Goal: Task Accomplishment & Management: Complete application form

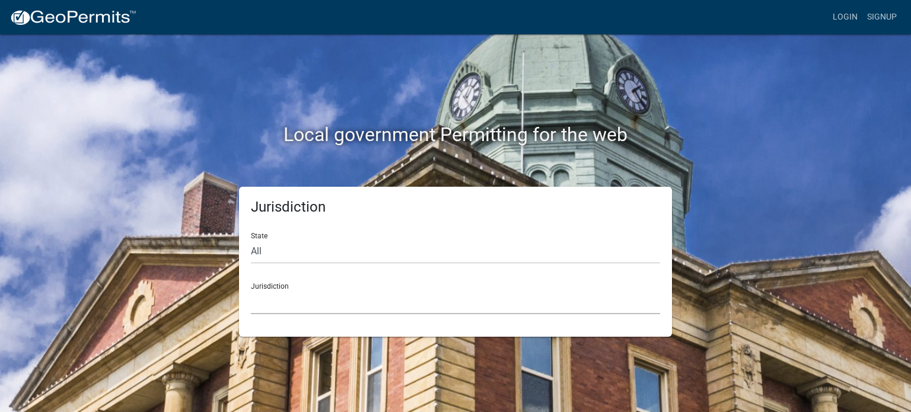
click at [320, 298] on select "Custer County, Colorado Carroll County, Georgia Cook County, Georgia Crawford C…" at bounding box center [455, 302] width 409 height 24
click at [786, 49] on div "Local government Permitting for the web" at bounding box center [455, 110] width 676 height 152
click at [835, 23] on link "Login" at bounding box center [845, 17] width 34 height 23
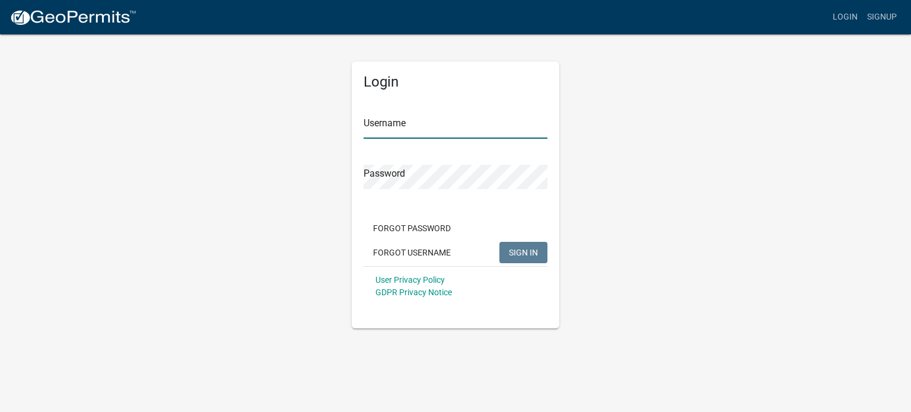
type input "browns12"
click at [527, 257] on span "SIGN IN" at bounding box center [523, 251] width 29 height 9
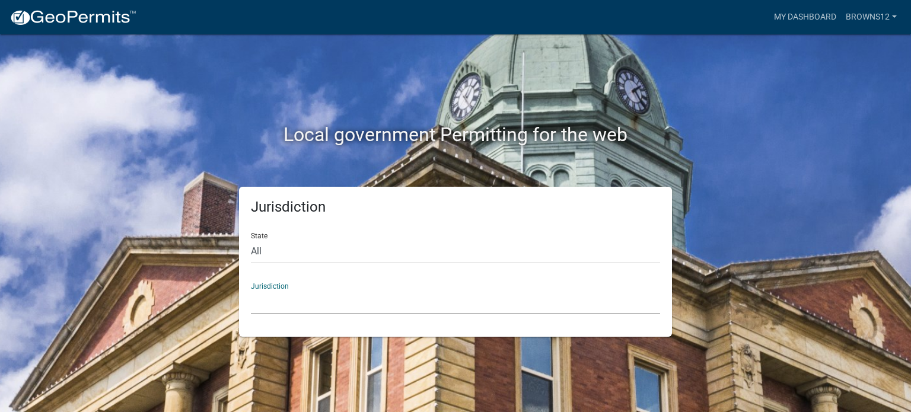
drag, startPoint x: 294, startPoint y: 314, endPoint x: 652, endPoint y: 220, distance: 369.8
click at [652, 220] on div "Jurisdiction State All Colorado Georgia Indiana Iowa Kansas Minnesota Ohio Sout…" at bounding box center [455, 262] width 433 height 150
click at [772, 157] on div "Local government Permitting for the web" at bounding box center [455, 110] width 676 height 152
click at [809, 21] on link "My Dashboard" at bounding box center [805, 17] width 72 height 23
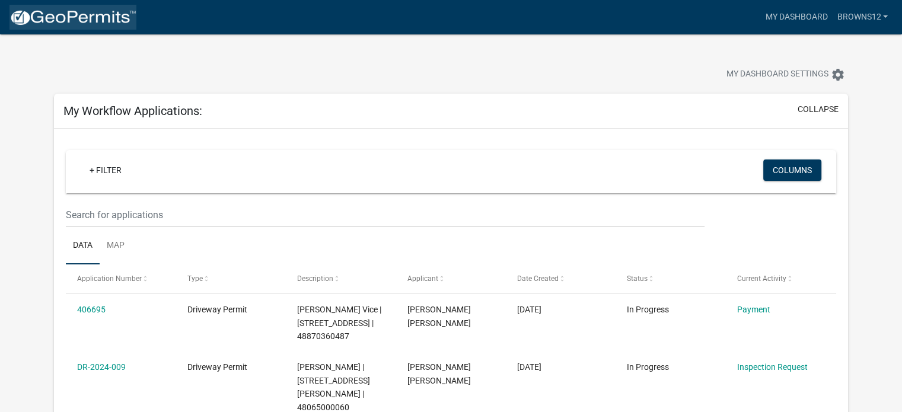
click at [69, 26] on img at bounding box center [72, 18] width 127 height 18
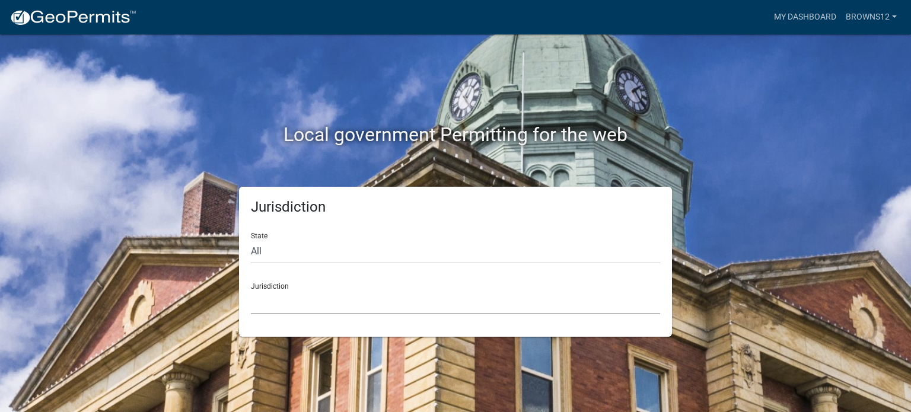
click at [269, 297] on select "Custer County, Colorado Carroll County, Georgia Cook County, Georgia Crawford C…" at bounding box center [455, 302] width 409 height 24
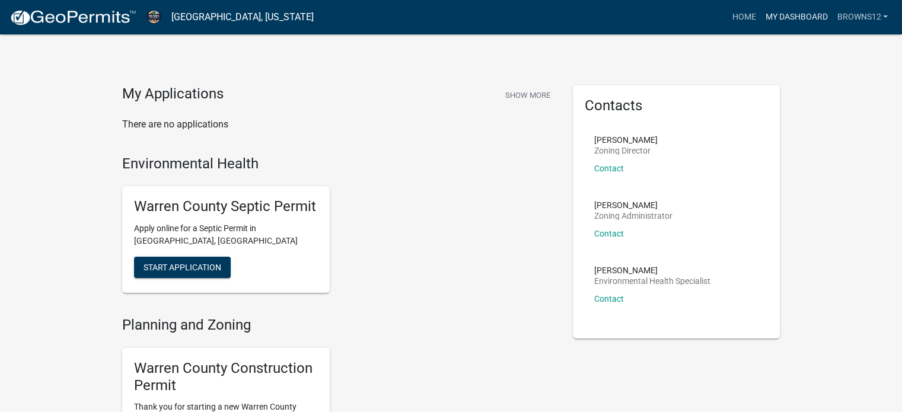
click at [796, 20] on link "My Dashboard" at bounding box center [797, 17] width 72 height 23
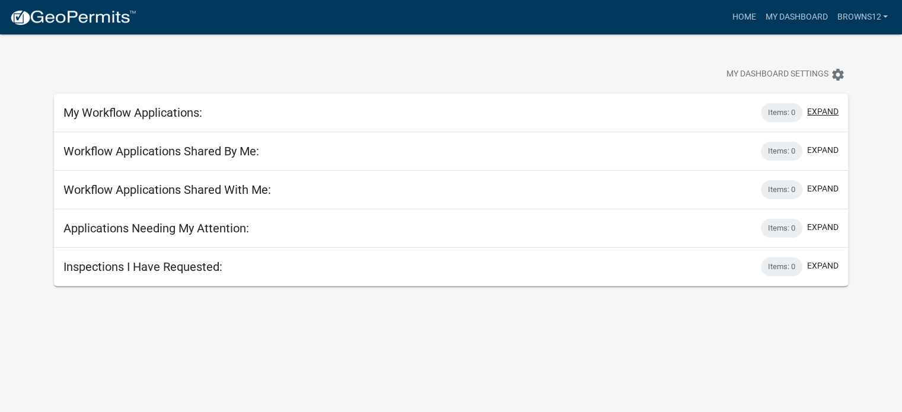
click at [829, 108] on button "expand" at bounding box center [822, 112] width 31 height 12
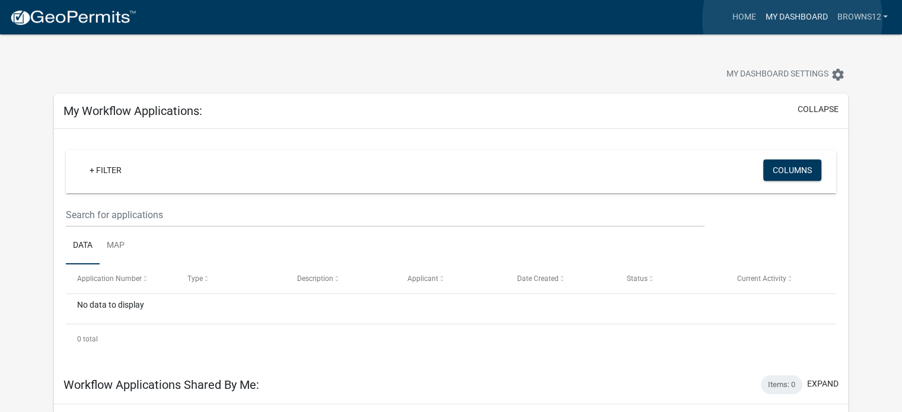
click at [793, 20] on link "My Dashboard" at bounding box center [797, 17] width 72 height 23
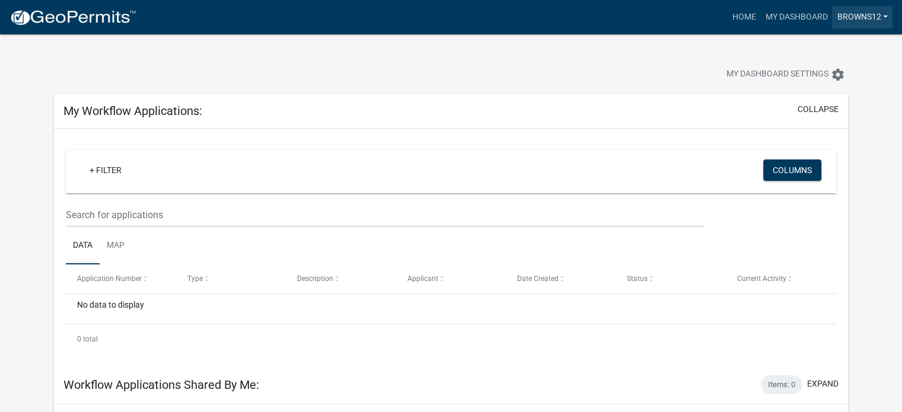
click at [870, 18] on link "browns12" at bounding box center [862, 17] width 61 height 23
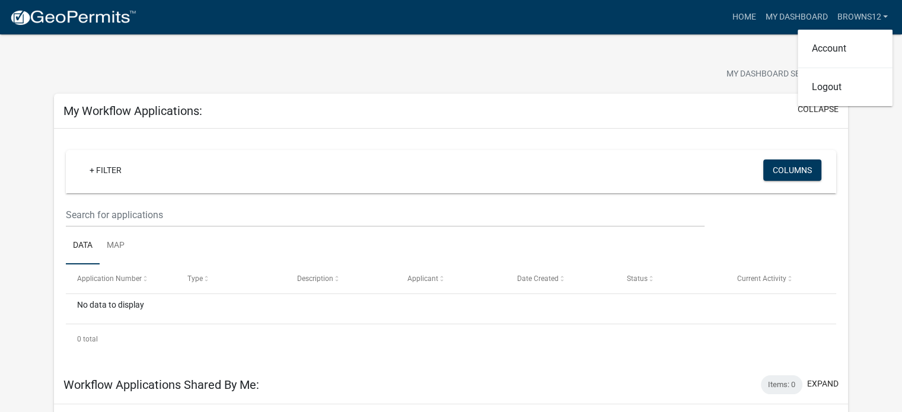
click at [867, 147] on app-user-applications "more_horiz Home My Dashboard browns12 Account Logout My Dashboard Settings sett…" at bounding box center [451, 277] width 902 height 486
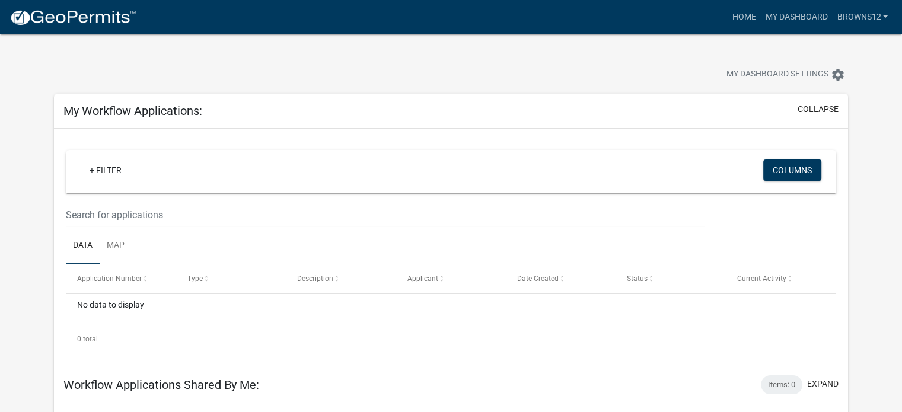
scroll to position [107, 0]
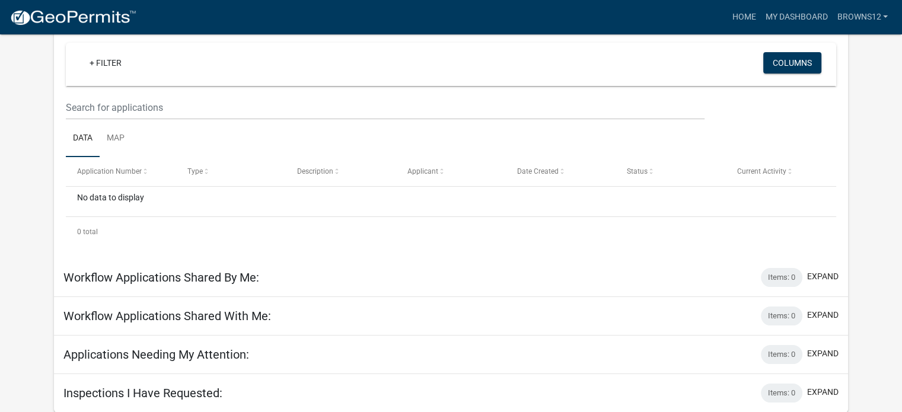
click at [126, 280] on h5 "Workflow Applications Shared By Me:" at bounding box center [161, 278] width 196 height 14
click at [821, 271] on button "expand" at bounding box center [822, 277] width 31 height 12
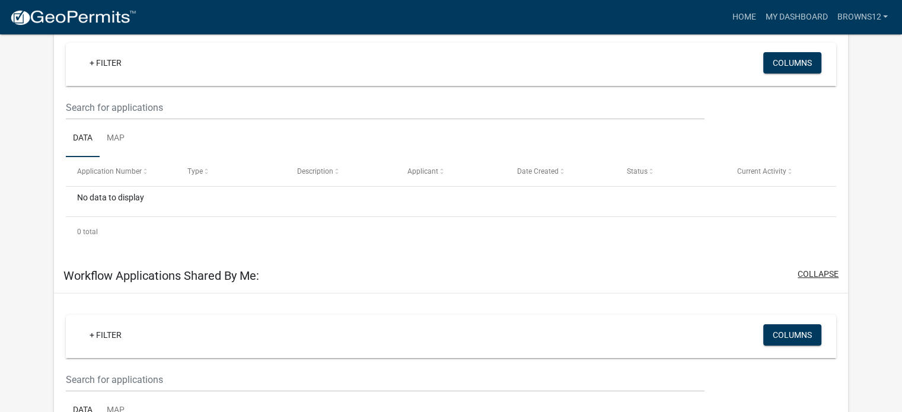
click at [821, 270] on button "collapse" at bounding box center [818, 274] width 41 height 12
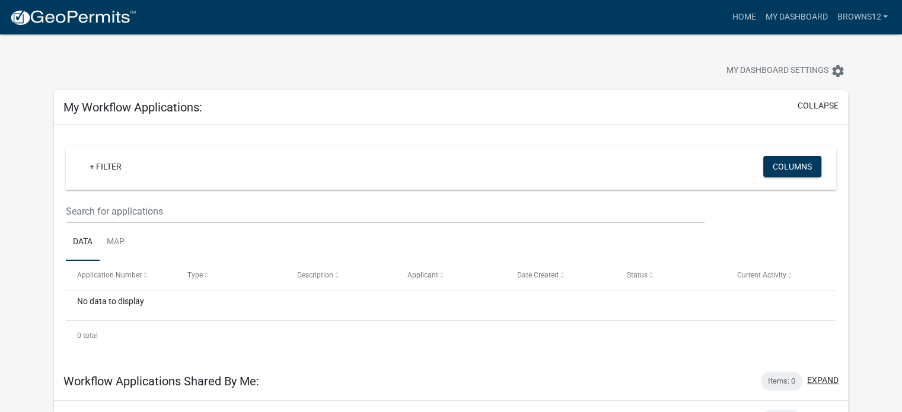
scroll to position [0, 0]
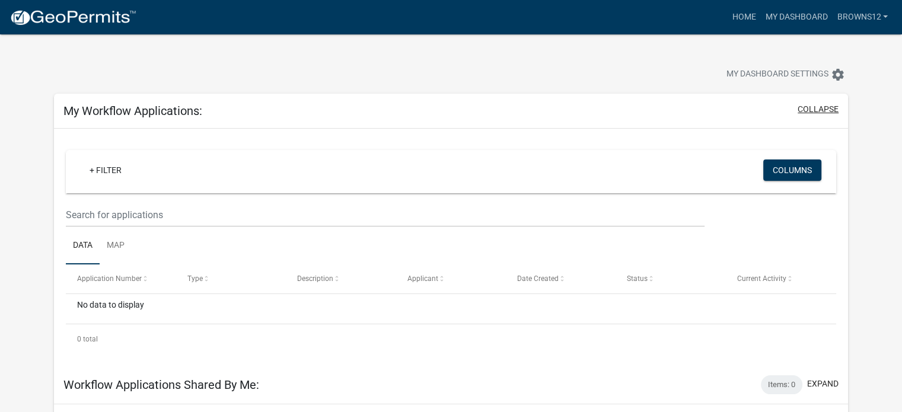
click at [813, 107] on button "collapse" at bounding box center [818, 109] width 41 height 12
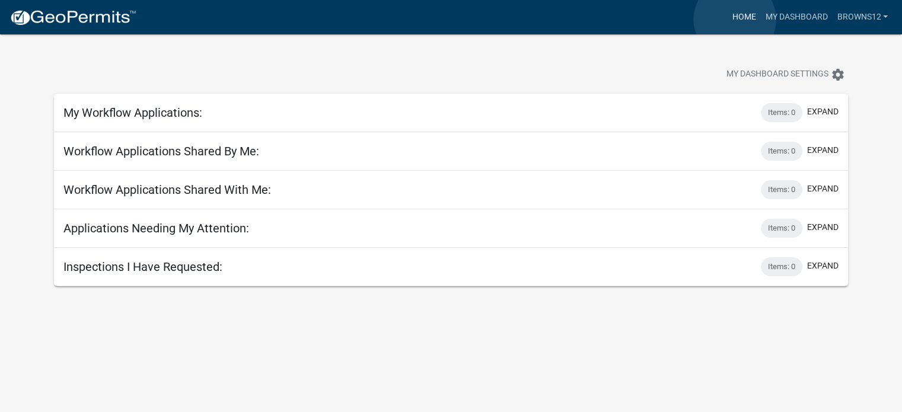
click at [735, 20] on link "Home" at bounding box center [743, 17] width 33 height 23
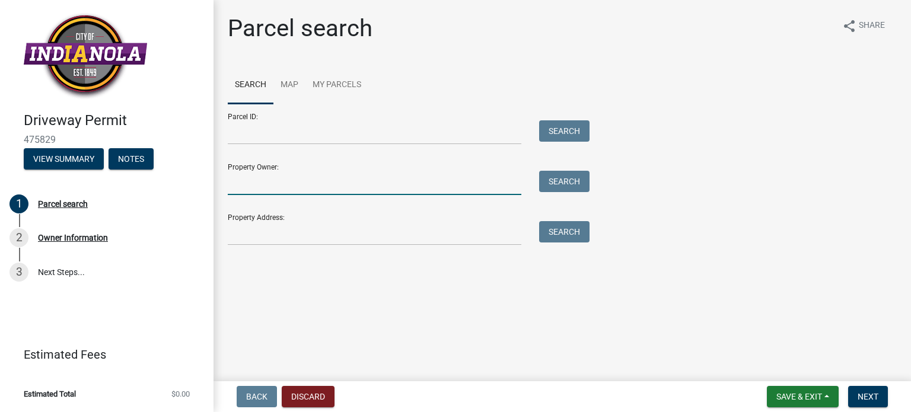
click at [301, 192] on input "Property Owner:" at bounding box center [375, 183] width 294 height 24
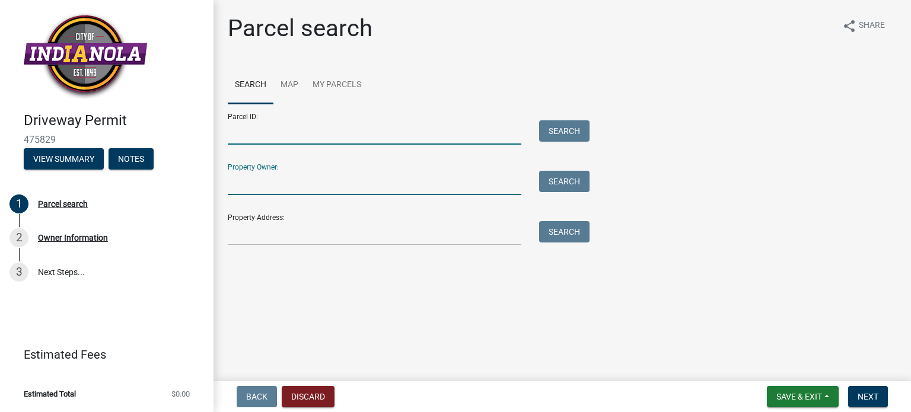
click at [252, 127] on input "Parcel ID:" at bounding box center [375, 132] width 294 height 24
click at [244, 192] on input "Property Owner:" at bounding box center [375, 183] width 294 height 24
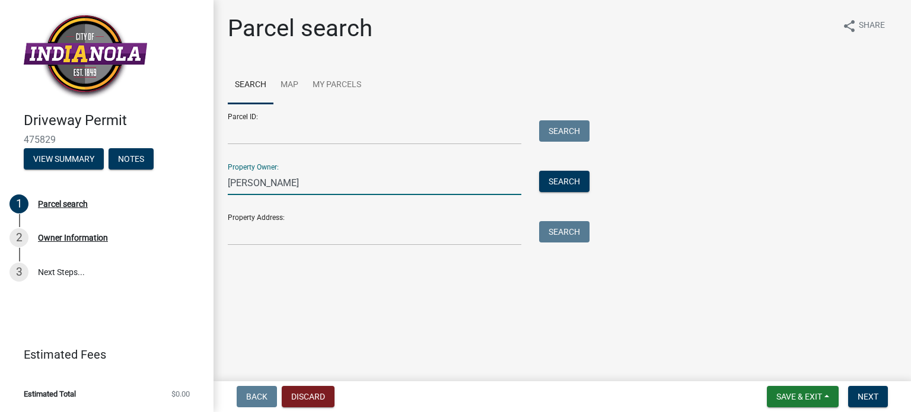
type input "Jim Keenan"
click at [261, 241] on input "Property Address:" at bounding box center [375, 233] width 294 height 24
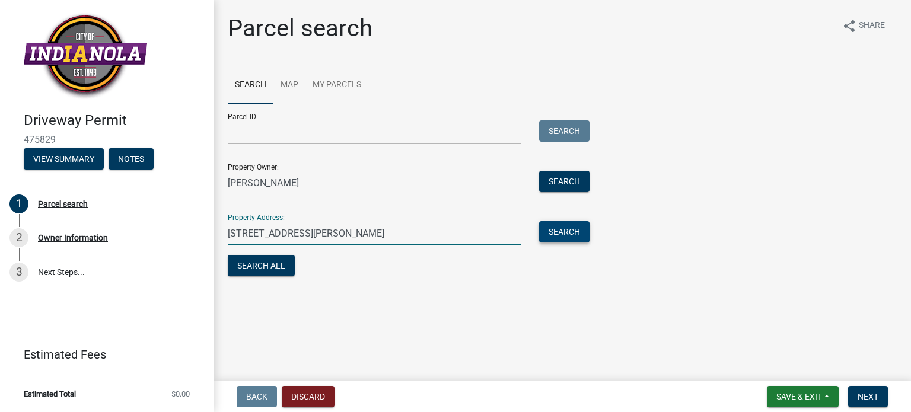
type input "1108 Caroline Terrace"
click at [580, 229] on button "Search" at bounding box center [564, 231] width 50 height 21
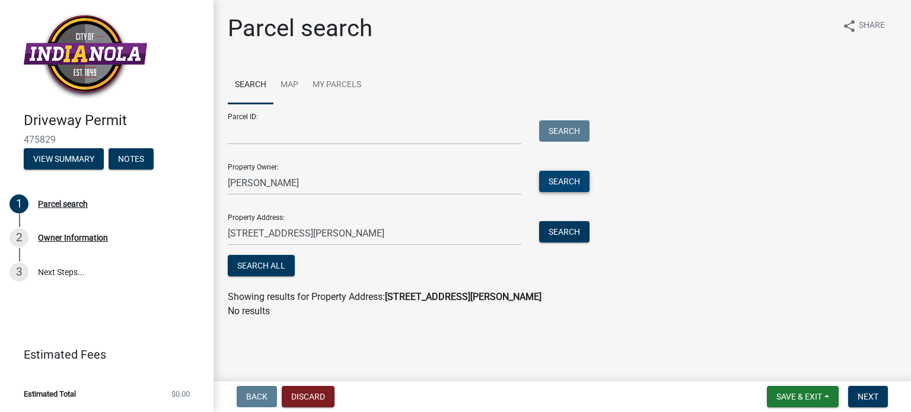
click at [564, 187] on button "Search" at bounding box center [564, 181] width 50 height 21
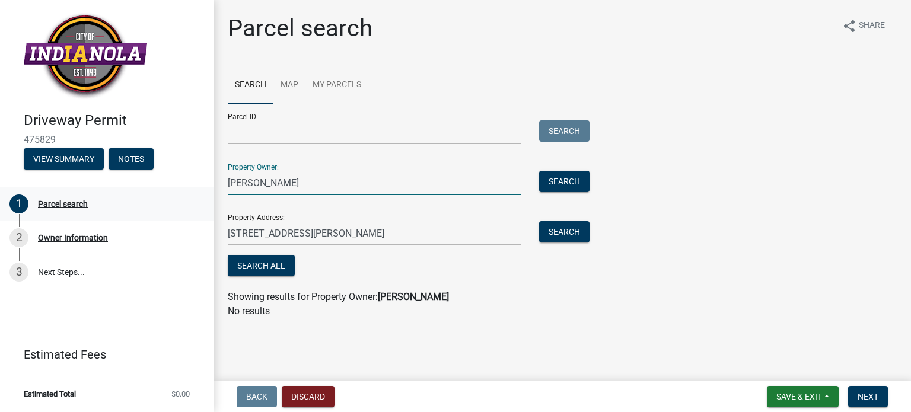
drag, startPoint x: 284, startPoint y: 182, endPoint x: 167, endPoint y: 189, distance: 117.1
click at [167, 189] on div "Driveway Permit 475829 View Summary Notes 1 Parcel search 2 Owner Information 3…" at bounding box center [455, 206] width 911 height 412
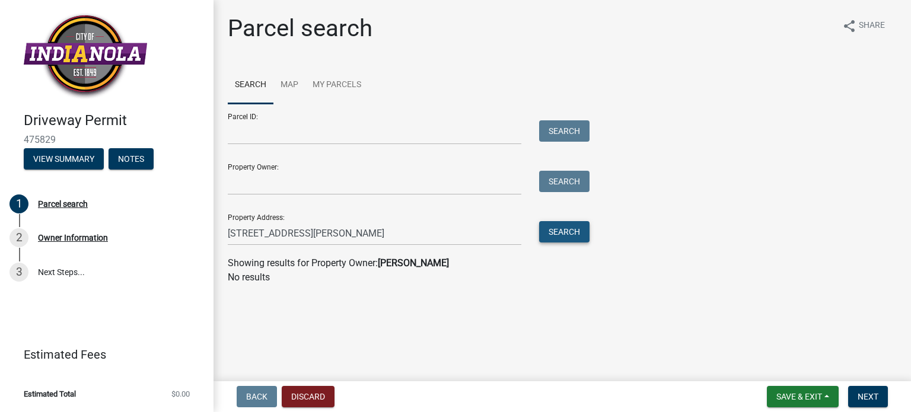
click at [549, 239] on button "Search" at bounding box center [564, 231] width 50 height 21
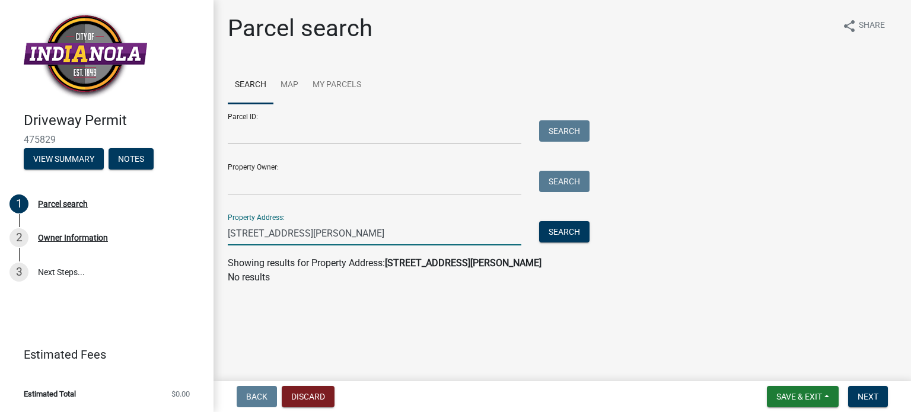
click at [355, 238] on input "1108 Caroline Terrace" at bounding box center [375, 233] width 294 height 24
type input "1108 Caroline Terrace Indianola Iowa"
click at [553, 233] on button "Search" at bounding box center [564, 231] width 50 height 21
drag, startPoint x: 396, startPoint y: 231, endPoint x: 217, endPoint y: 230, distance: 179.8
click at [217, 230] on div "Parcel search share Share Search Map My Parcels Parcel ID: Search Property Owne…" at bounding box center [563, 154] width 698 height 281
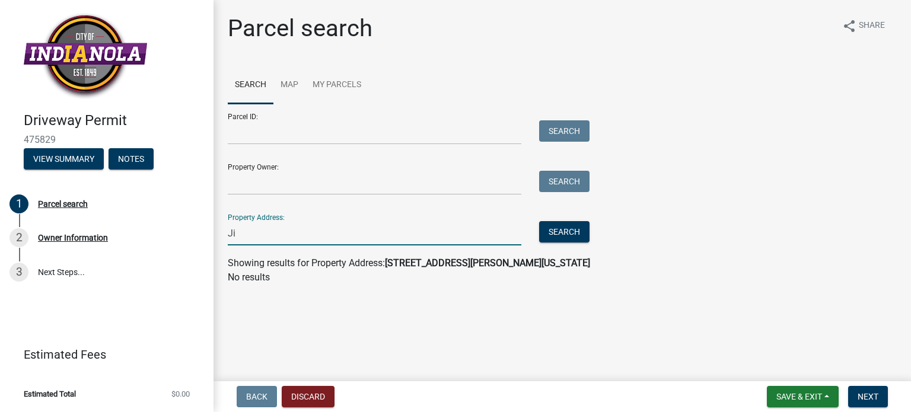
type input "J"
click at [311, 184] on input "Property Owner:" at bounding box center [375, 183] width 294 height 24
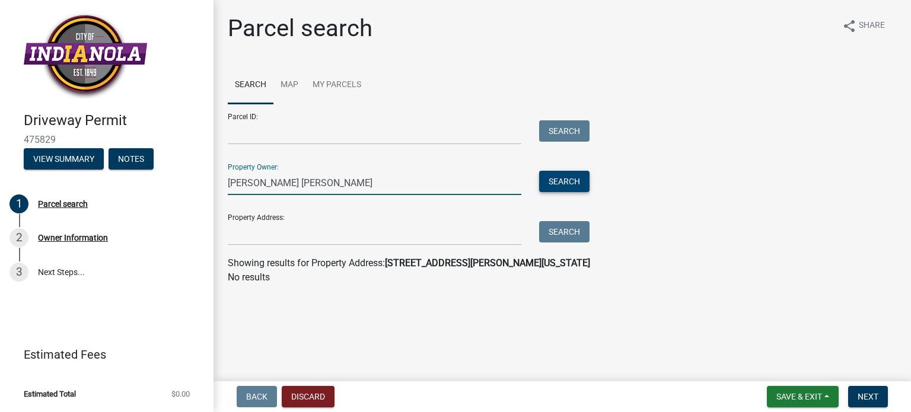
click at [564, 179] on button "Search" at bounding box center [564, 181] width 50 height 21
click at [294, 188] on input "Jim kena" at bounding box center [375, 183] width 294 height 24
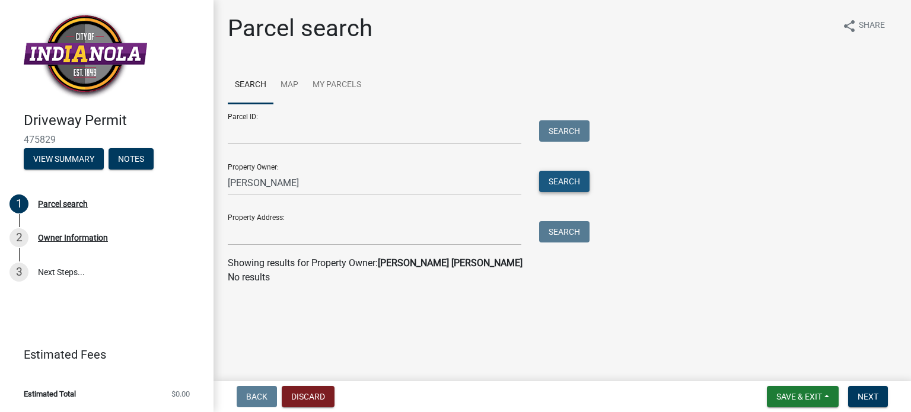
click at [558, 190] on button "Search" at bounding box center [564, 181] width 50 height 21
click at [300, 186] on input "Jim kenan" at bounding box center [375, 183] width 294 height 24
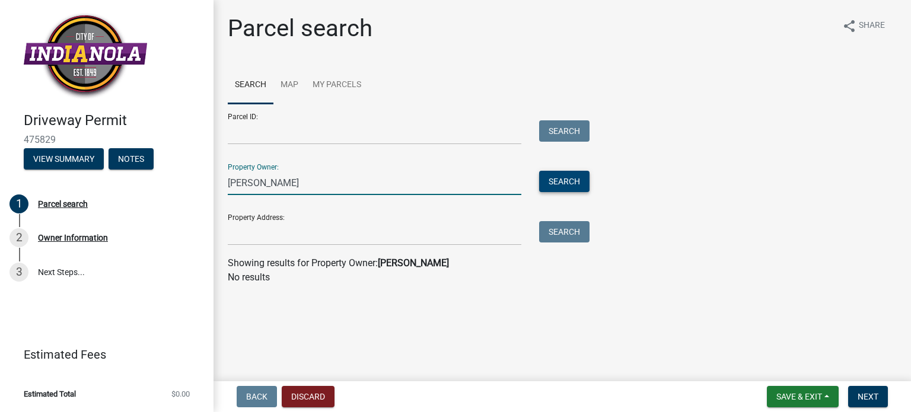
type input "Jim Keenan"
click at [559, 182] on button "Search" at bounding box center [564, 181] width 50 height 21
drag, startPoint x: 295, startPoint y: 182, endPoint x: 156, endPoint y: 161, distance: 141.0
click at [156, 161] on div "Driveway Permit 475829 View Summary Notes 1 Parcel search 2 Owner Information 3…" at bounding box center [455, 206] width 911 height 412
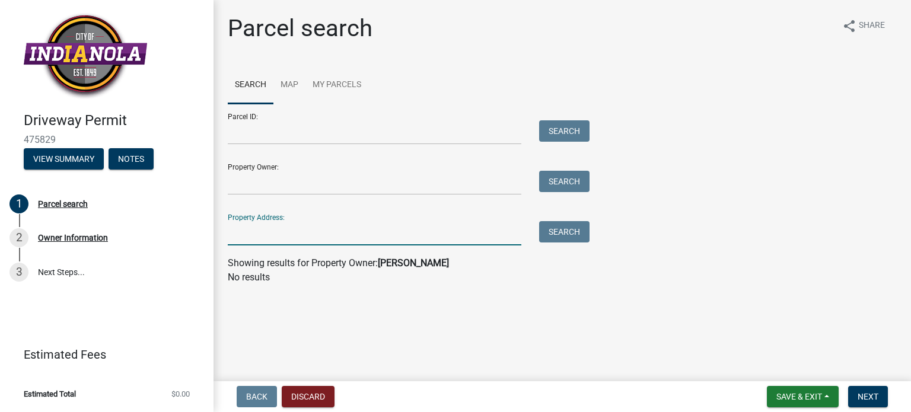
click at [230, 240] on input "Property Address:" at bounding box center [375, 233] width 294 height 24
type input "1108 Caroline Terrace"
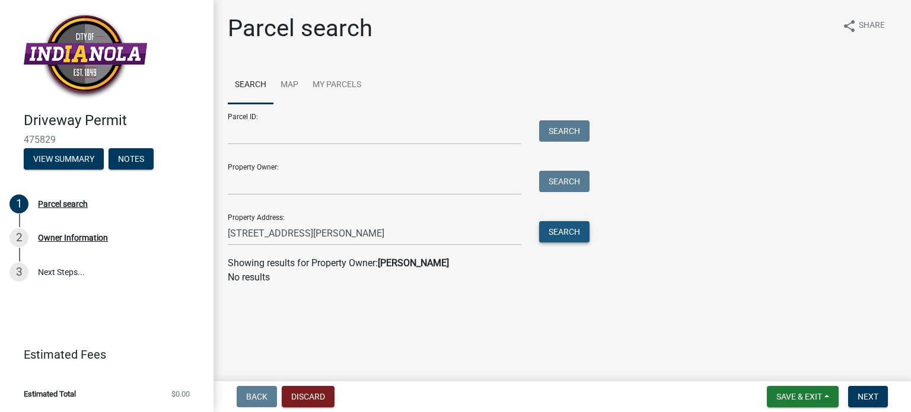
click at [552, 231] on button "Search" at bounding box center [564, 231] width 50 height 21
click at [290, 84] on link "Map" at bounding box center [290, 85] width 32 height 38
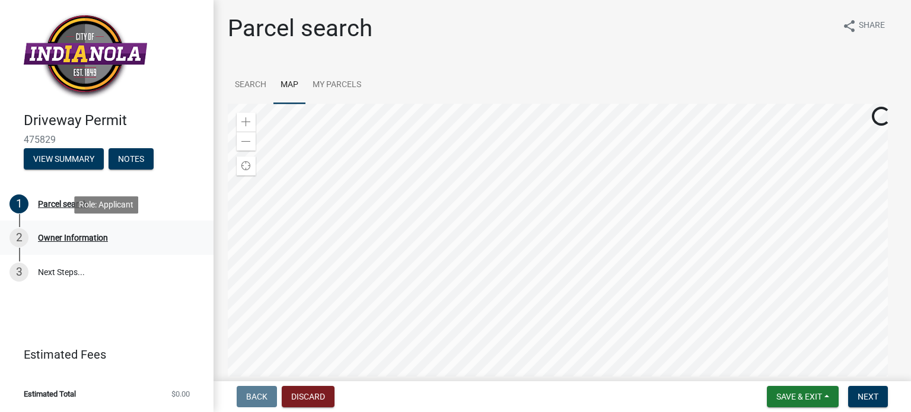
click at [81, 238] on div "Owner Information" at bounding box center [73, 238] width 70 height 8
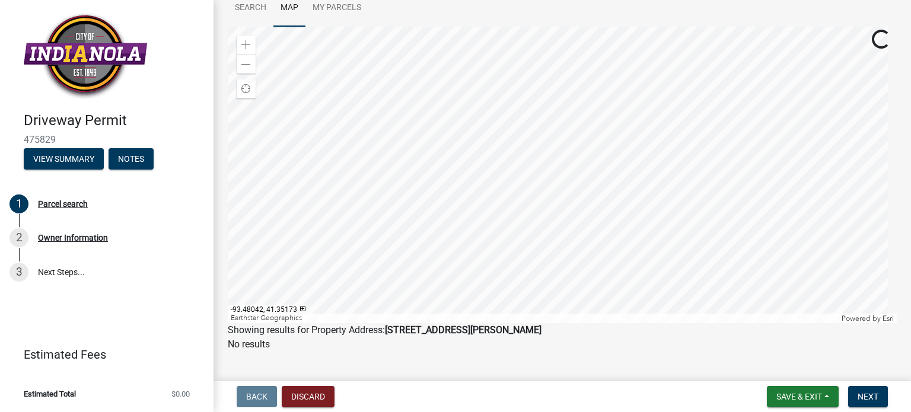
scroll to position [98, 0]
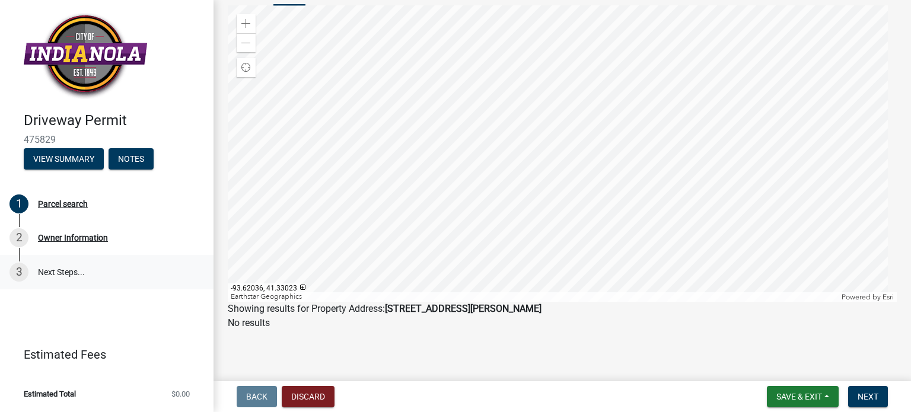
click at [52, 270] on link "3 Next Steps..." at bounding box center [107, 272] width 214 height 34
click at [43, 203] on div "Parcel search" at bounding box center [63, 204] width 50 height 8
click at [867, 399] on span "Next" at bounding box center [868, 396] width 21 height 9
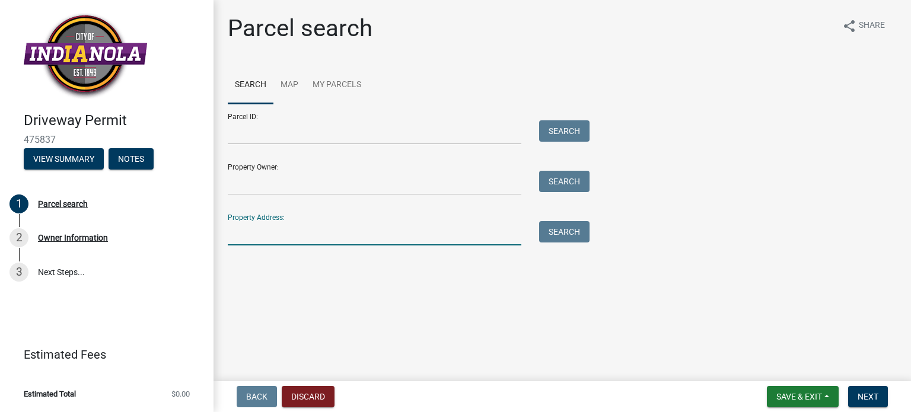
click at [267, 231] on input "Property Address:" at bounding box center [375, 233] width 294 height 24
type input "[STREET_ADDRESS][PERSON_NAME]"
click at [578, 239] on button "Search" at bounding box center [564, 231] width 50 height 21
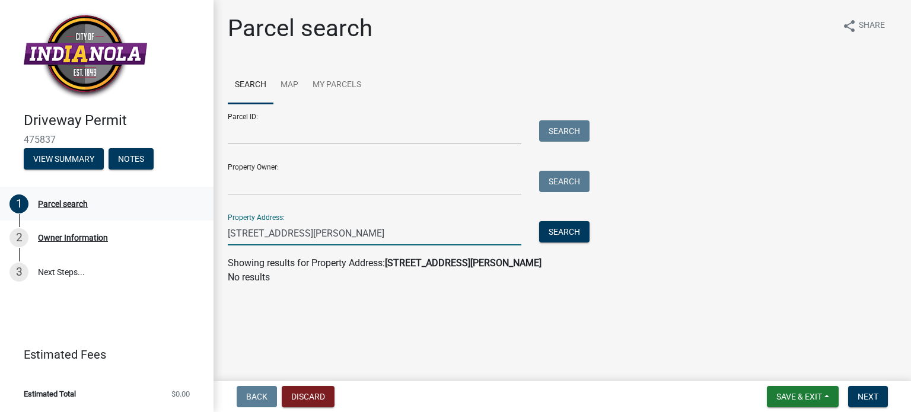
drag, startPoint x: 339, startPoint y: 236, endPoint x: 145, endPoint y: 219, distance: 194.7
click at [145, 219] on div "Driveway Permit 475837 View Summary Notes 1 Parcel search 2 Owner Information 3…" at bounding box center [455, 206] width 911 height 412
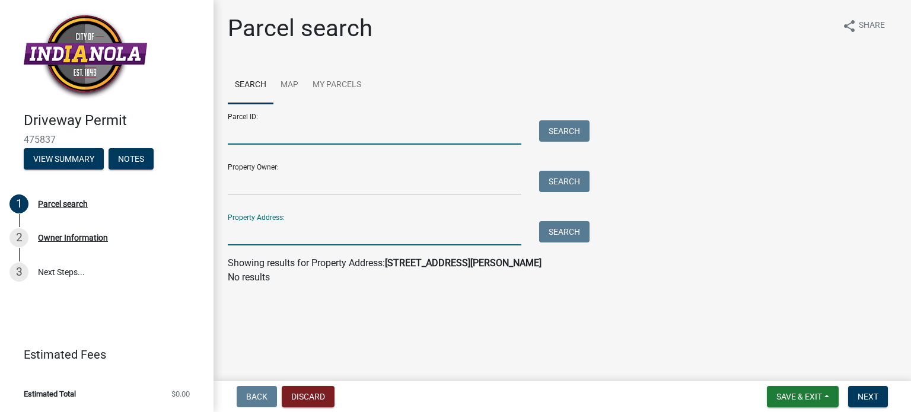
click at [249, 126] on input "Parcel ID:" at bounding box center [375, 132] width 294 height 24
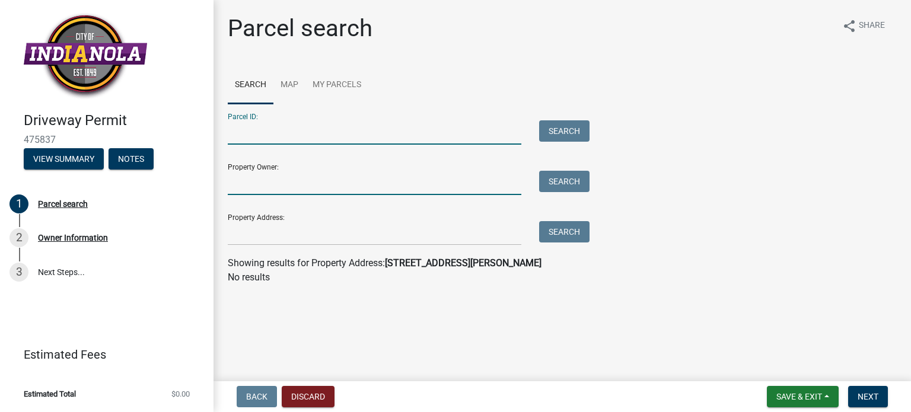
click at [247, 182] on input "Property Owner:" at bounding box center [375, 183] width 294 height 24
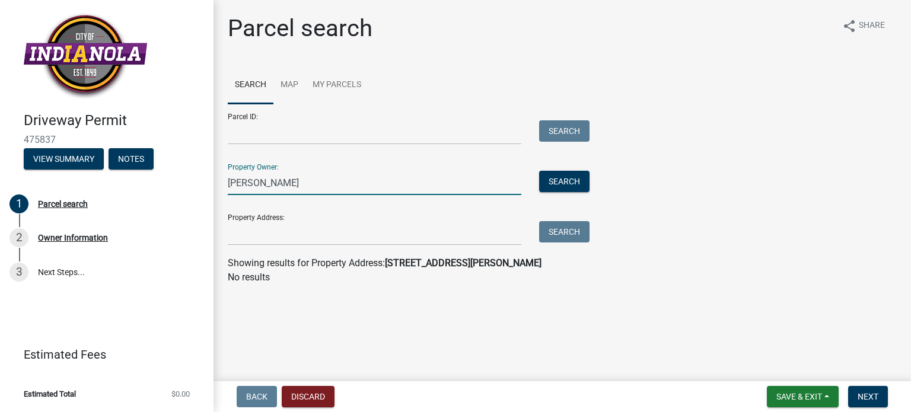
type input "bill keenan"
drag, startPoint x: 284, startPoint y: 188, endPoint x: 137, endPoint y: 194, distance: 146.7
click at [137, 194] on div "Driveway Permit 475837 View Summary Notes 1 Parcel search 2 Owner Information 3…" at bounding box center [455, 206] width 911 height 412
type input "[PERSON_NAME]"
click at [553, 185] on button "Search" at bounding box center [564, 181] width 50 height 21
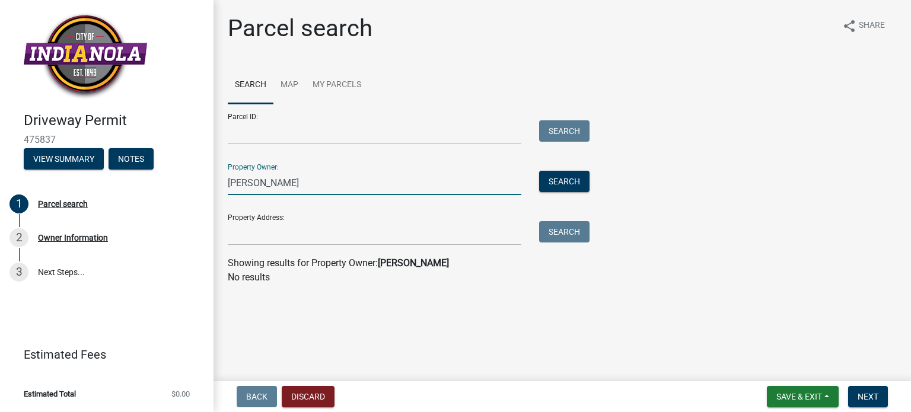
drag, startPoint x: 295, startPoint y: 186, endPoint x: 178, endPoint y: 182, distance: 117.5
click at [178, 182] on div "Driveway Permit 475837 View Summary Notes 1 Parcel search 2 Owner Information 3…" at bounding box center [455, 206] width 911 height 412
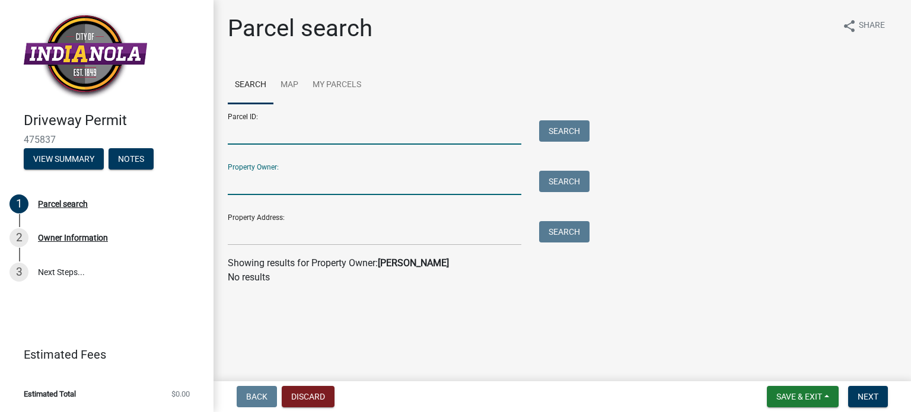
click at [237, 126] on input "Parcel ID:" at bounding box center [375, 132] width 294 height 24
paste input "48570000200."
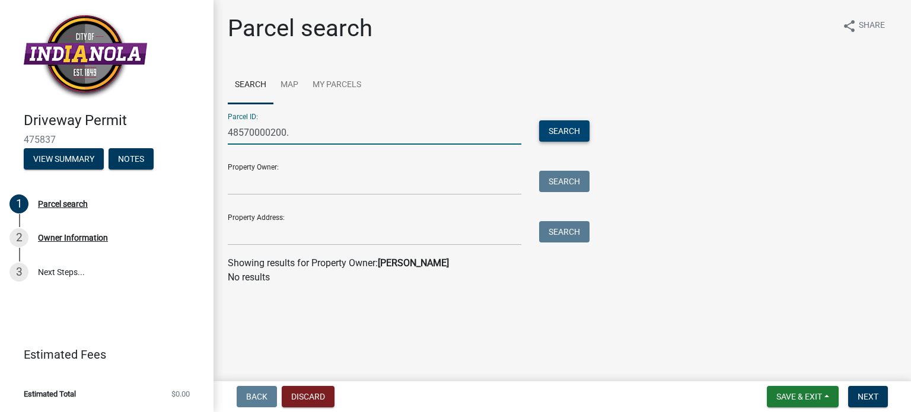
type input "48570000200."
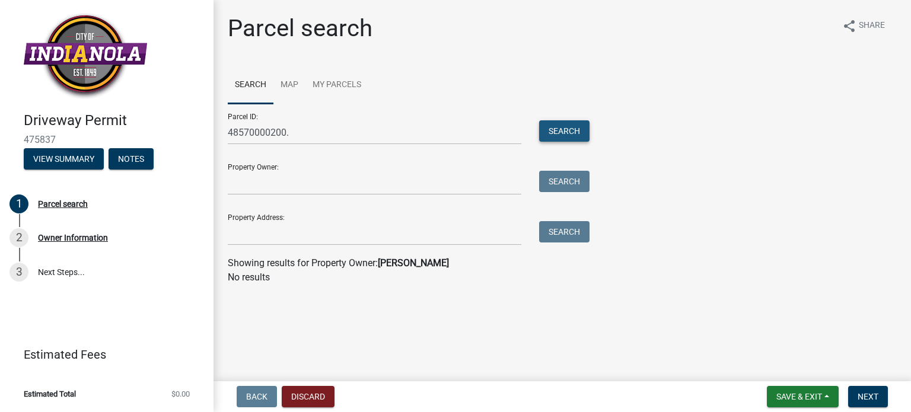
click at [567, 132] on button "Search" at bounding box center [564, 130] width 50 height 21
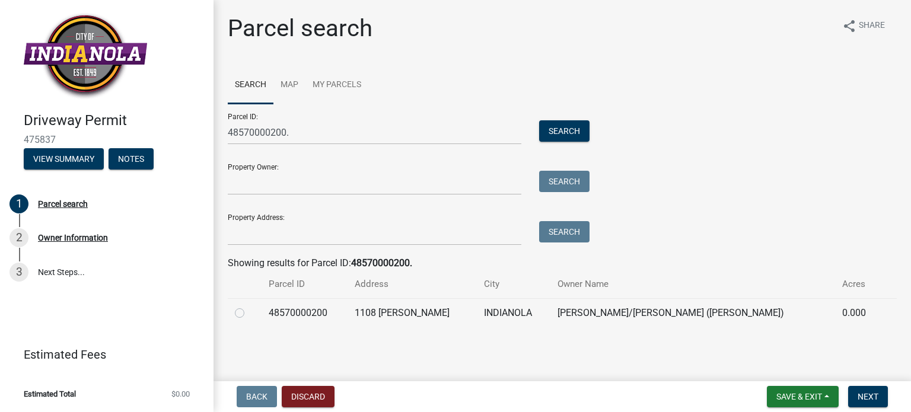
click at [249, 306] on label at bounding box center [249, 306] width 0 height 0
click at [249, 314] on input "radio" at bounding box center [253, 310] width 8 height 8
radio input "true"
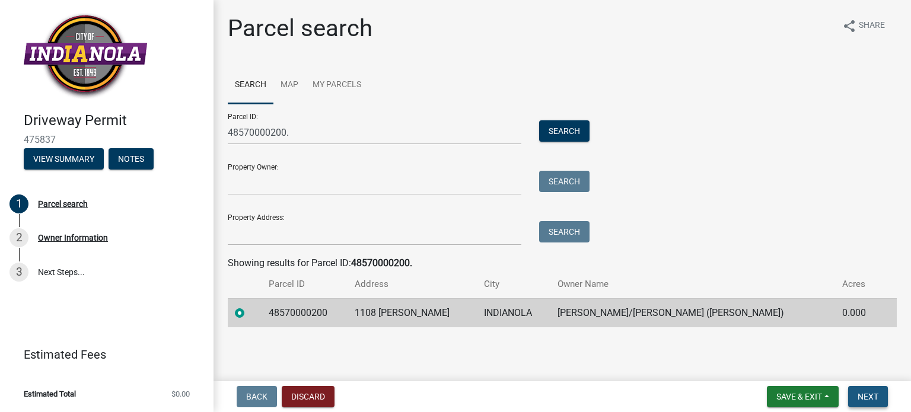
click at [860, 403] on button "Next" at bounding box center [868, 396] width 40 height 21
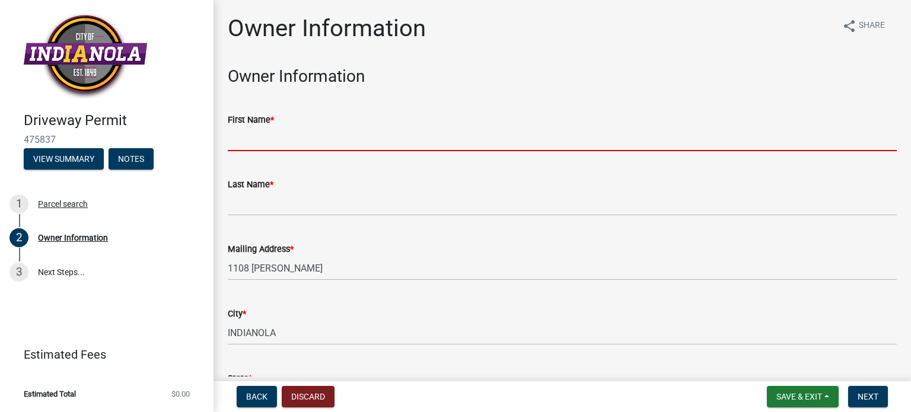
click at [294, 127] on input "First Name *" at bounding box center [562, 139] width 669 height 24
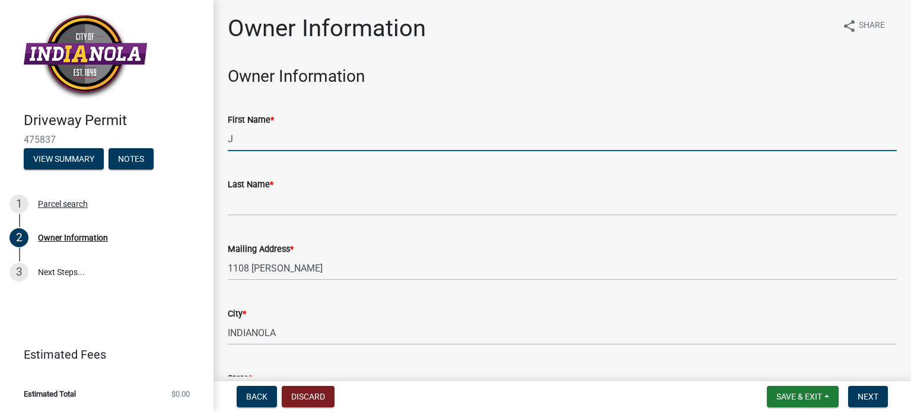
click at [294, 127] on input "J" at bounding box center [562, 139] width 669 height 24
type input "Jason"
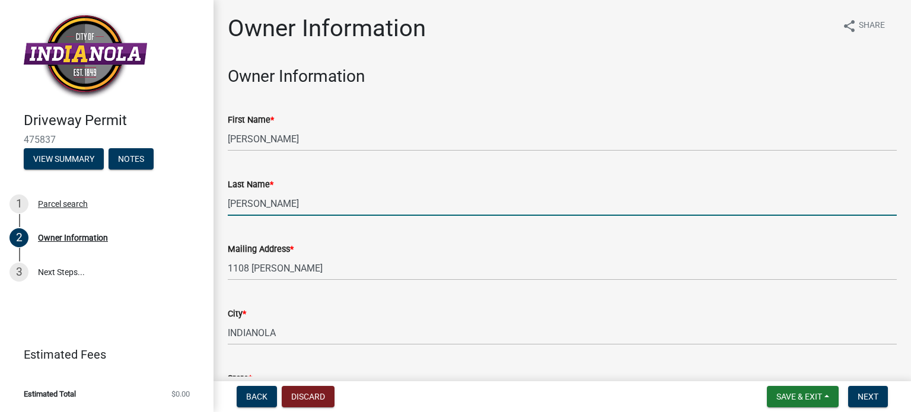
type input "Jay"
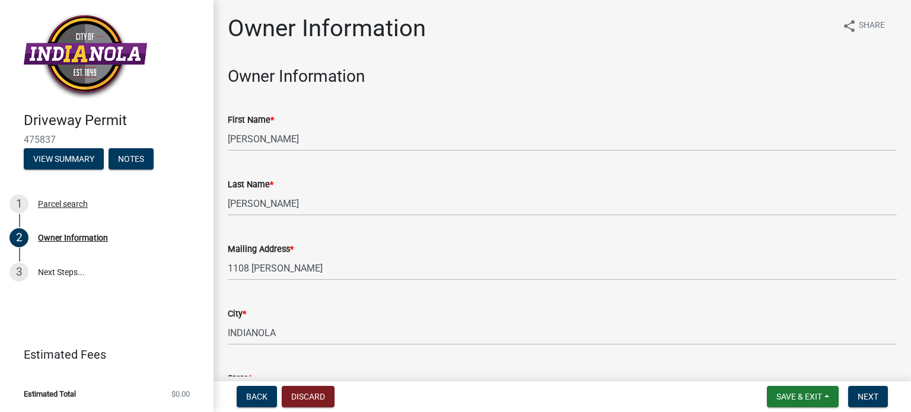
scroll to position [209, 0]
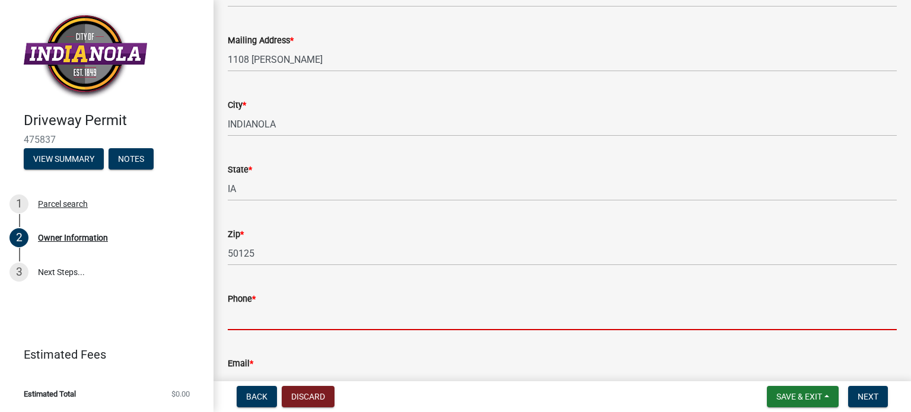
click at [285, 311] on input "Phone *" at bounding box center [562, 318] width 669 height 24
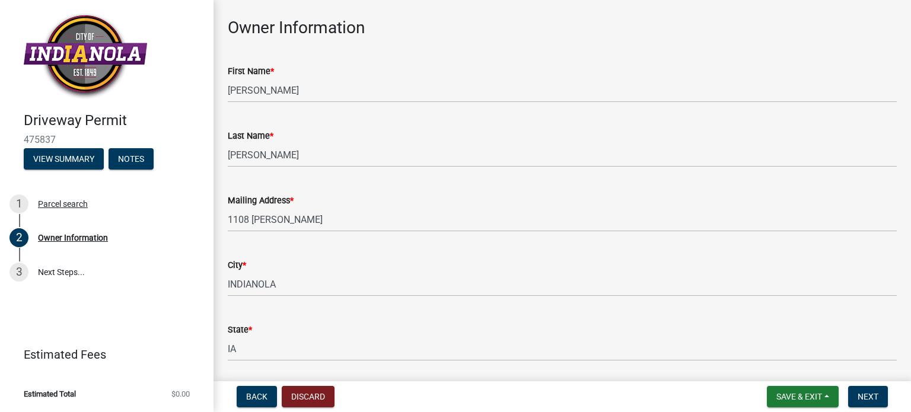
scroll to position [50, 0]
type input "515 552 0770"
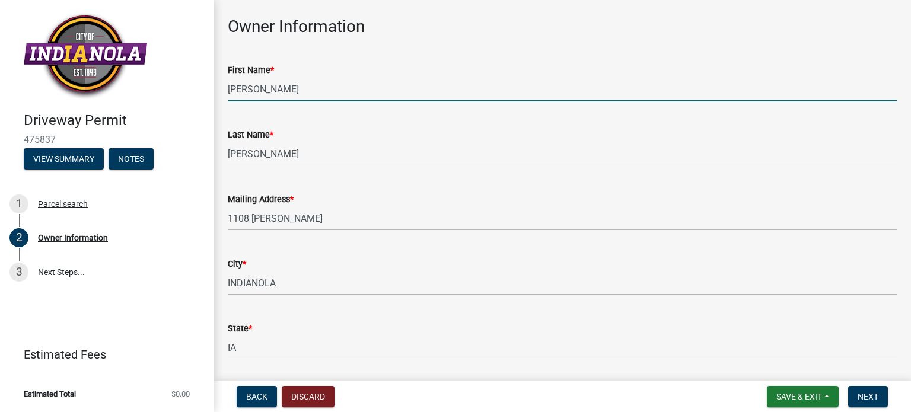
drag, startPoint x: 259, startPoint y: 91, endPoint x: 202, endPoint y: 87, distance: 57.7
click at [202, 87] on div "Driveway Permit 475837 View Summary Notes 1 Parcel search 2 Owner Information 3…" at bounding box center [455, 206] width 911 height 412
type input "James"
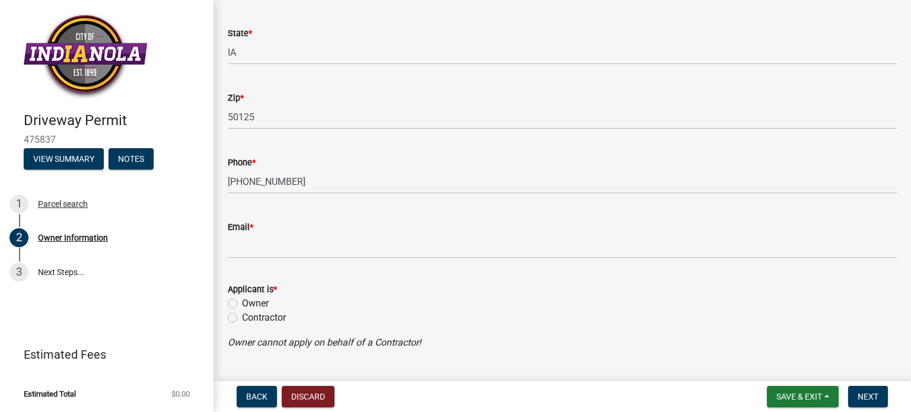
scroll to position [348, 0]
type input "Keenan"
click at [272, 192] on wm-data-entity-input "Phone * 515 552 0770" at bounding box center [562, 168] width 669 height 65
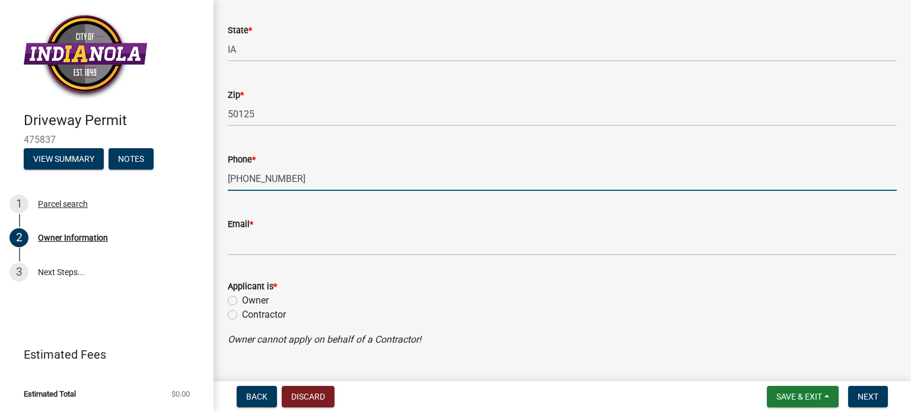
click at [259, 179] on input "515 552 0770" at bounding box center [562, 179] width 669 height 24
drag, startPoint x: 292, startPoint y: 180, endPoint x: 186, endPoint y: 176, distance: 105.7
click at [186, 176] on div "Driveway Permit 475837 View Summary Notes 1 Parcel search 2 Owner Information 3…" at bounding box center [455, 206] width 911 height 412
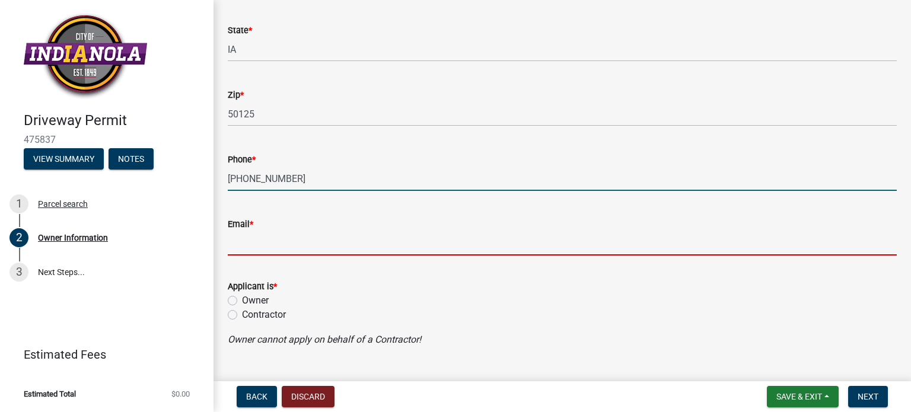
click at [244, 234] on input "Email *" at bounding box center [562, 243] width 669 height 24
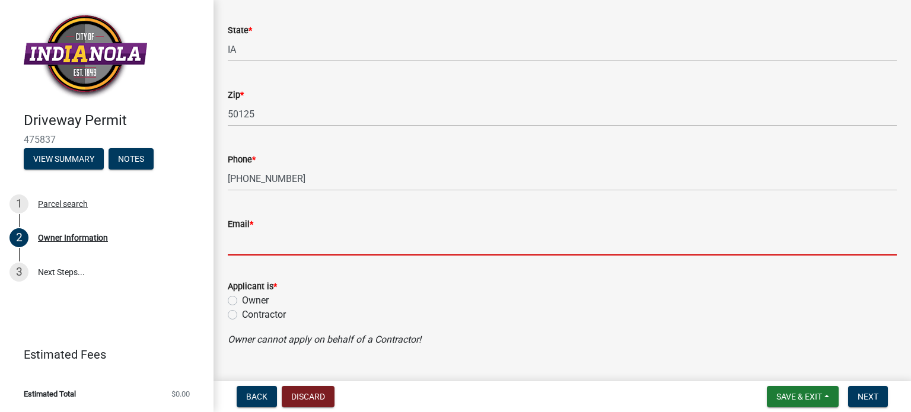
type input "jasonjay12@yahoo.com"
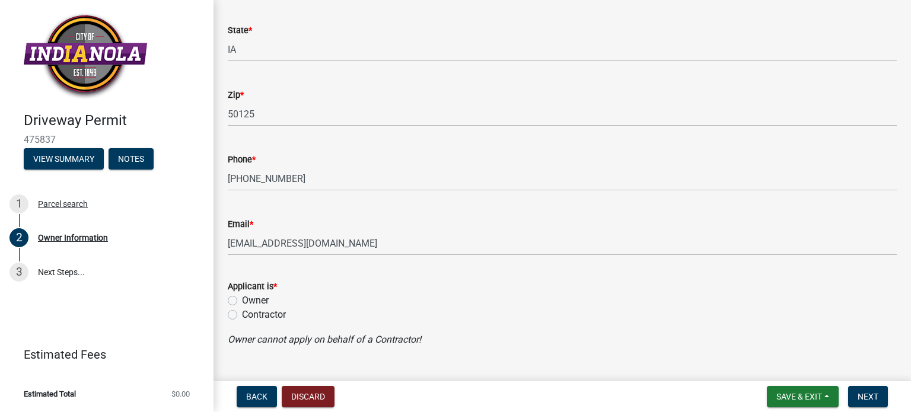
click at [242, 316] on label "Contractor" at bounding box center [264, 315] width 44 height 14
click at [242, 316] on input "Contractor" at bounding box center [246, 312] width 8 height 8
radio input "true"
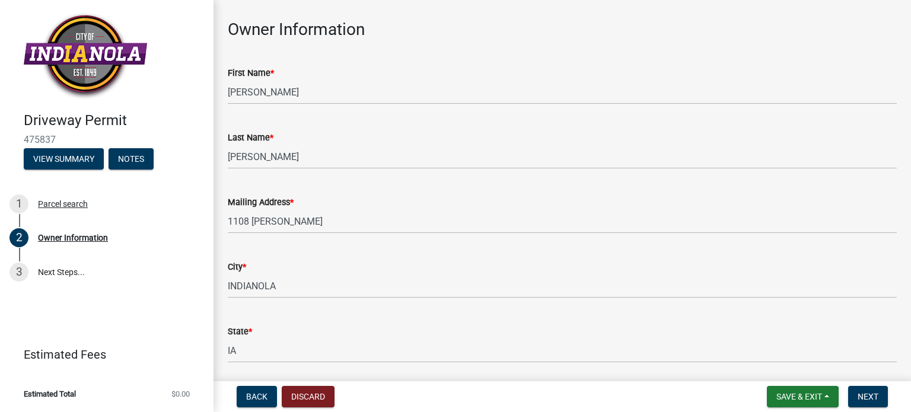
scroll to position [45, 0]
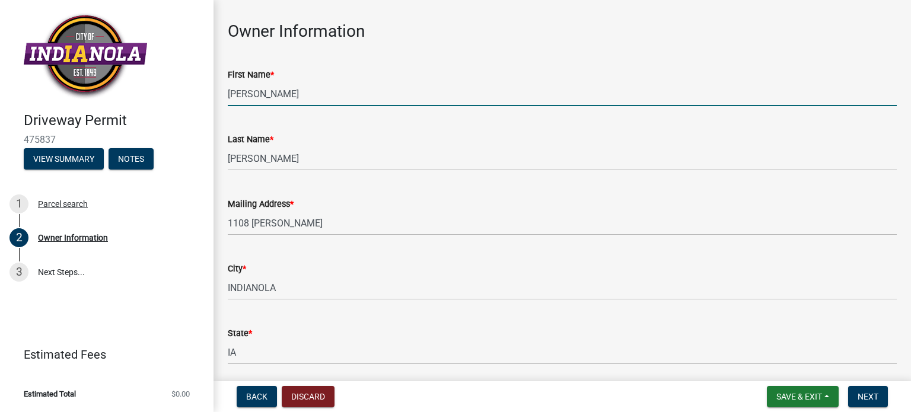
drag, startPoint x: 254, startPoint y: 96, endPoint x: 154, endPoint y: 72, distance: 102.5
click at [154, 72] on div "Driveway Permit 475837 View Summary Notes 1 Parcel search 2 Owner Information 3…" at bounding box center [455, 206] width 911 height 412
type input "Jason"
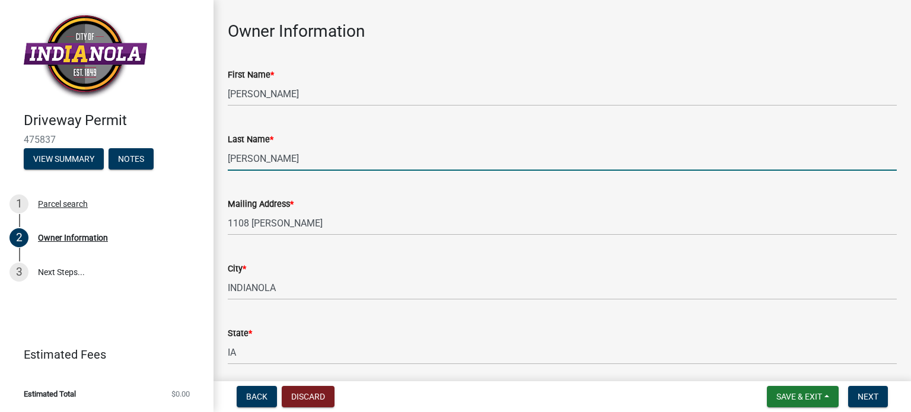
type input "Jay"
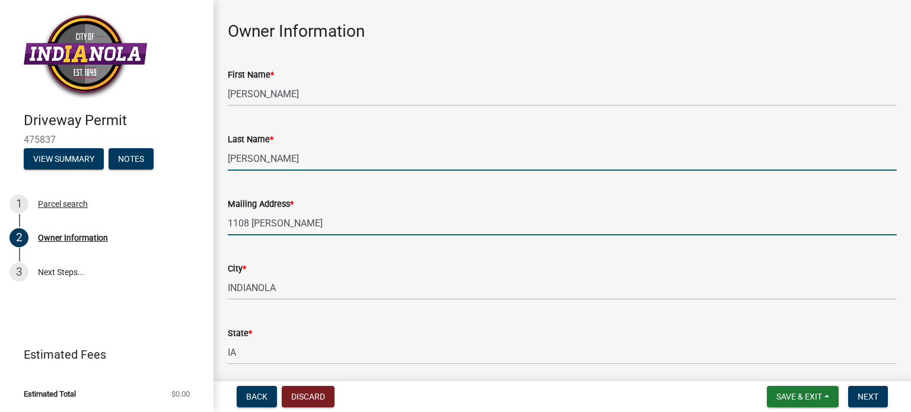
click at [482, 219] on input "1108 CAROLINE TERR" at bounding box center [562, 223] width 669 height 24
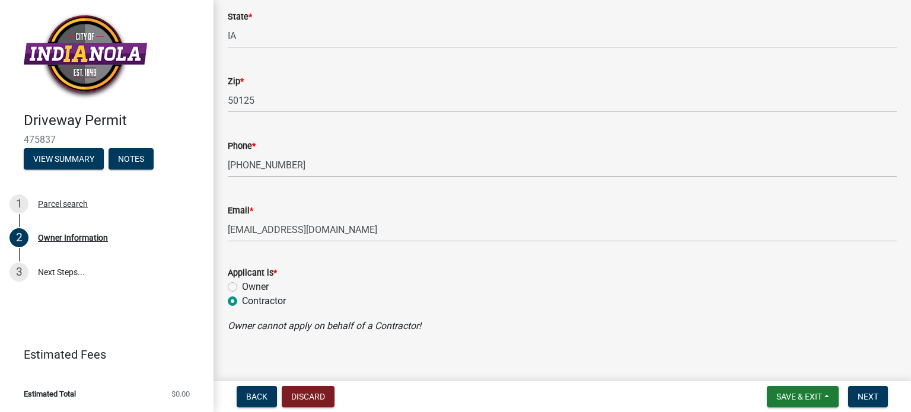
scroll to position [374, 0]
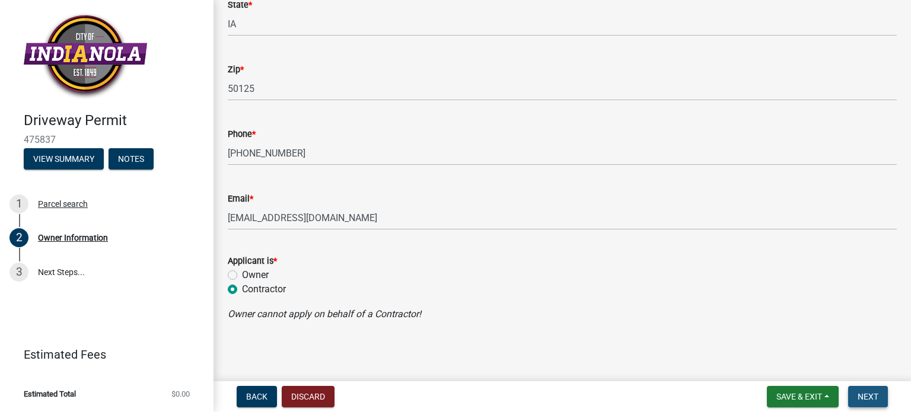
click at [872, 399] on span "Next" at bounding box center [868, 396] width 21 height 9
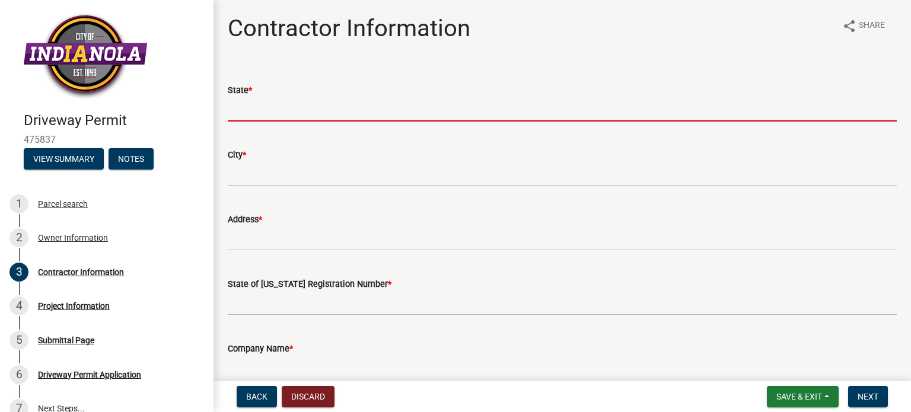
click at [263, 112] on input "State *" at bounding box center [562, 109] width 669 height 24
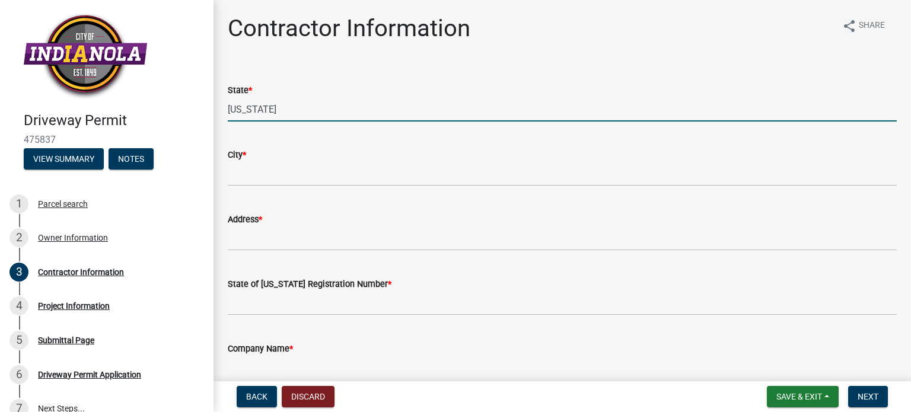
type input "Iowa"
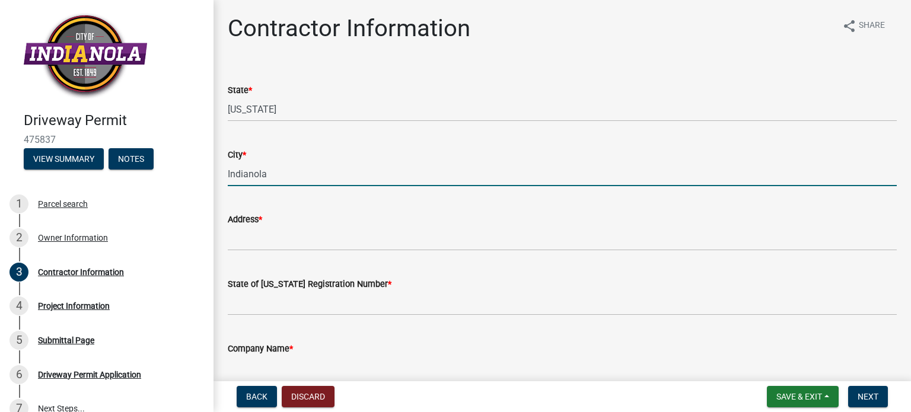
type input "Indianola"
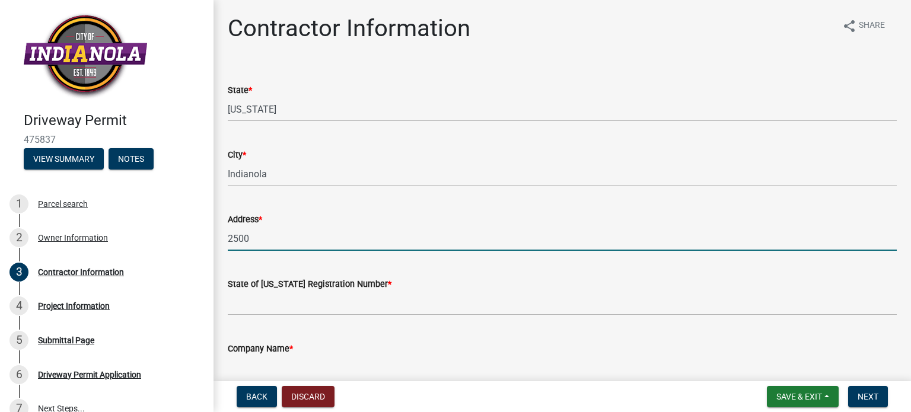
type input "2500 W 2nd Ave"
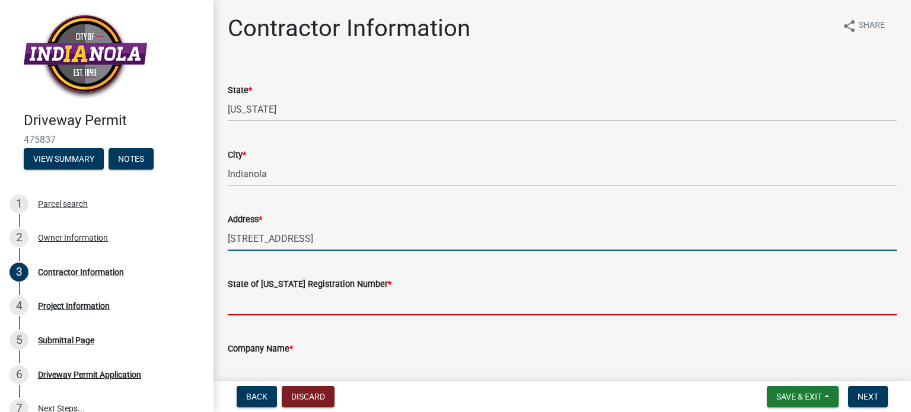
click at [305, 304] on input "State of Iowa Registration Number *" at bounding box center [562, 303] width 669 height 24
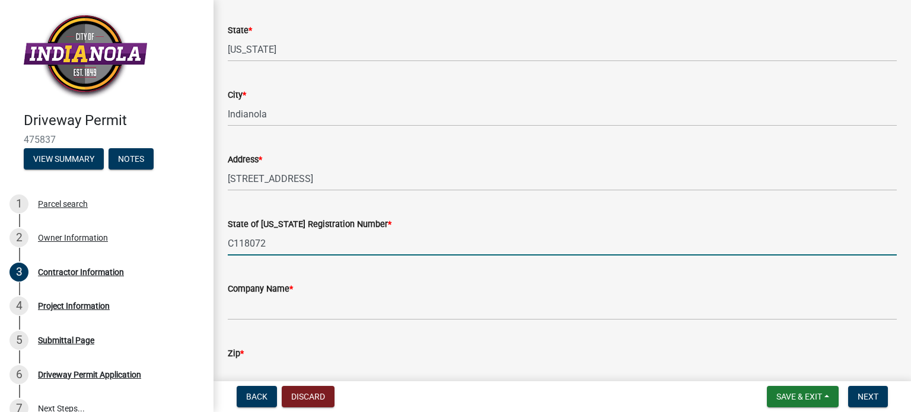
scroll to position [68, 0]
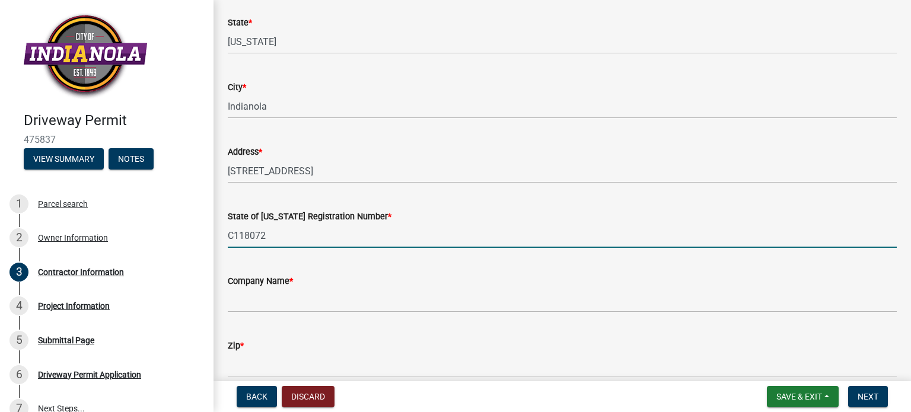
type input "C118072"
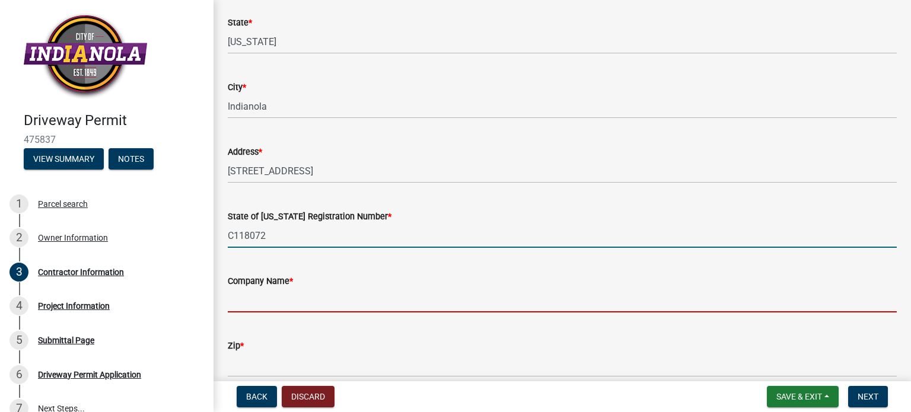
click at [366, 295] on input "Company Name *" at bounding box center [562, 300] width 669 height 24
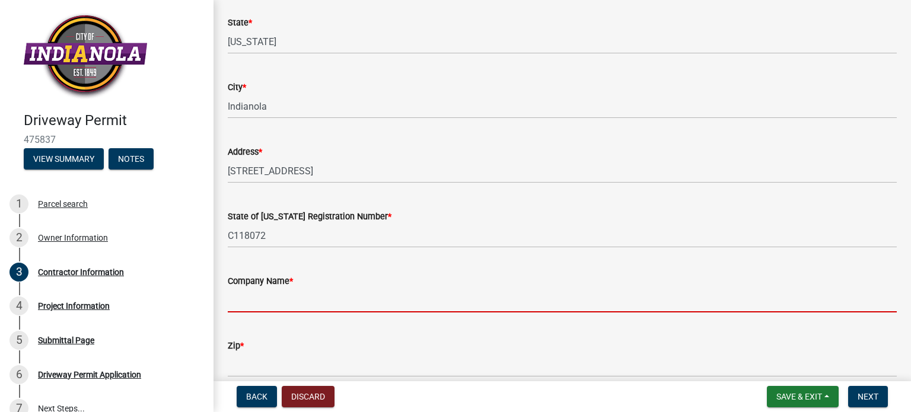
type input "c"
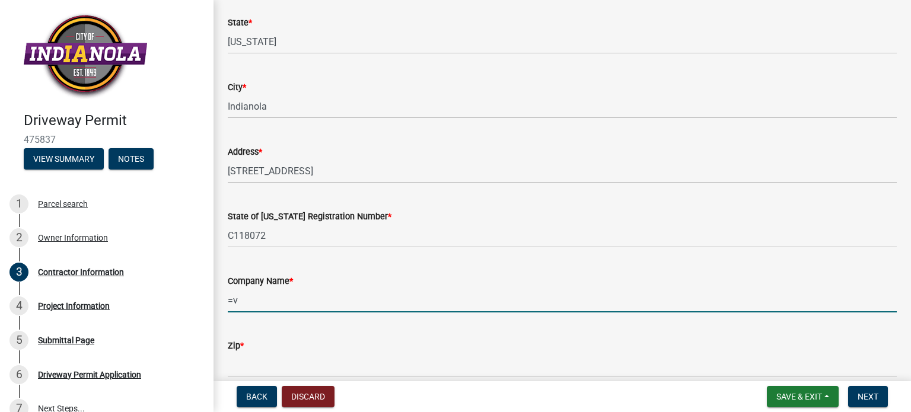
type input "="
type input "h"
type input "HV Property Services"
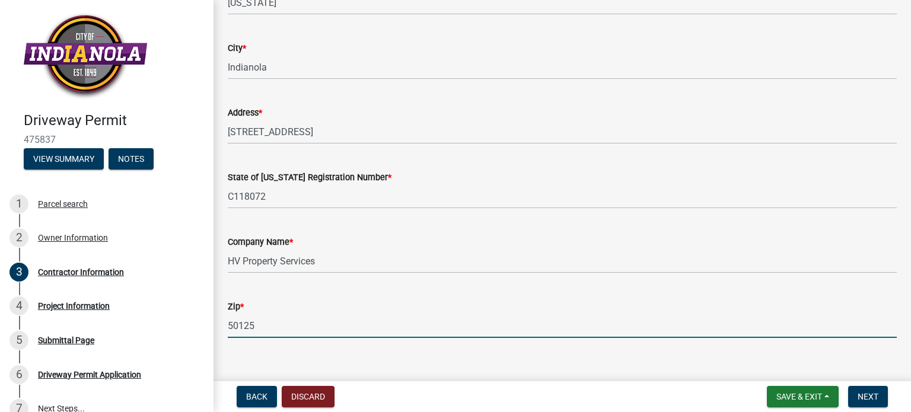
scroll to position [123, 0]
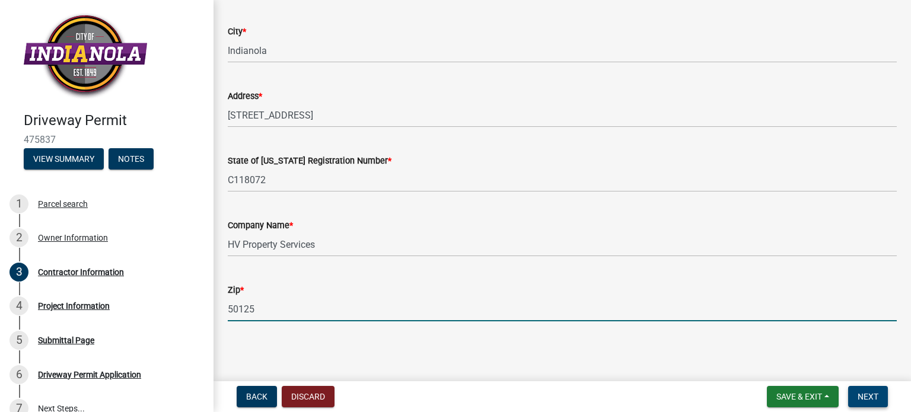
type input "50125"
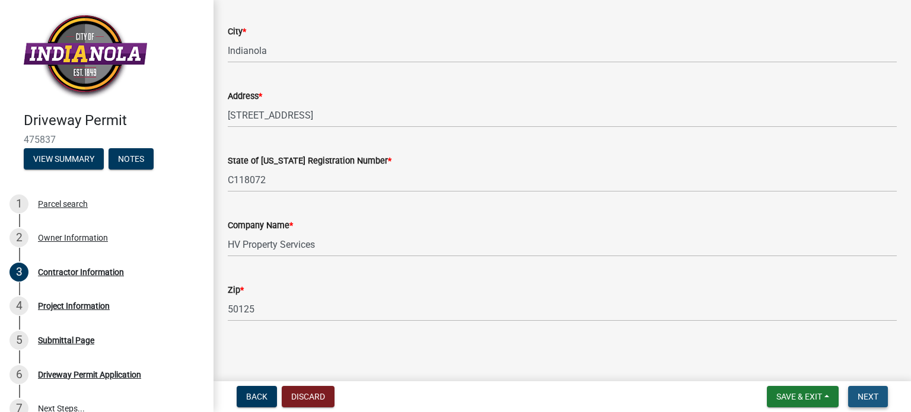
click at [863, 398] on span "Next" at bounding box center [868, 396] width 21 height 9
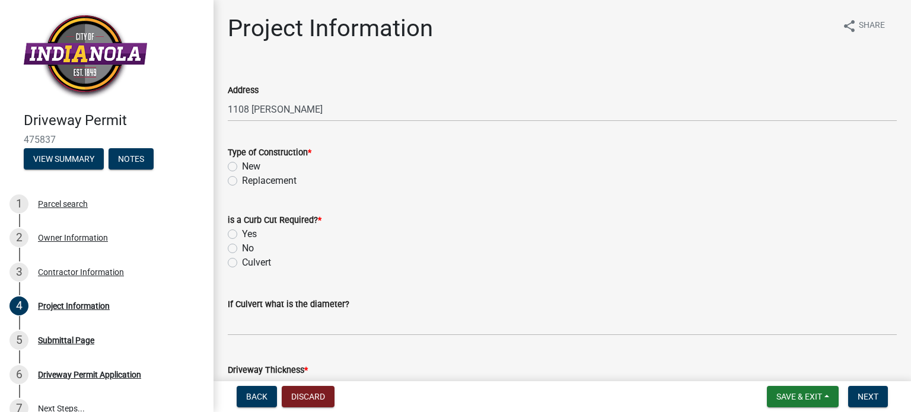
click at [242, 180] on label "Replacement" at bounding box center [269, 181] width 55 height 14
click at [242, 180] on input "Replacement" at bounding box center [246, 178] width 8 height 8
radio input "true"
click at [242, 181] on label "Replacement" at bounding box center [269, 181] width 55 height 14
click at [242, 181] on input "Replacement" at bounding box center [246, 178] width 8 height 8
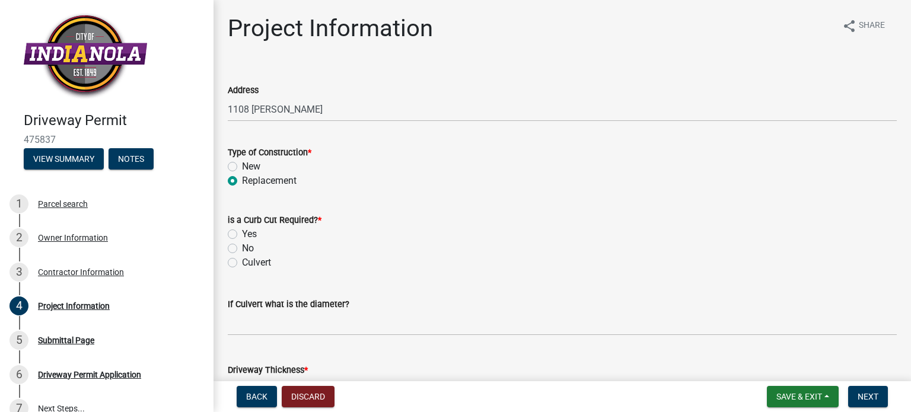
click at [242, 251] on label "No" at bounding box center [248, 248] width 12 height 14
click at [242, 249] on input "No" at bounding box center [246, 245] width 8 height 8
radio input "true"
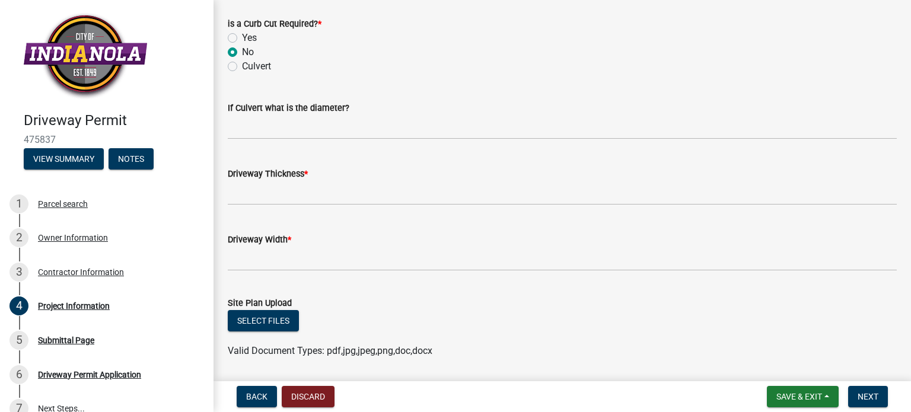
scroll to position [202, 0]
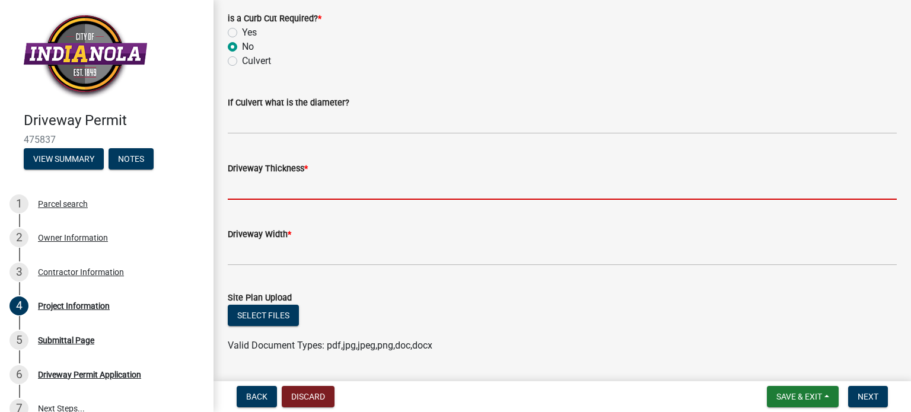
click at [368, 187] on input "text" at bounding box center [562, 188] width 669 height 24
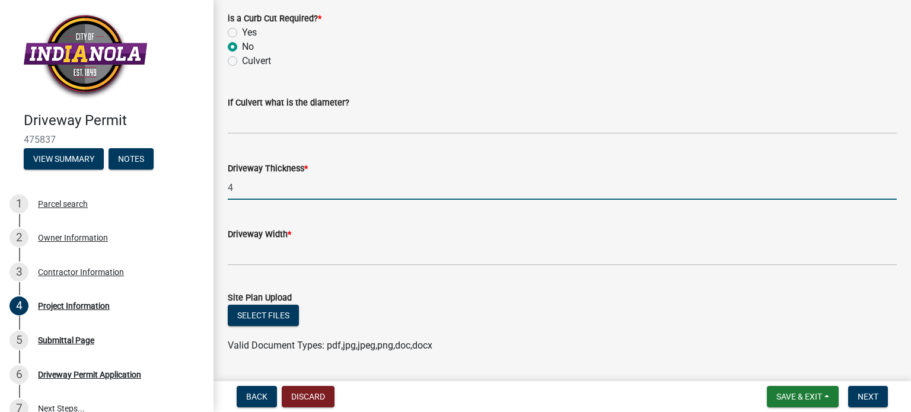
type input "4"
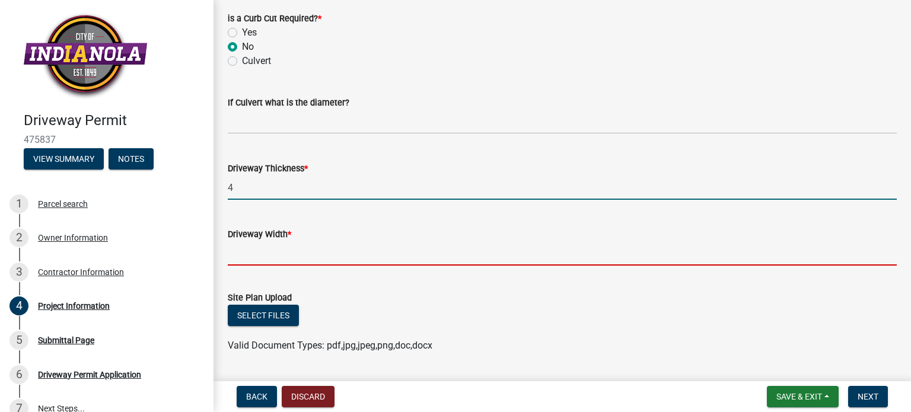
click at [338, 255] on input "text" at bounding box center [562, 253] width 669 height 24
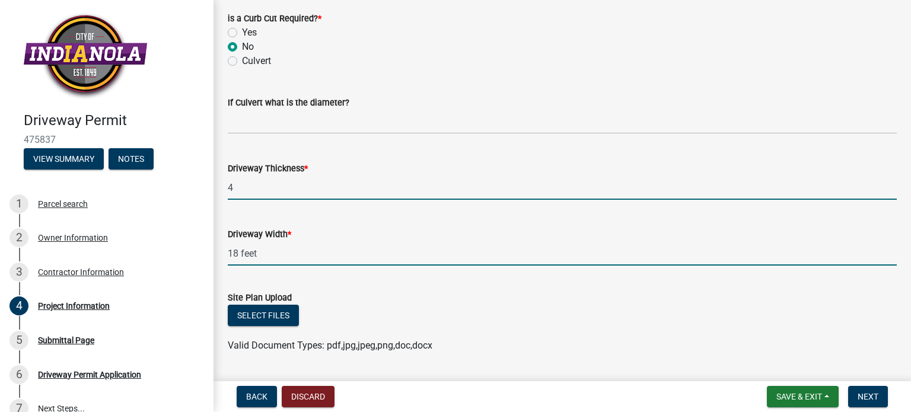
type input "18"
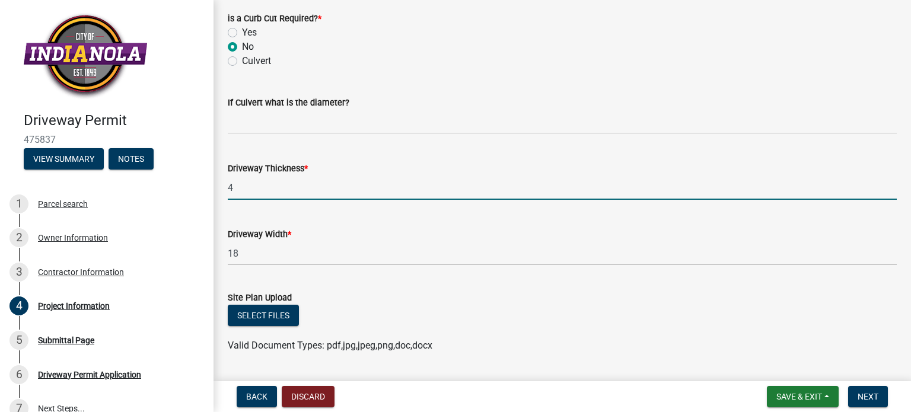
click at [267, 187] on input "4" at bounding box center [562, 188] width 669 height 24
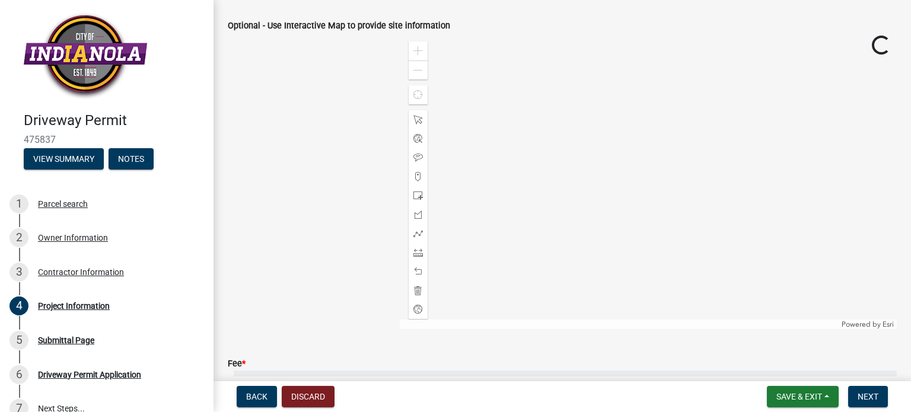
scroll to position [740, 0]
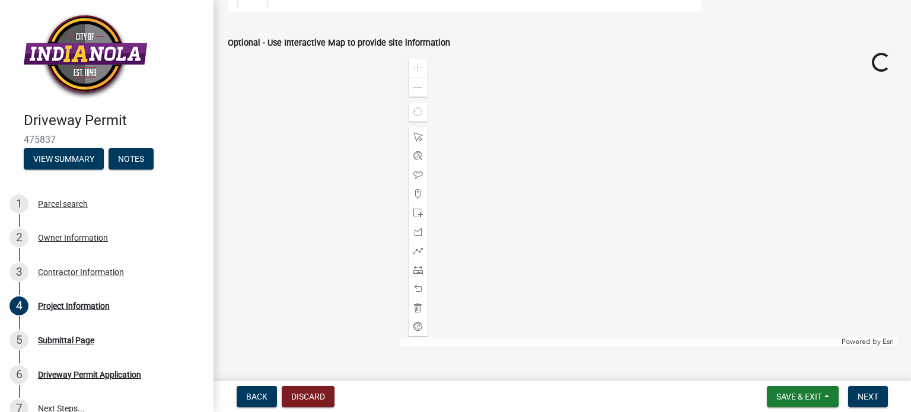
type input "4"
drag, startPoint x: 560, startPoint y: 139, endPoint x: 658, endPoint y: 179, distance: 105.7
click at [658, 179] on div at bounding box center [649, 198] width 498 height 297
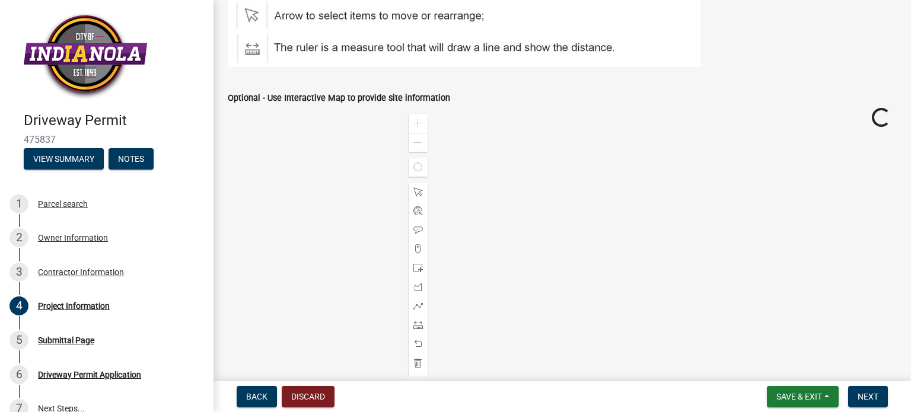
scroll to position [692, 0]
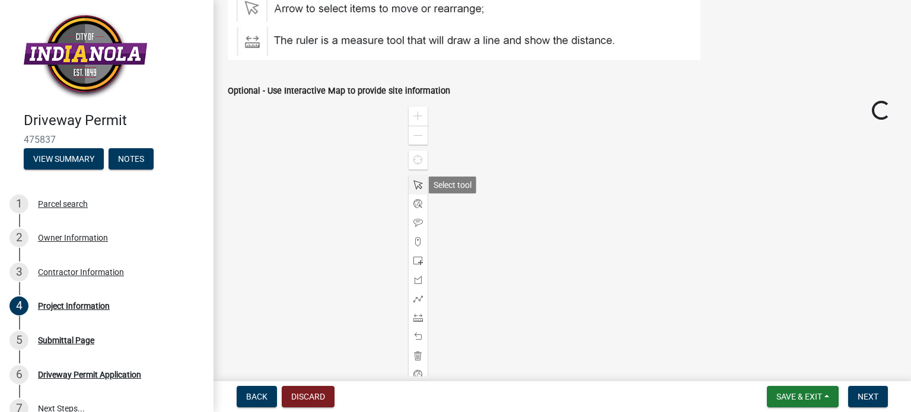
click at [414, 184] on span at bounding box center [418, 184] width 9 height 9
drag, startPoint x: 504, startPoint y: 180, endPoint x: 617, endPoint y: 245, distance: 130.0
click at [617, 245] on div at bounding box center [649, 246] width 498 height 297
click at [789, 396] on span "Save & Exit" at bounding box center [800, 396] width 46 height 9
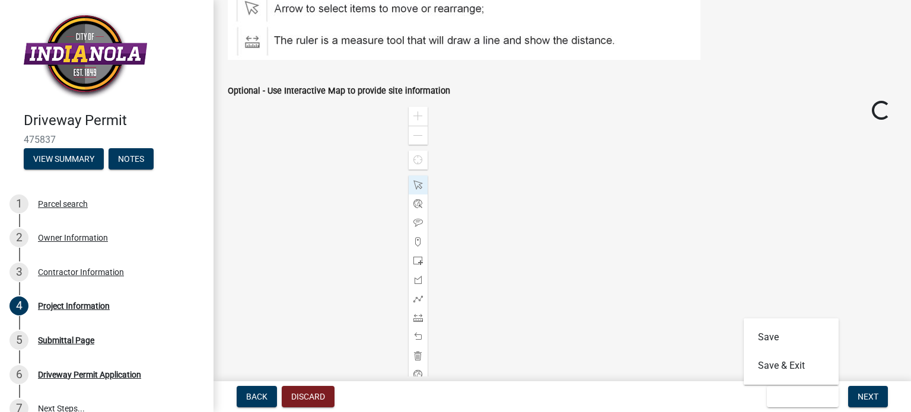
click at [711, 294] on div at bounding box center [649, 246] width 498 height 297
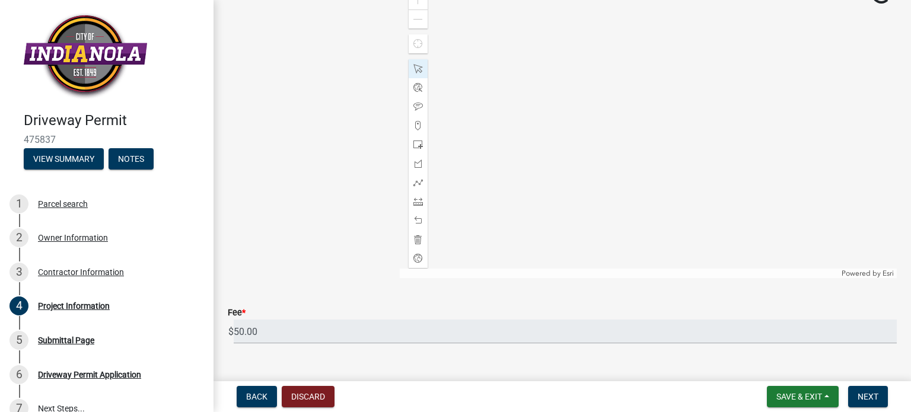
scroll to position [832, 0]
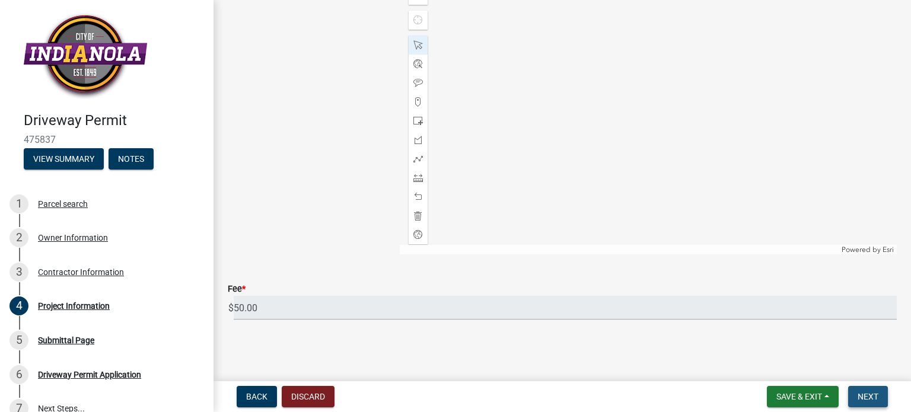
click at [866, 395] on span "Next" at bounding box center [868, 396] width 21 height 9
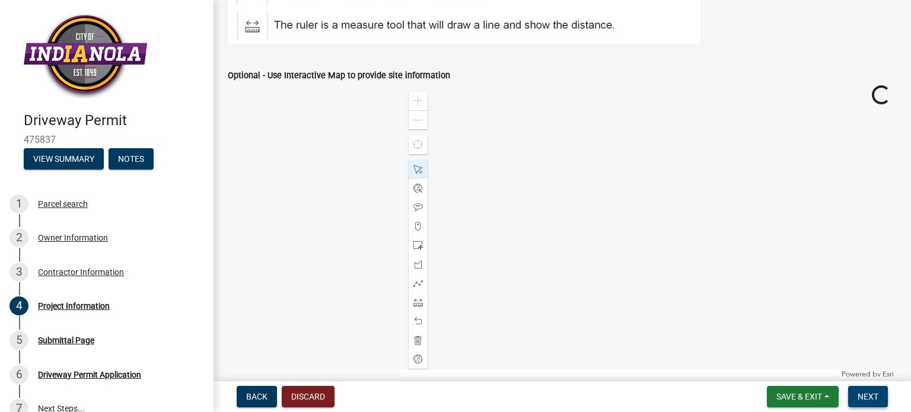
scroll to position [710, 0]
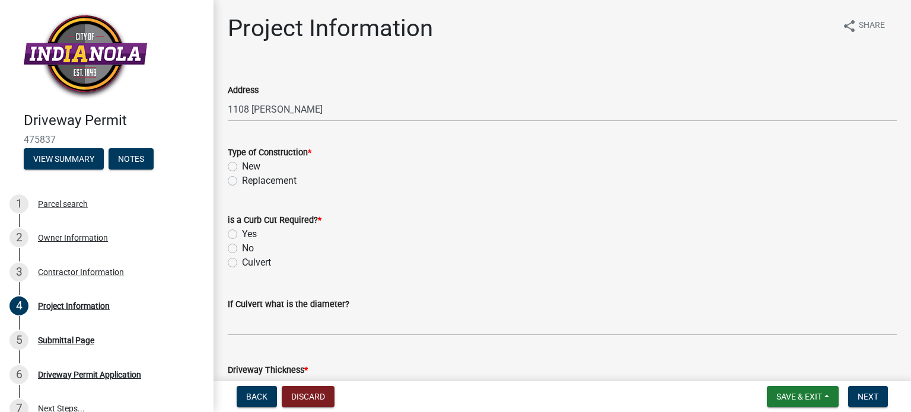
click at [242, 182] on label "Replacement" at bounding box center [269, 181] width 55 height 14
click at [242, 182] on input "Replacement" at bounding box center [246, 178] width 8 height 8
radio input "true"
click at [242, 249] on label "No" at bounding box center [248, 248] width 12 height 14
click at [242, 249] on input "No" at bounding box center [246, 245] width 8 height 8
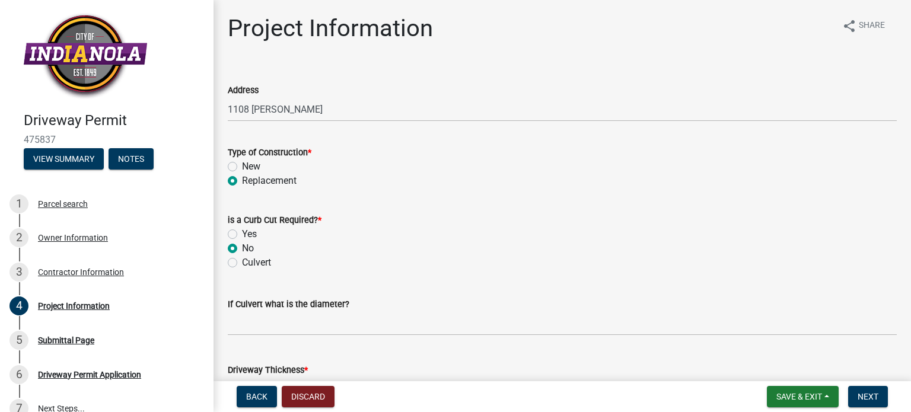
radio input "true"
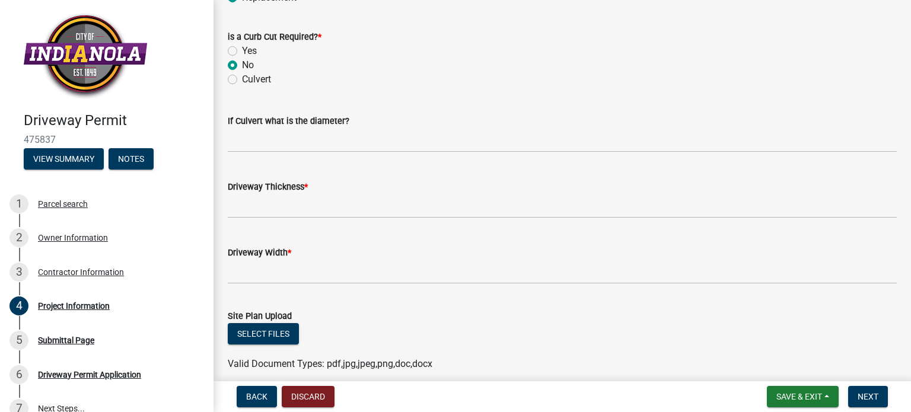
scroll to position [156, 0]
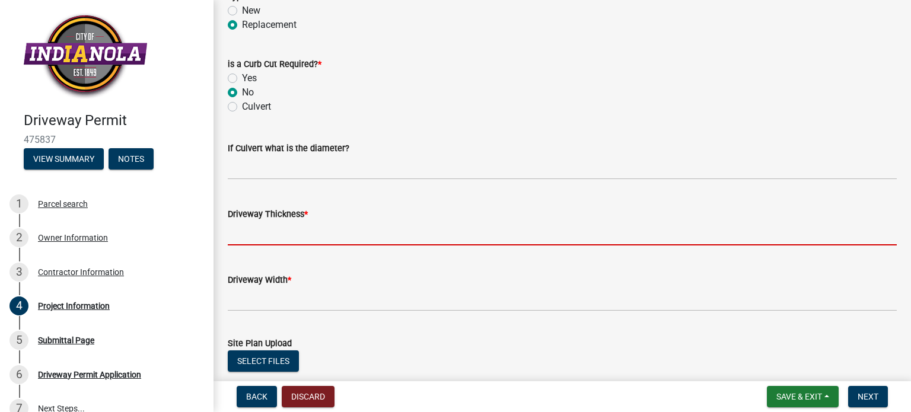
click at [287, 229] on input "text" at bounding box center [562, 233] width 669 height 24
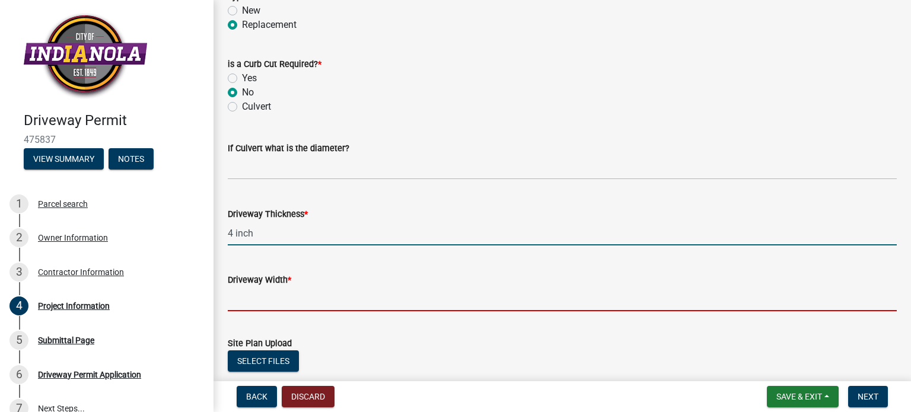
type input "4"
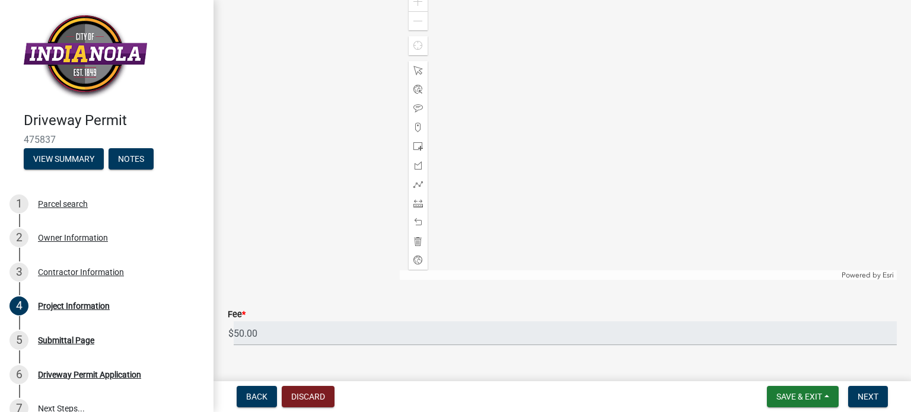
scroll to position [809, 0]
type input "18"
click at [416, 182] on span at bounding box center [418, 181] width 9 height 9
drag, startPoint x: 521, startPoint y: 96, endPoint x: 698, endPoint y: 122, distance: 178.7
click at [698, 122] on div at bounding box center [649, 129] width 498 height 297
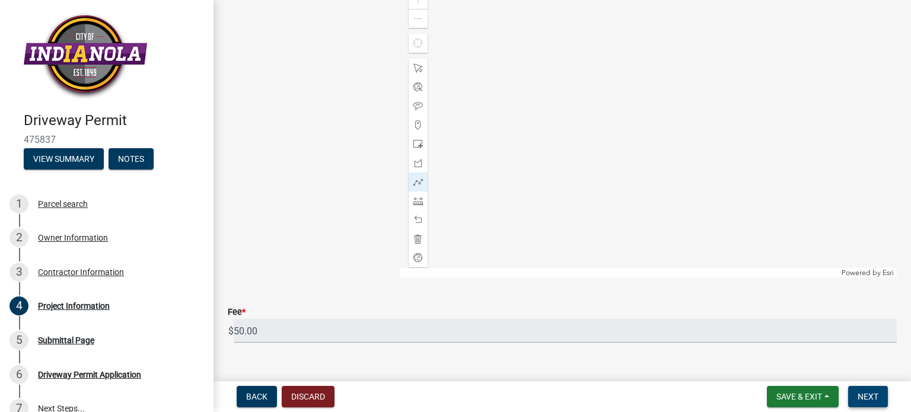
click at [864, 396] on span "Next" at bounding box center [868, 396] width 21 height 9
click at [775, 243] on div at bounding box center [649, 129] width 498 height 297
click at [868, 396] on span "Next" at bounding box center [868, 396] width 21 height 9
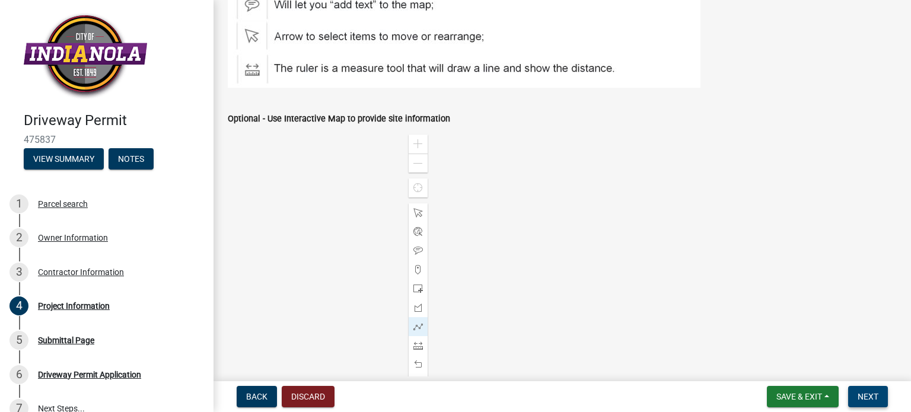
scroll to position [758, 0]
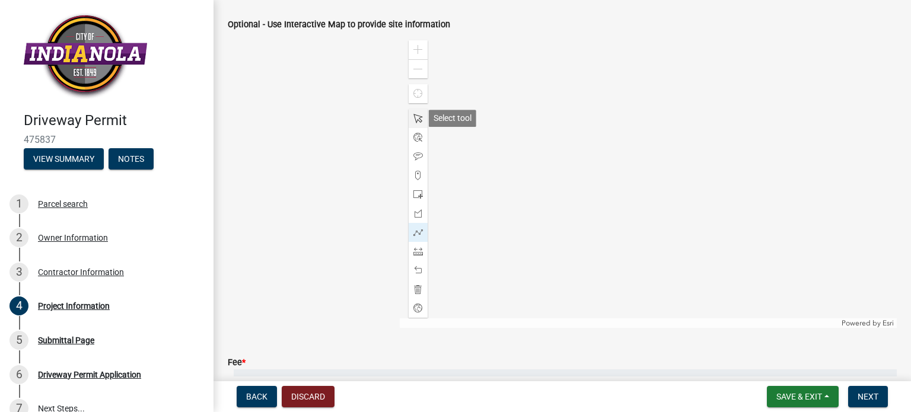
click at [409, 121] on div at bounding box center [418, 118] width 19 height 19
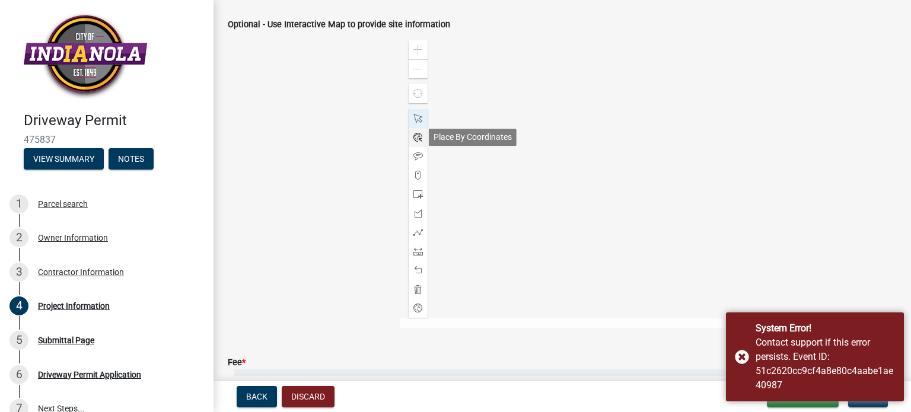
click at [419, 133] on span at bounding box center [418, 137] width 9 height 9
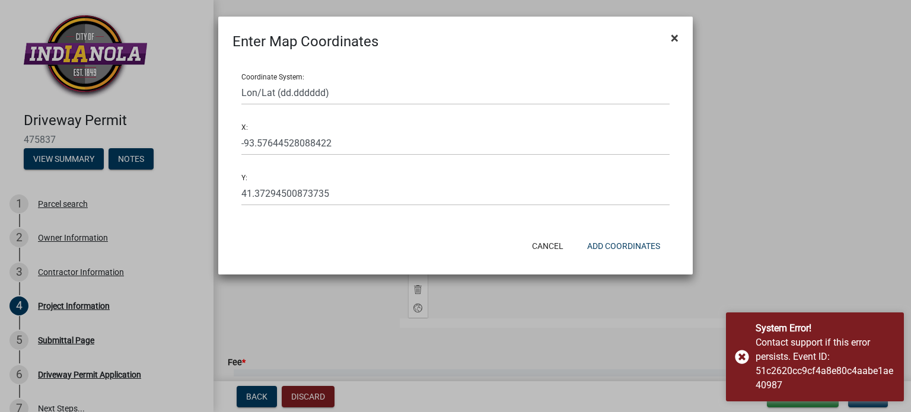
click at [673, 34] on span "×" at bounding box center [675, 38] width 8 height 17
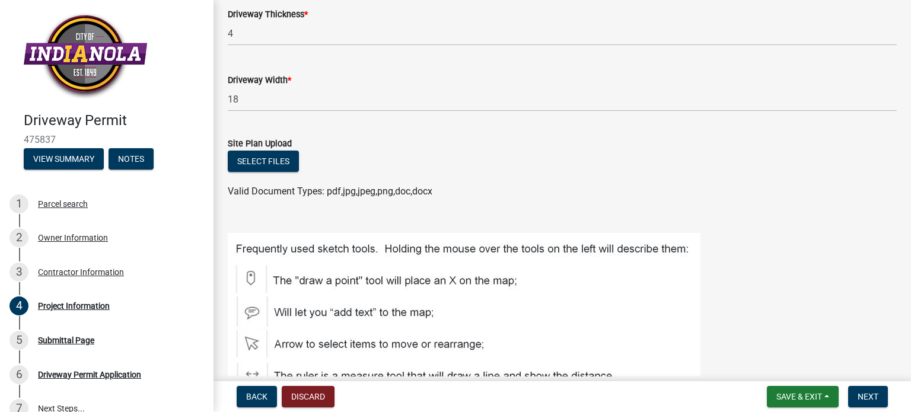
scroll to position [374, 0]
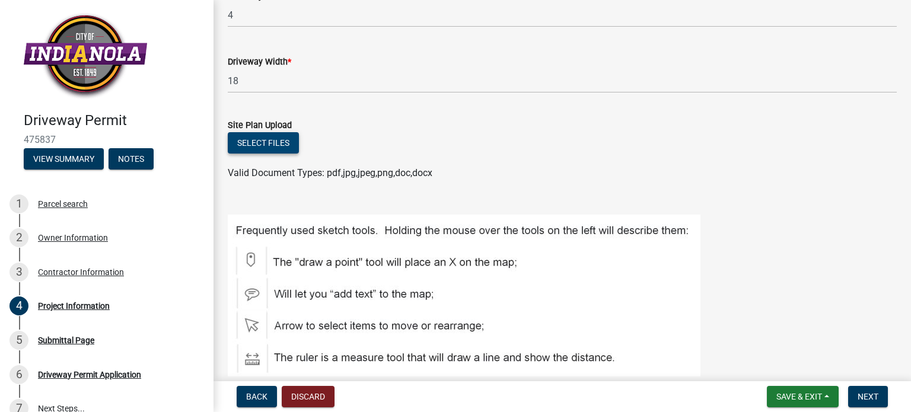
click at [248, 148] on button "Select files" at bounding box center [263, 142] width 71 height 21
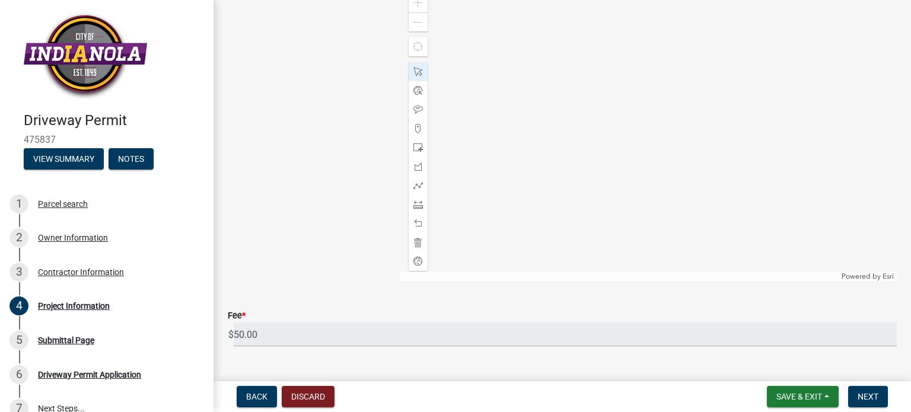
scroll to position [832, 0]
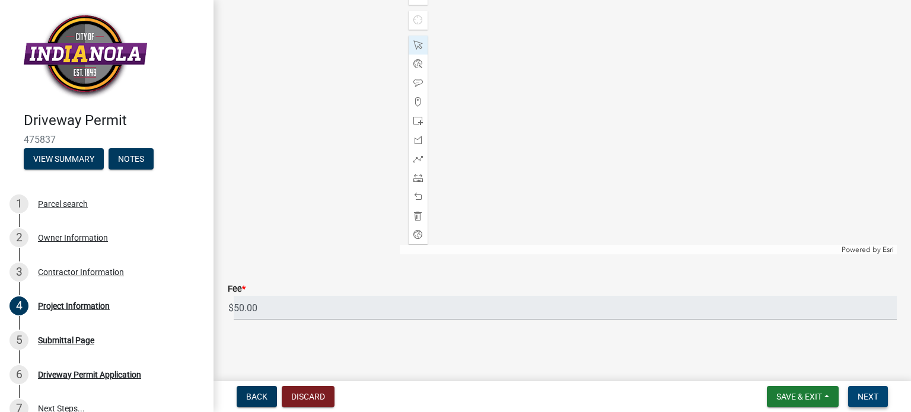
click at [863, 394] on span "Next" at bounding box center [868, 396] width 21 height 9
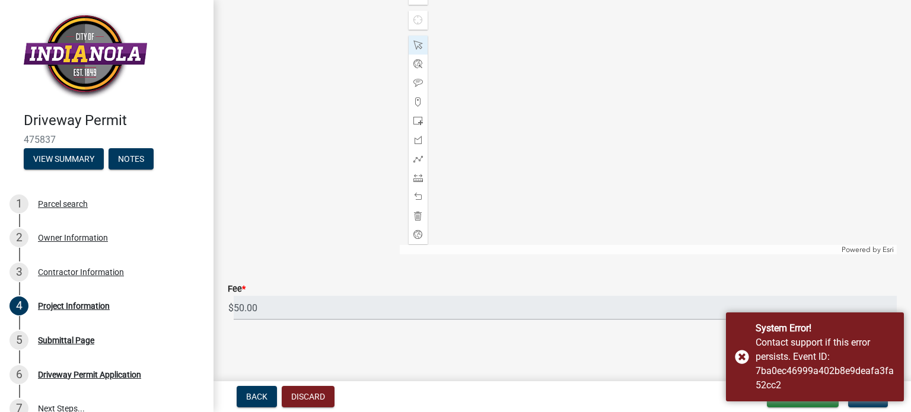
click at [673, 354] on main "Project Information share Share Address 1108 CAROLINE TER Type of Construction …" at bounding box center [563, 188] width 698 height 377
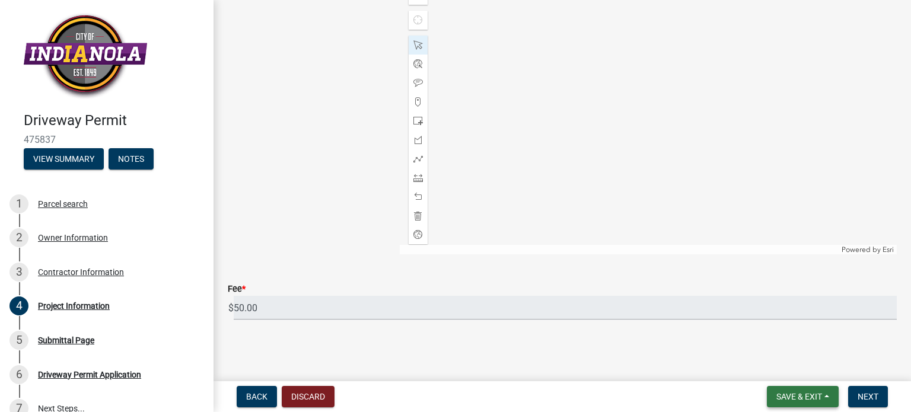
click at [790, 399] on span "Save & Exit" at bounding box center [800, 396] width 46 height 9
click at [771, 343] on button "Save" at bounding box center [791, 337] width 95 height 28
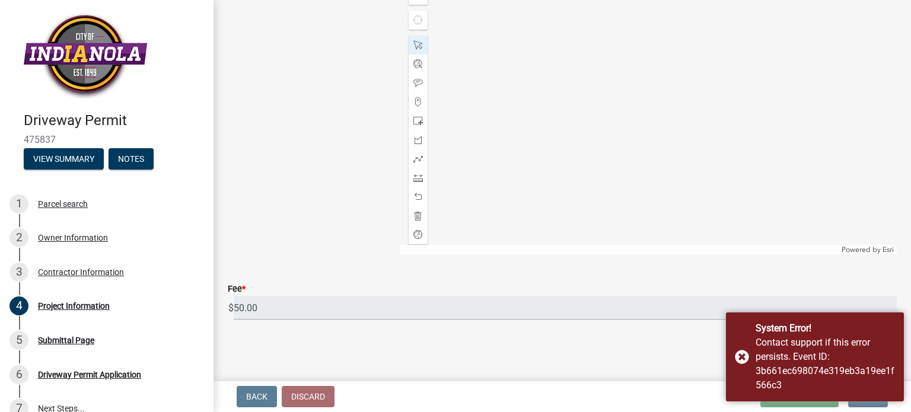
click at [839, 245] on div "Powered by Esri" at bounding box center [868, 249] width 58 height 9
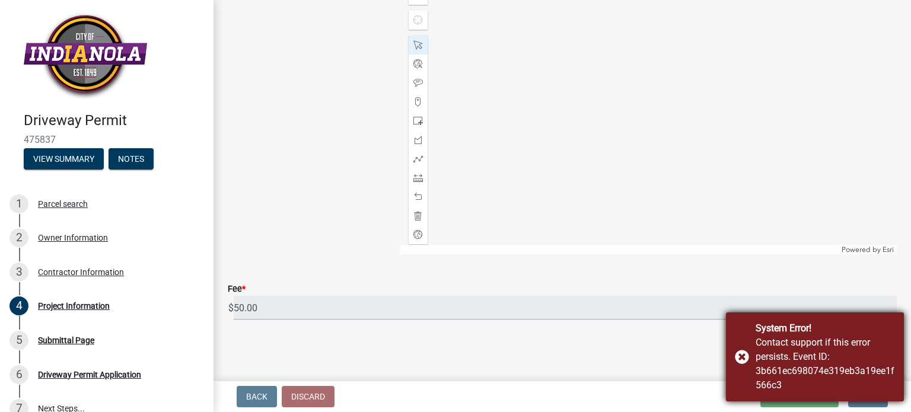
click at [734, 354] on div "System Error! Contact support if this error persists. Event ID: 3b661ec698074e3…" at bounding box center [815, 357] width 178 height 89
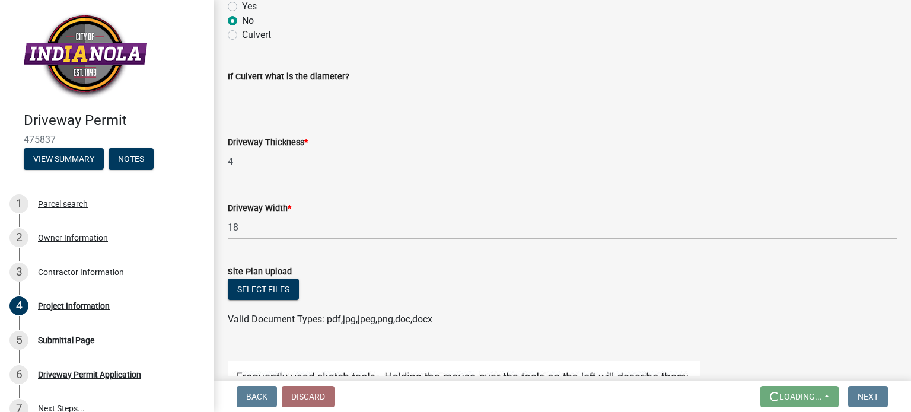
scroll to position [0, 0]
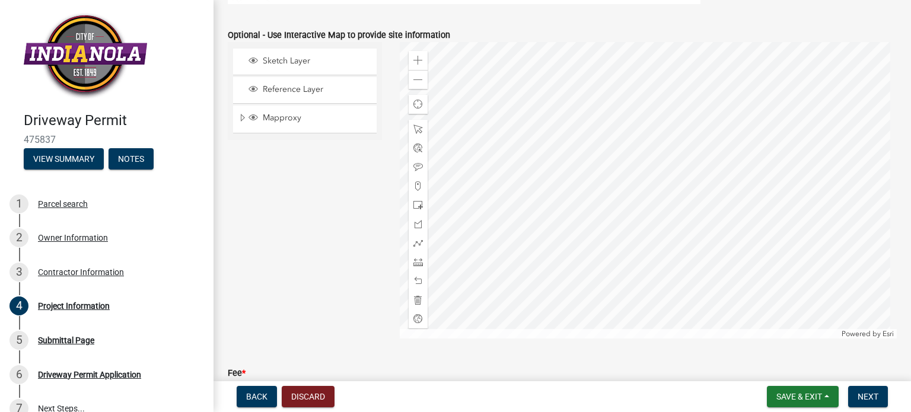
scroll to position [745, 0]
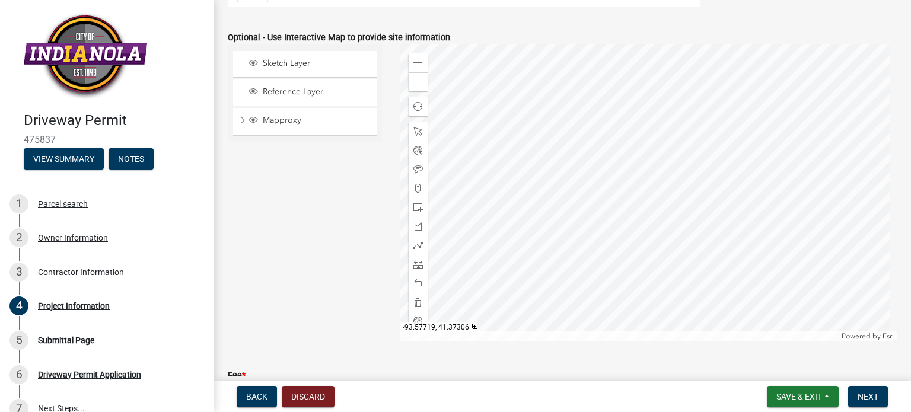
drag, startPoint x: 333, startPoint y: 72, endPoint x: 274, endPoint y: 62, distance: 60.2
click at [274, 62] on div "Sketch Layer" at bounding box center [305, 64] width 144 height 26
click at [300, 60] on span "Sketch Layer" at bounding box center [316, 63] width 113 height 11
click at [662, 231] on div at bounding box center [649, 192] width 498 height 297
click at [414, 129] on span at bounding box center [418, 131] width 9 height 9
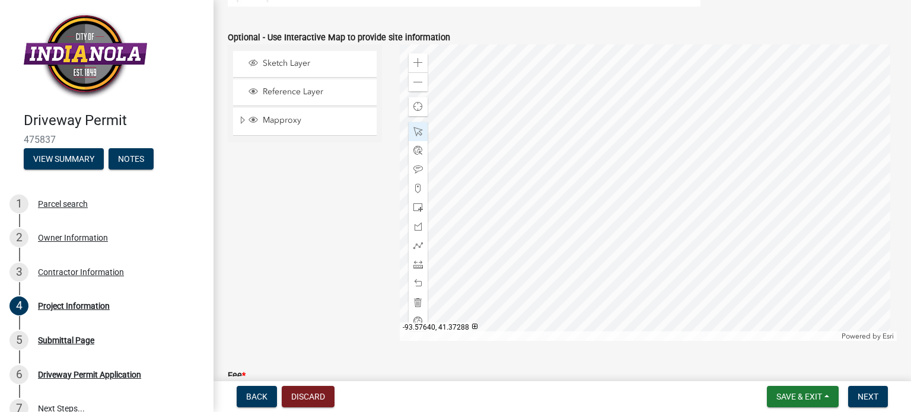
click at [643, 206] on div at bounding box center [649, 192] width 498 height 297
click at [299, 91] on span "Reference Layer" at bounding box center [316, 92] width 113 height 11
click at [636, 200] on div at bounding box center [649, 192] width 498 height 297
click at [274, 120] on span "Mapproxy" at bounding box center [316, 120] width 113 height 11
click at [281, 66] on span "Sketch Layer" at bounding box center [316, 63] width 113 height 11
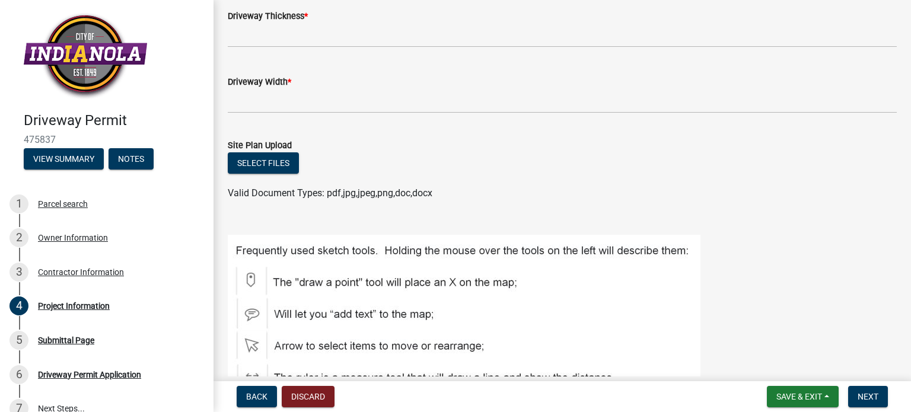
scroll to position [341, 0]
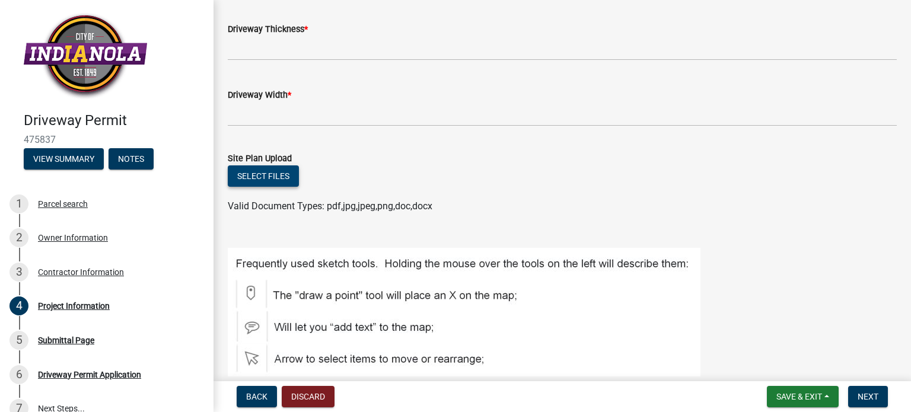
click at [271, 166] on button "Select files" at bounding box center [263, 176] width 71 height 21
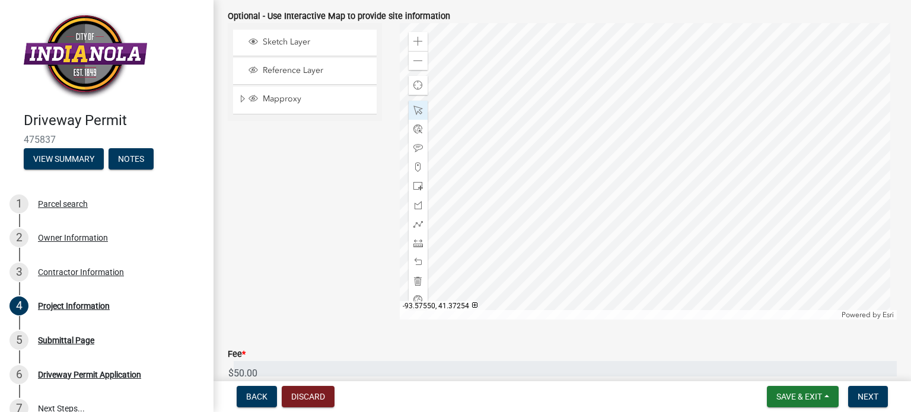
scroll to position [749, 0]
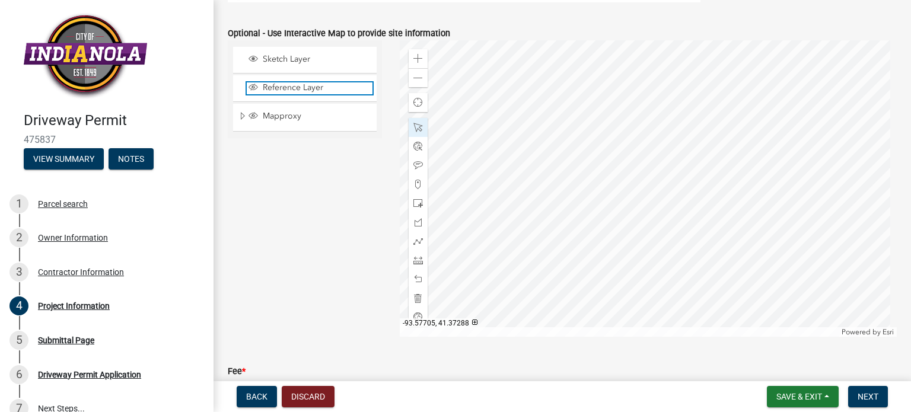
click at [284, 89] on span "Reference Layer" at bounding box center [316, 87] width 113 height 11
click at [292, 49] on div "Sketch Layer" at bounding box center [305, 60] width 144 height 26
click at [288, 65] on div "Sketch Layer" at bounding box center [305, 60] width 144 height 26
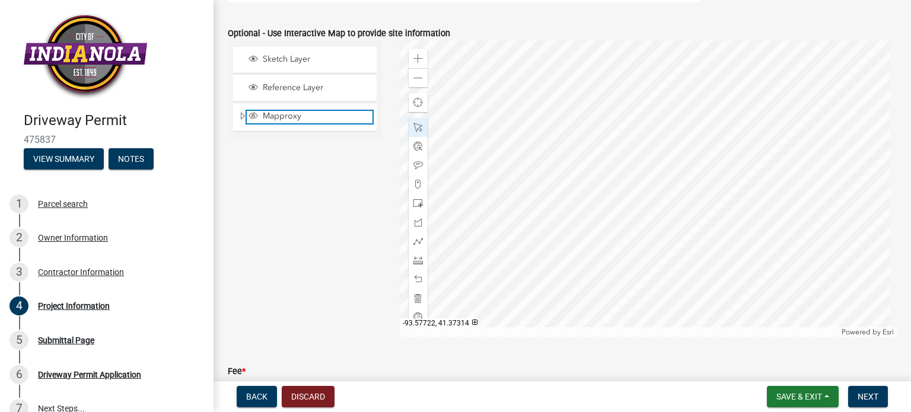
click at [272, 117] on span "Mapproxy" at bounding box center [316, 116] width 113 height 11
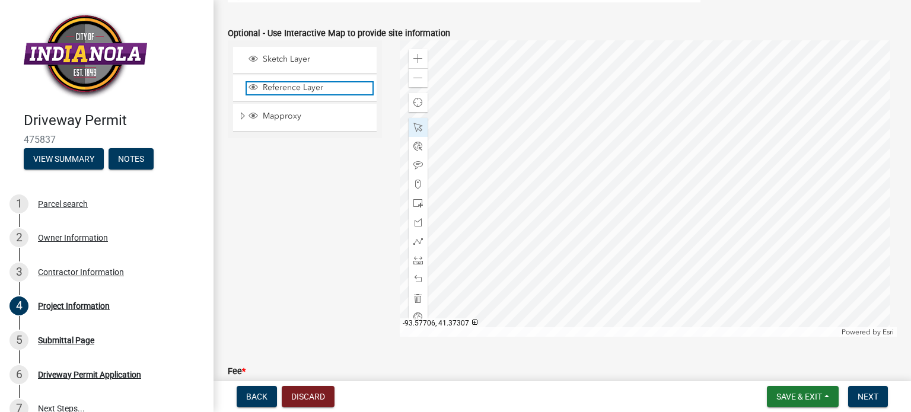
click at [351, 87] on span "Reference Layer" at bounding box center [316, 87] width 113 height 11
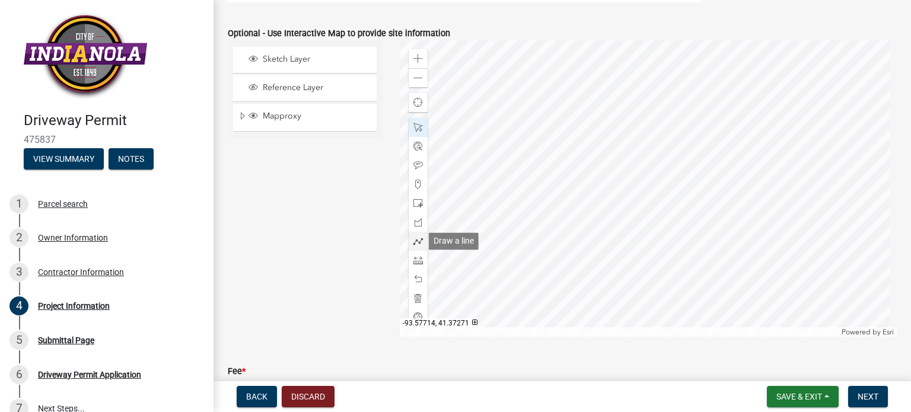
click at [414, 237] on span at bounding box center [418, 241] width 9 height 9
click at [621, 166] on div at bounding box center [649, 188] width 498 height 297
click at [620, 164] on div at bounding box center [649, 188] width 498 height 297
click at [614, 169] on div at bounding box center [649, 188] width 498 height 297
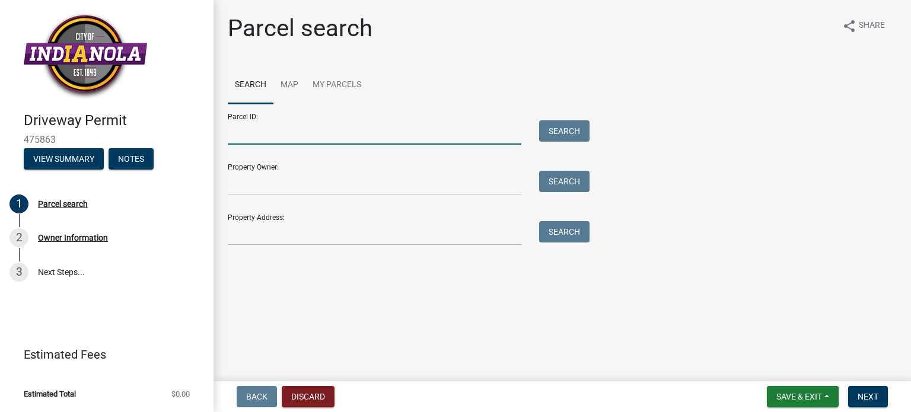
click at [323, 133] on input "Parcel ID:" at bounding box center [375, 132] width 294 height 24
paste input "48570000200."
type input "48570000200."
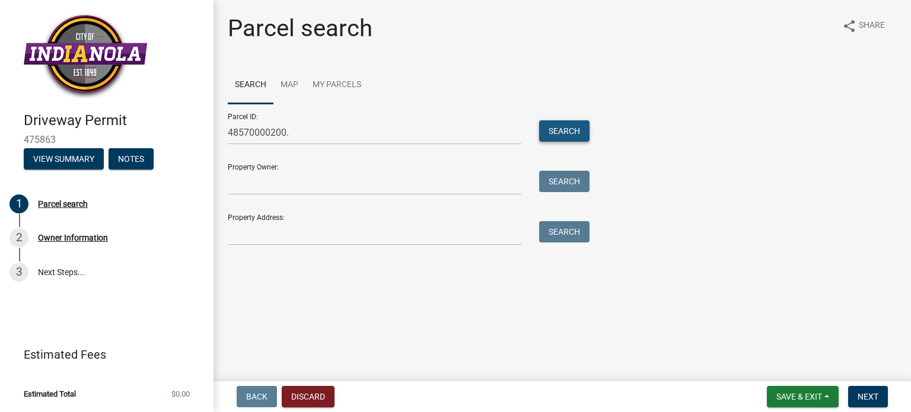
click at [570, 129] on button "Search" at bounding box center [564, 130] width 50 height 21
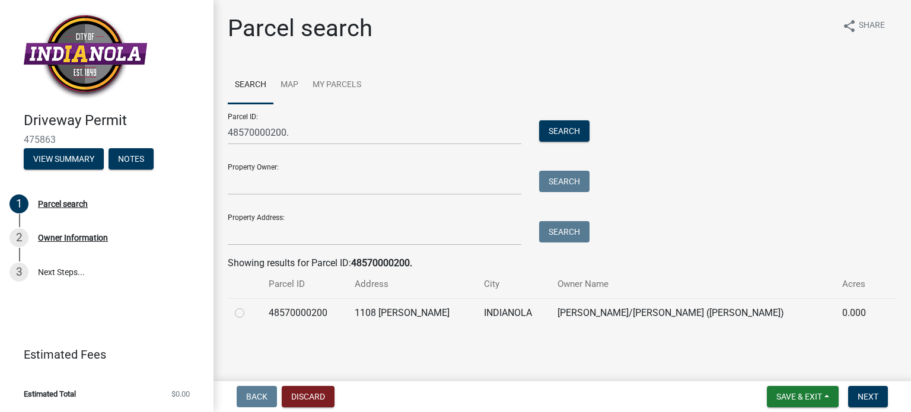
click at [249, 306] on label at bounding box center [249, 306] width 0 height 0
click at [249, 310] on input "radio" at bounding box center [253, 310] width 8 height 8
radio input "true"
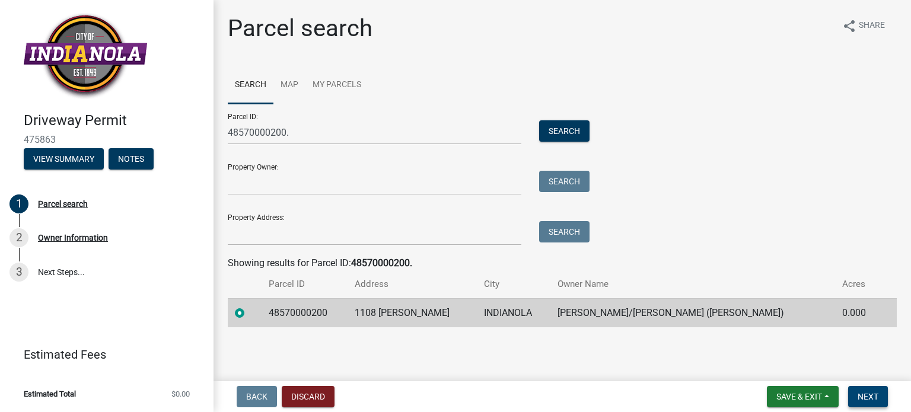
click at [869, 399] on span "Next" at bounding box center [868, 396] width 21 height 9
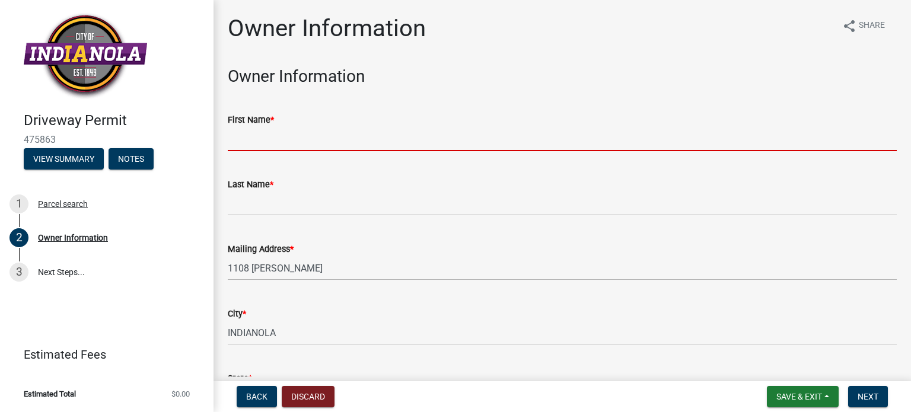
click at [320, 144] on input "First Name *" at bounding box center [562, 139] width 669 height 24
type input "[PERSON_NAME]"
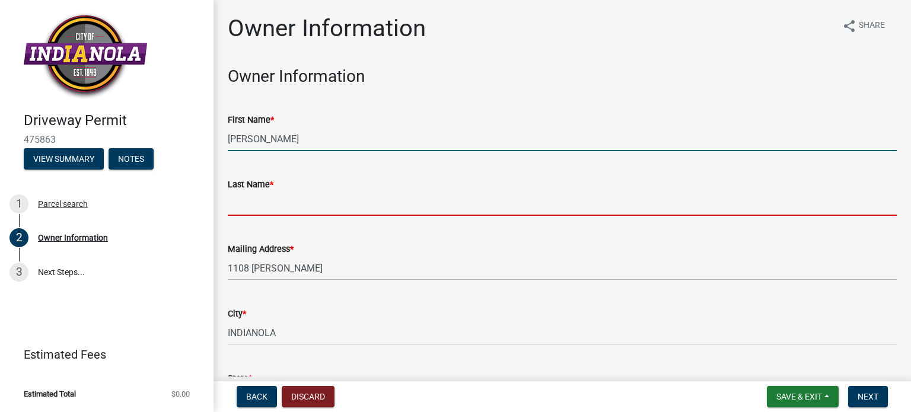
type input "[PERSON_NAME]"
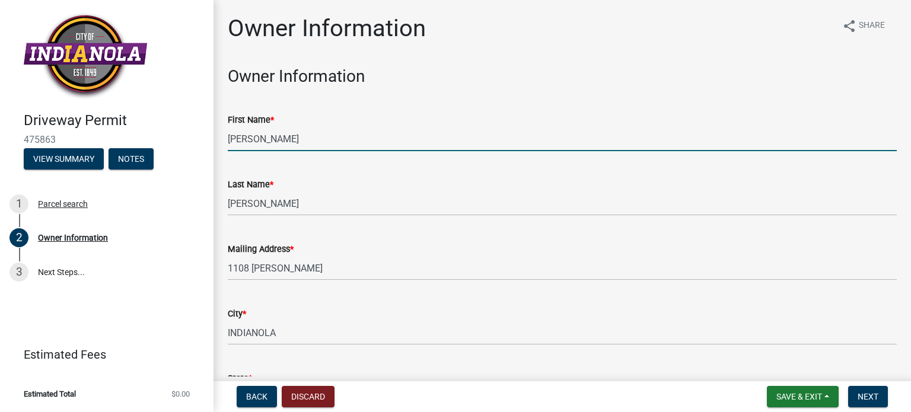
type input "5155541246"
type input "[EMAIL_ADDRESS][DOMAIN_NAME]"
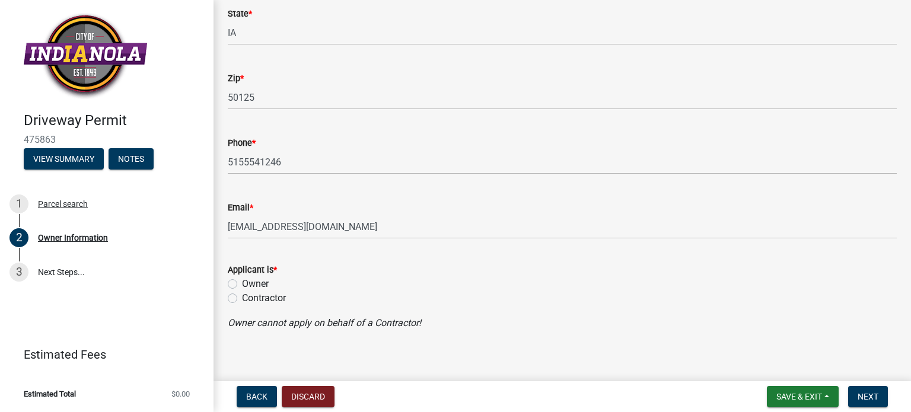
scroll to position [374, 0]
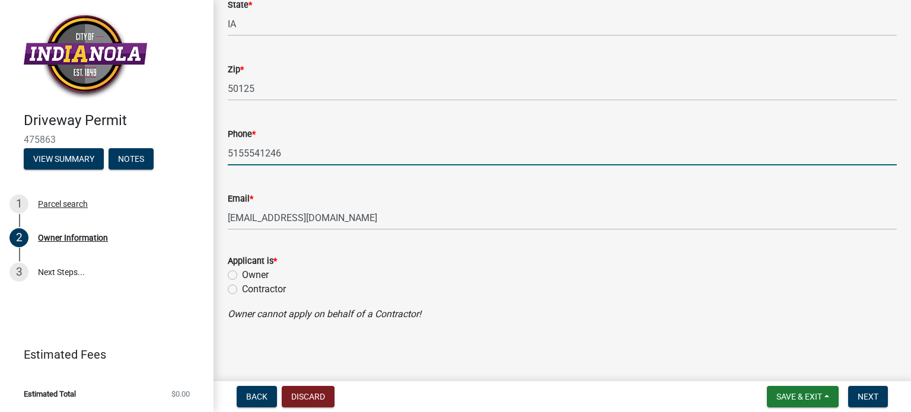
drag, startPoint x: 292, startPoint y: 155, endPoint x: 198, endPoint y: 158, distance: 93.8
click at [198, 158] on div "Driveway Permit 475863 View Summary Notes 1 Parcel search 2 Owner Information 3…" at bounding box center [455, 206] width 911 height 412
type input "[PHONE_NUMBER]"
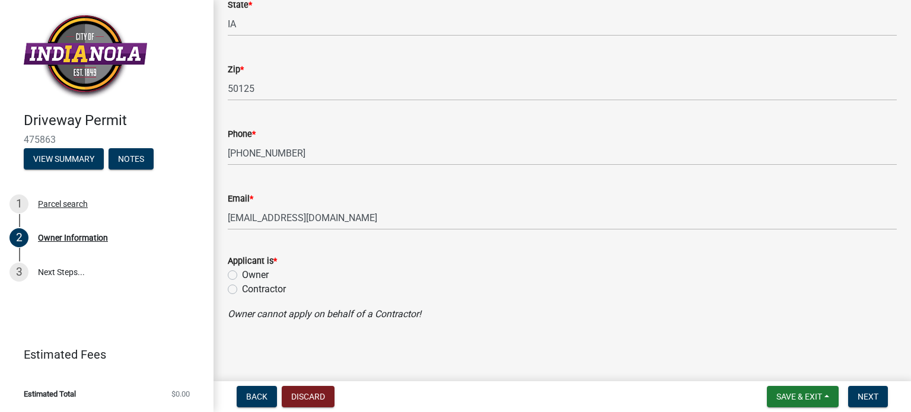
click at [258, 287] on label "Contractor" at bounding box center [264, 289] width 44 height 14
click at [250, 287] on input "Contractor" at bounding box center [246, 286] width 8 height 8
radio input "true"
click at [875, 395] on span "Next" at bounding box center [868, 396] width 21 height 9
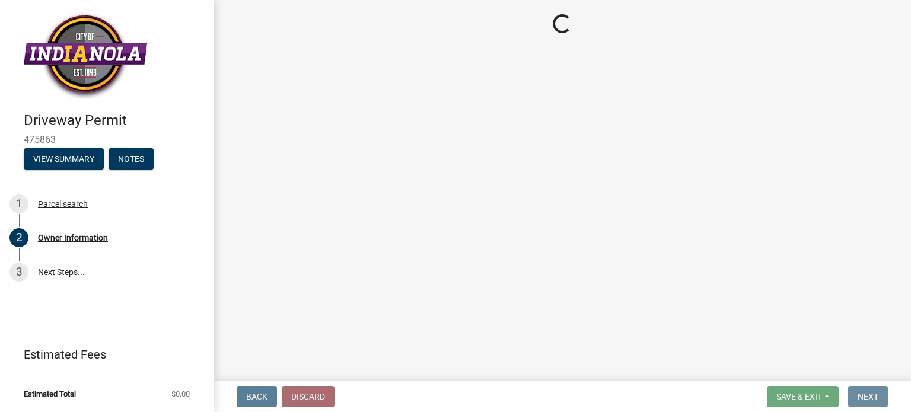
scroll to position [0, 0]
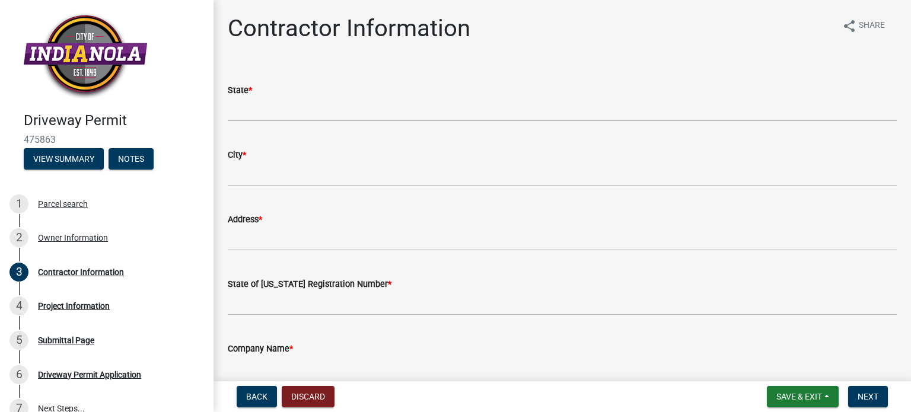
drag, startPoint x: 579, startPoint y: 220, endPoint x: 182, endPoint y: 112, distance: 411.2
click at [182, 112] on div "Driveway Permit 475863 View Summary Notes 1 Parcel search 2 Owner Information 3…" at bounding box center [455, 206] width 911 height 412
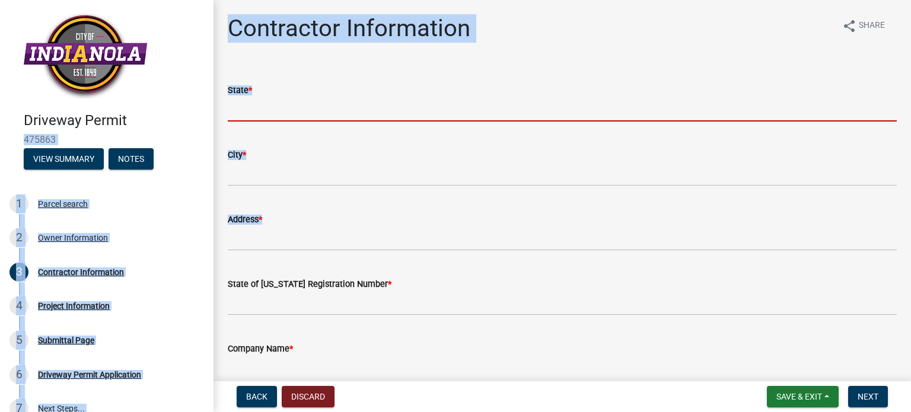
click at [240, 106] on input "State *" at bounding box center [562, 109] width 669 height 24
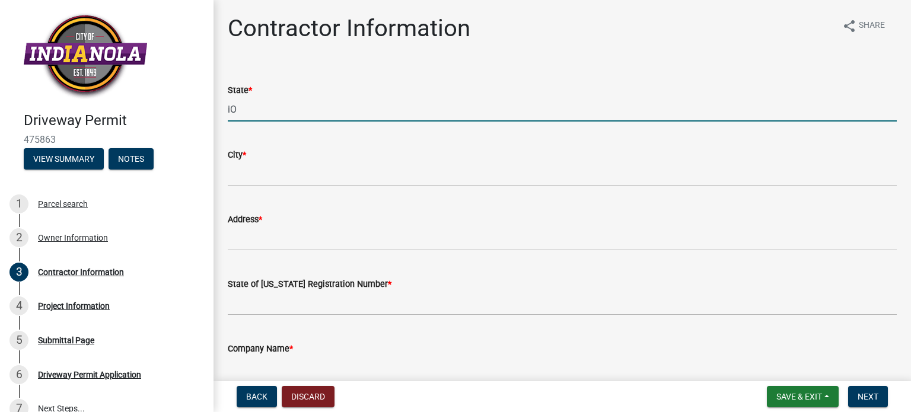
type input "i"
type input "[US_STATE]"
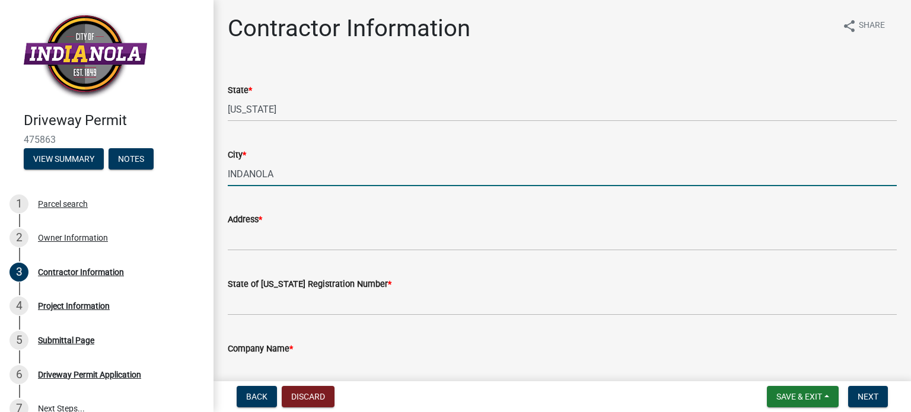
type input "INDANOLA"
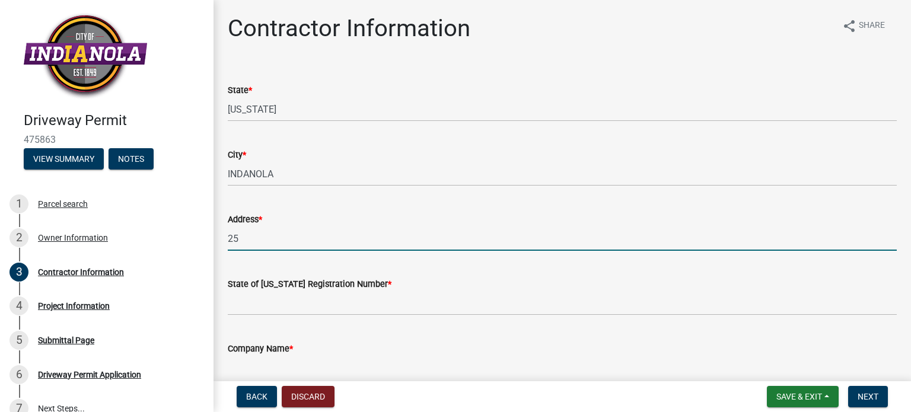
type input "[STREET_ADDRESS]"
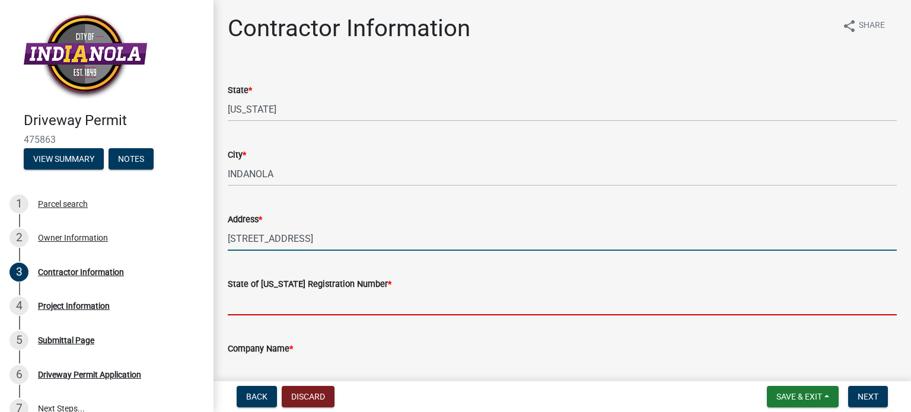
click at [293, 306] on input "State of [US_STATE] Registration Number *" at bounding box center [562, 303] width 669 height 24
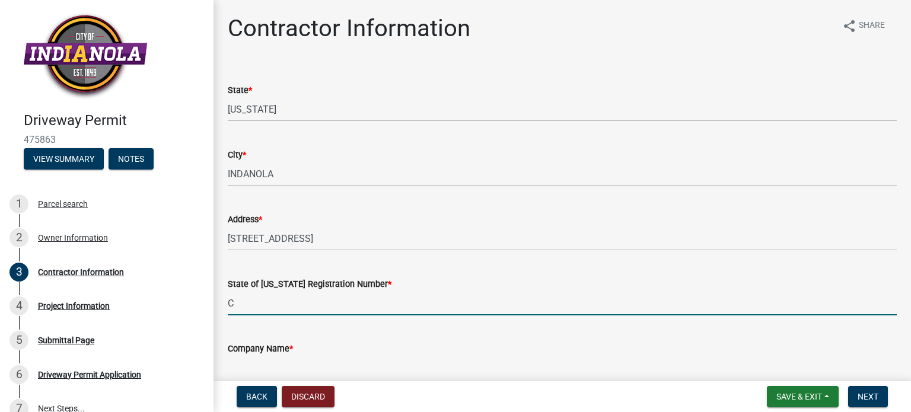
type input "C118072"
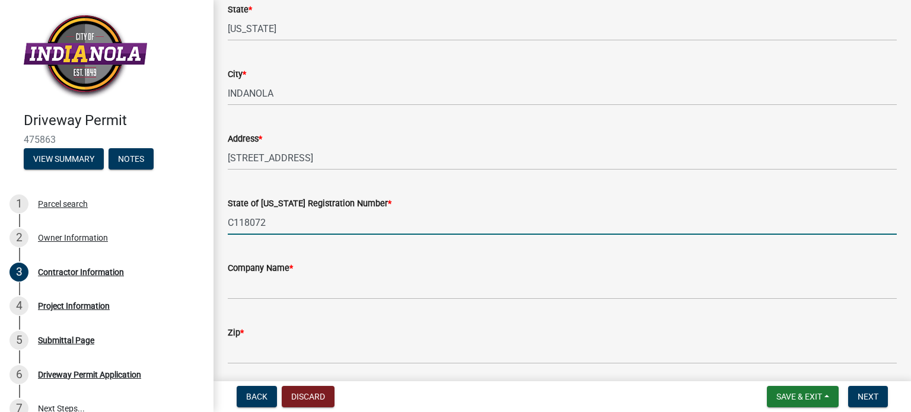
scroll to position [81, 0]
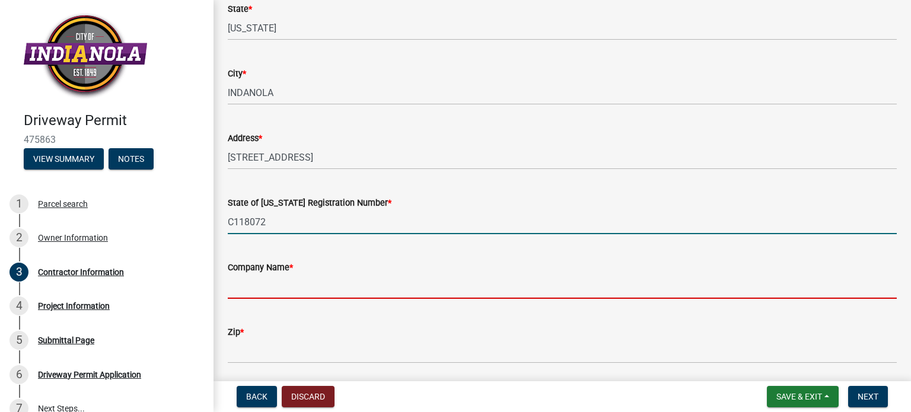
click at [351, 295] on input "Company Name *" at bounding box center [562, 287] width 669 height 24
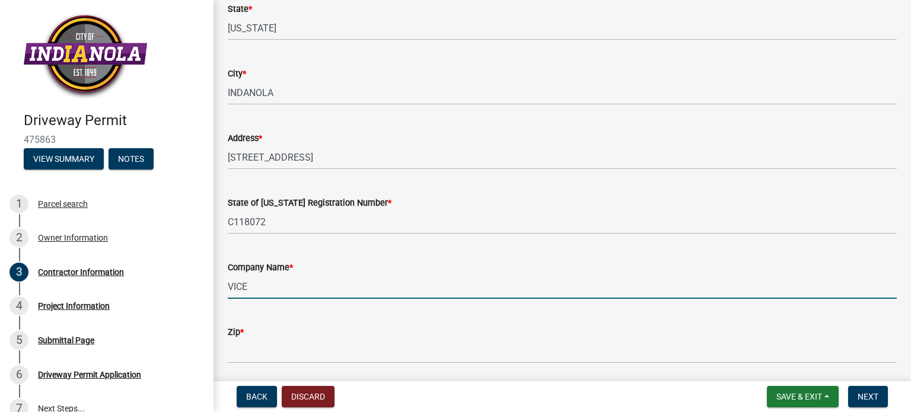
type input "VICE"
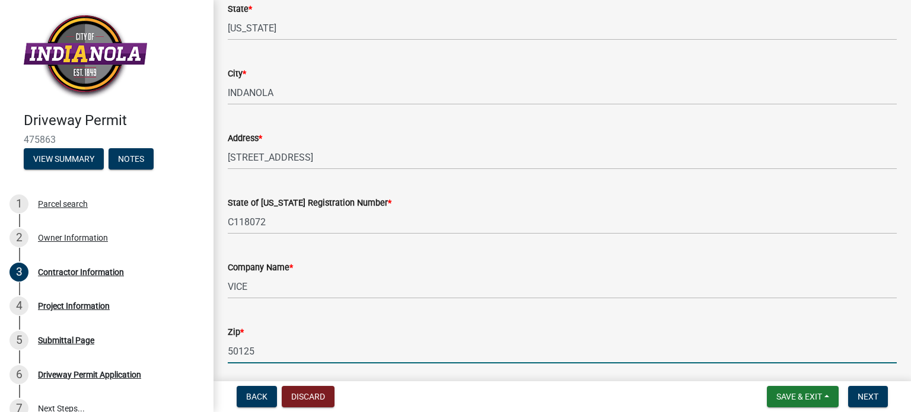
scroll to position [123, 0]
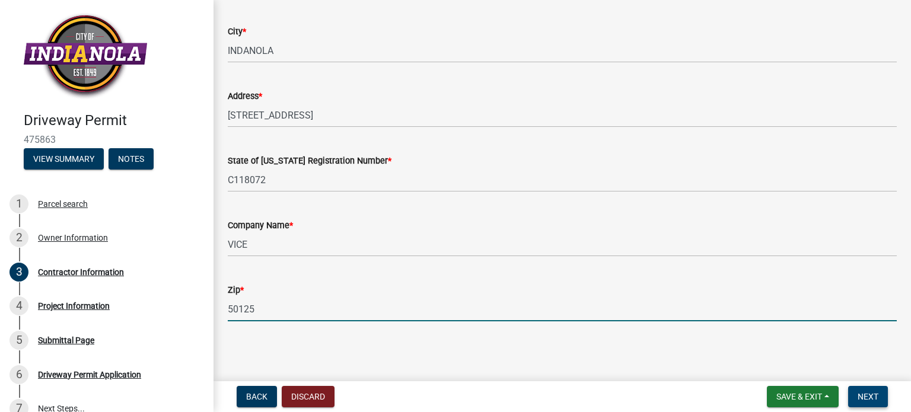
type input "50125"
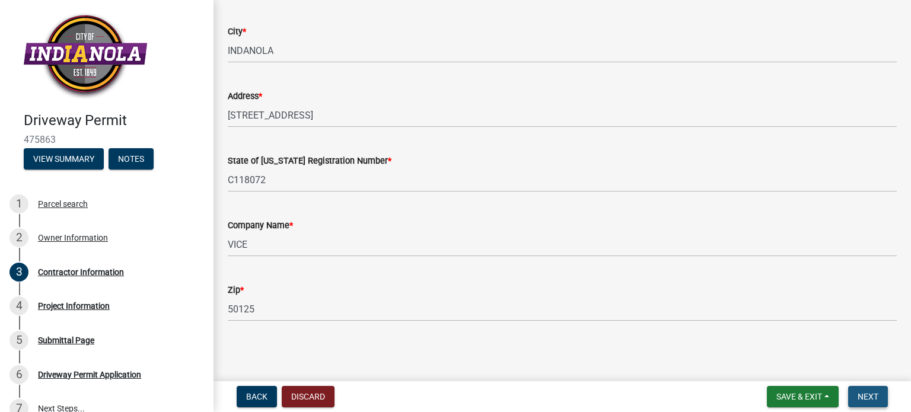
click at [866, 395] on span "Next" at bounding box center [868, 396] width 21 height 9
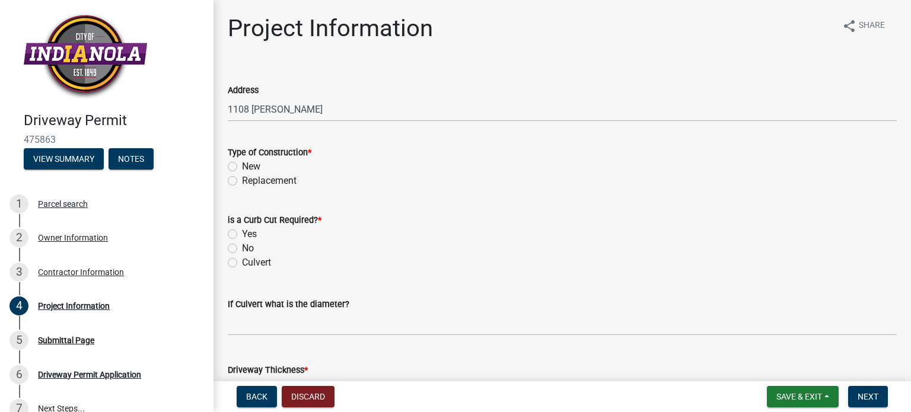
click at [242, 182] on label "Replacement" at bounding box center [269, 181] width 55 height 14
click at [242, 182] on input "Replacement" at bounding box center [246, 178] width 8 height 8
radio input "true"
click at [242, 247] on label "No" at bounding box center [248, 248] width 12 height 14
click at [242, 247] on input "No" at bounding box center [246, 245] width 8 height 8
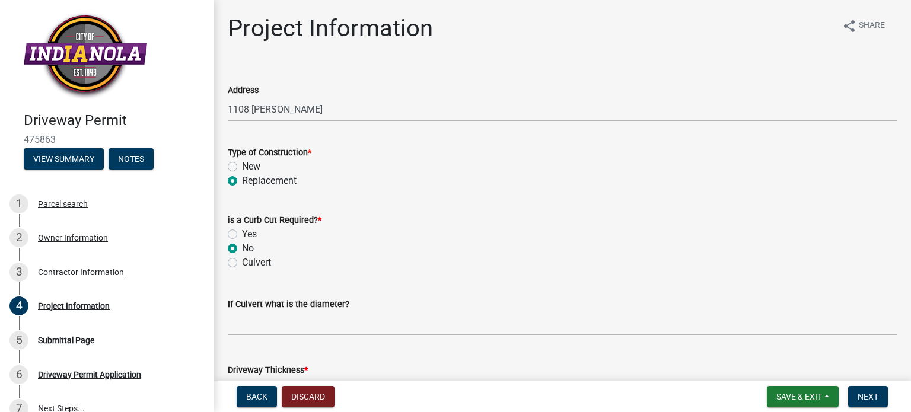
radio input "true"
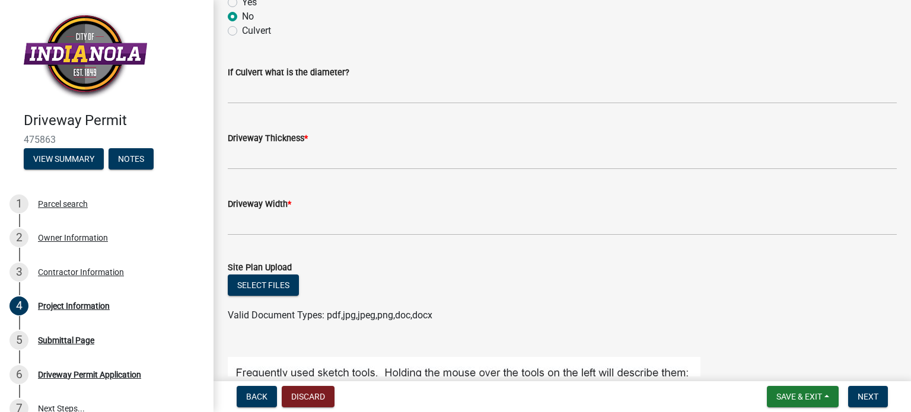
scroll to position [240, 0]
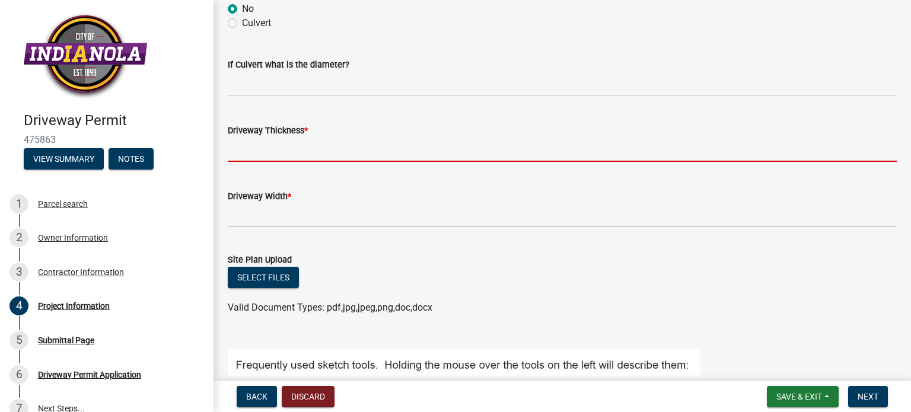
click at [292, 150] on input "text" at bounding box center [562, 150] width 669 height 24
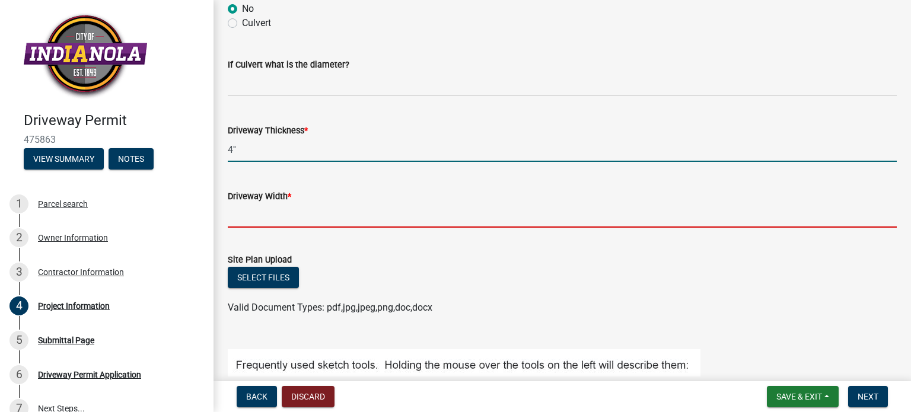
type input "4"
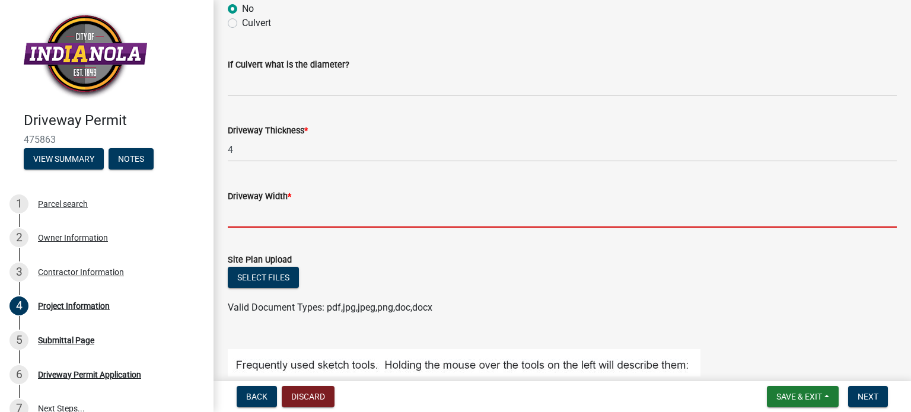
click at [257, 224] on input "text" at bounding box center [562, 215] width 669 height 24
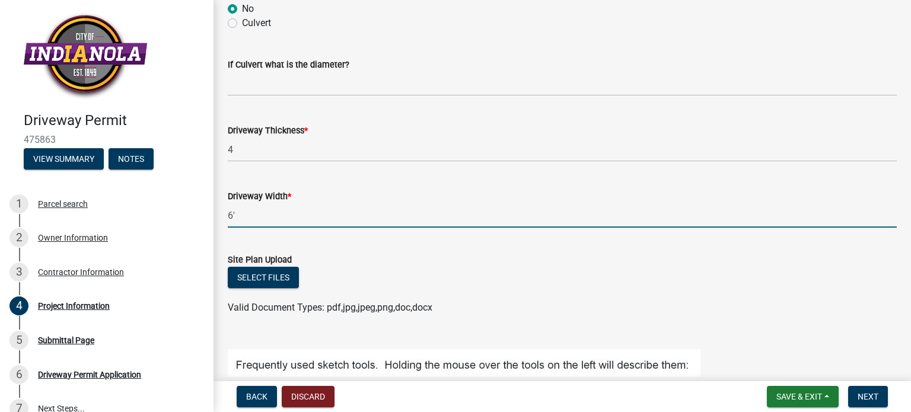
type input "6"
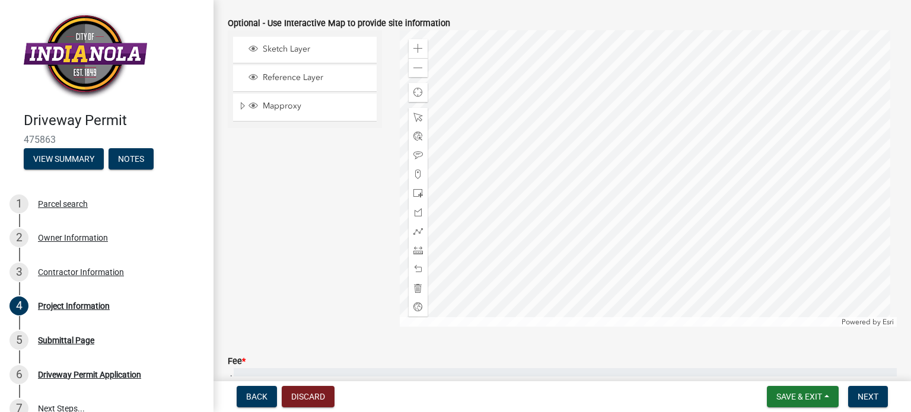
scroll to position [765, 0]
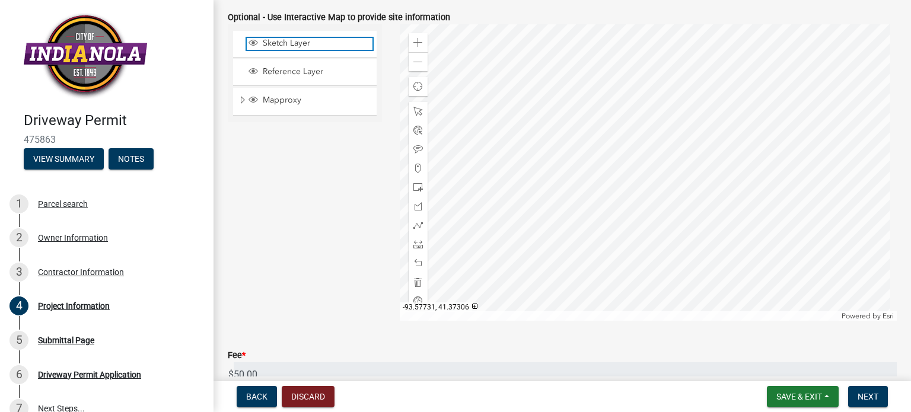
type input "18"
click at [270, 41] on span "Sketch Layer" at bounding box center [316, 43] width 113 height 11
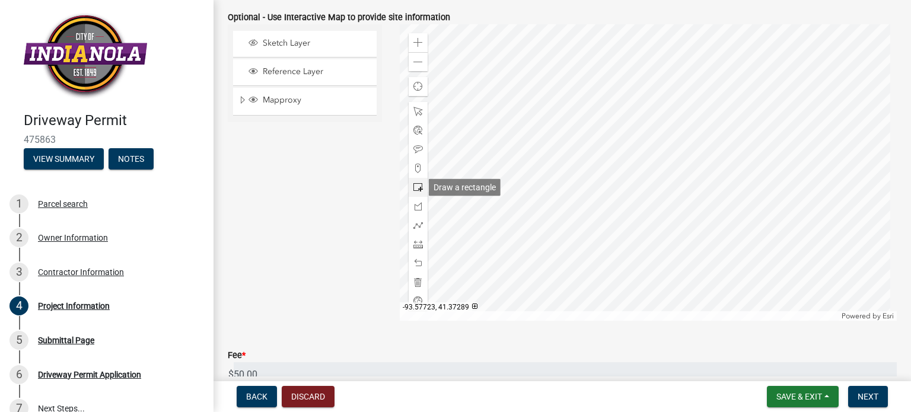
click at [416, 189] on span at bounding box center [418, 187] width 9 height 9
click at [663, 221] on div at bounding box center [649, 172] width 498 height 297
click at [682, 263] on div at bounding box center [649, 172] width 498 height 297
click at [416, 190] on span at bounding box center [418, 187] width 9 height 9
click at [674, 265] on div at bounding box center [649, 172] width 498 height 297
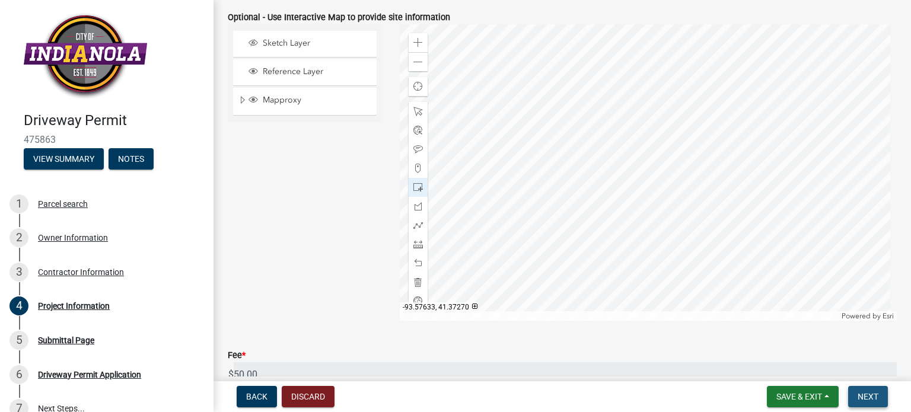
click at [860, 392] on button "Next" at bounding box center [868, 396] width 40 height 21
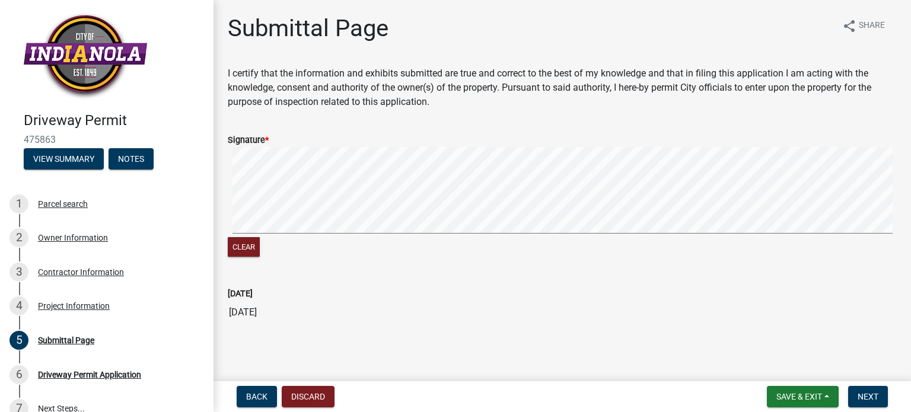
scroll to position [3, 0]
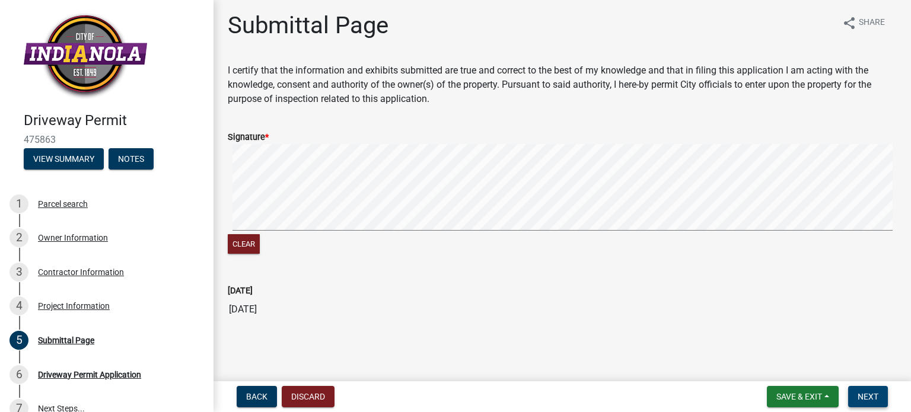
click at [875, 392] on span "Next" at bounding box center [868, 396] width 21 height 9
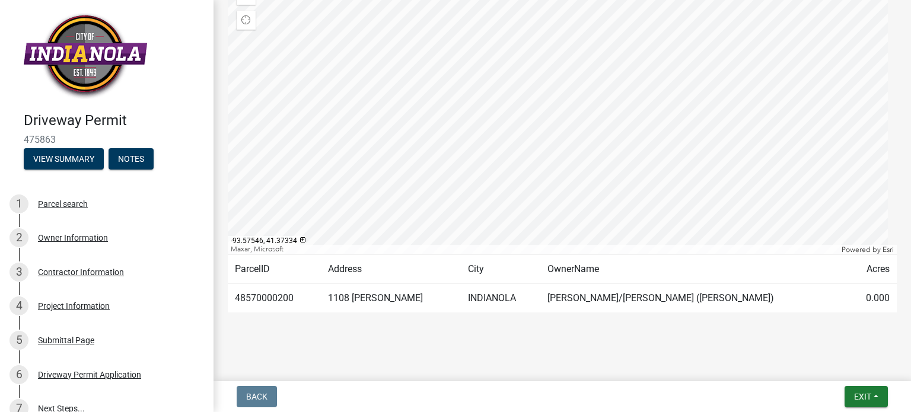
scroll to position [189, 0]
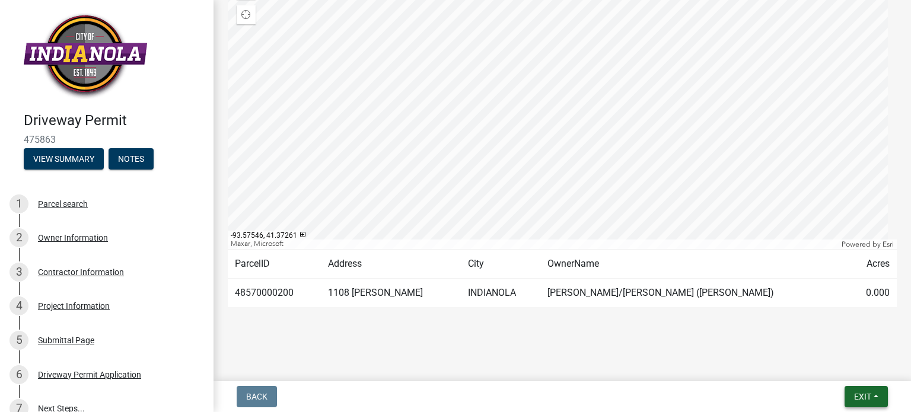
click at [877, 400] on button "Exit" at bounding box center [866, 396] width 43 height 21
click at [719, 381] on div "Driveway Permit 475863 View Summary Notes 1 Parcel search 2 Owner Information 3…" at bounding box center [455, 206] width 911 height 412
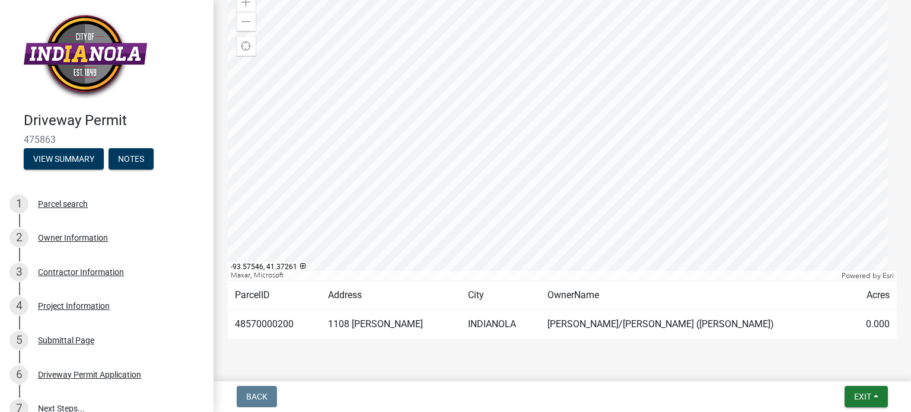
scroll to position [160, 0]
click at [707, 327] on td "[PERSON_NAME]/[PERSON_NAME] ([PERSON_NAME])" at bounding box center [694, 322] width 308 height 29
click at [258, 322] on td "48570000200" at bounding box center [274, 322] width 93 height 29
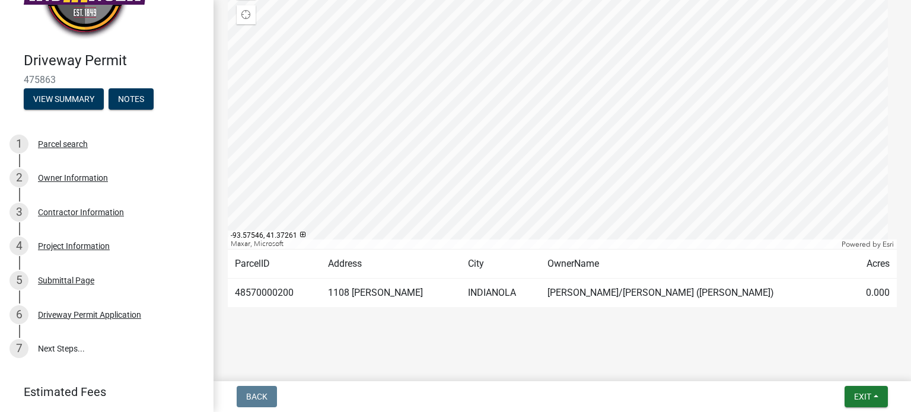
scroll to position [80, 0]
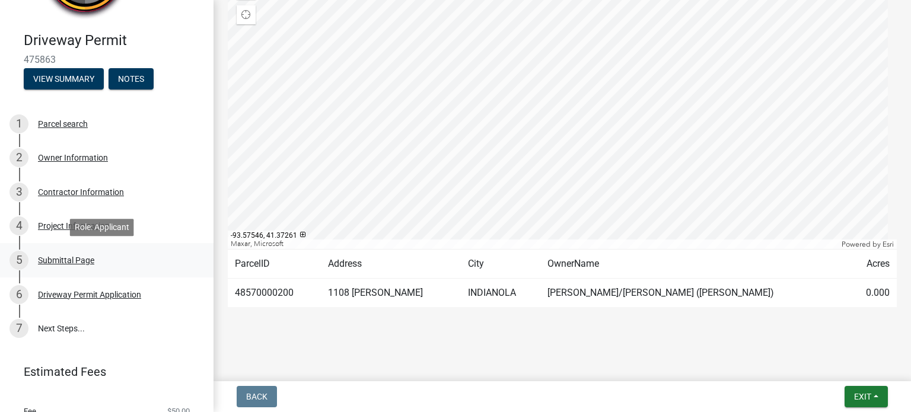
click at [68, 260] on div "Submittal Page" at bounding box center [66, 260] width 56 height 8
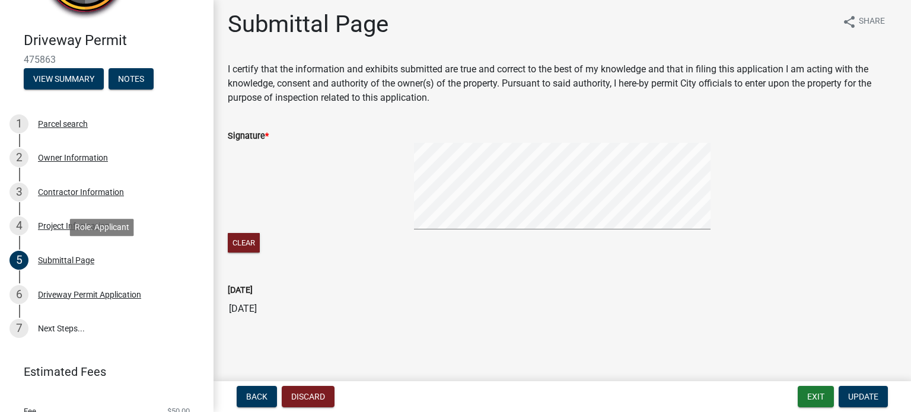
scroll to position [0, 0]
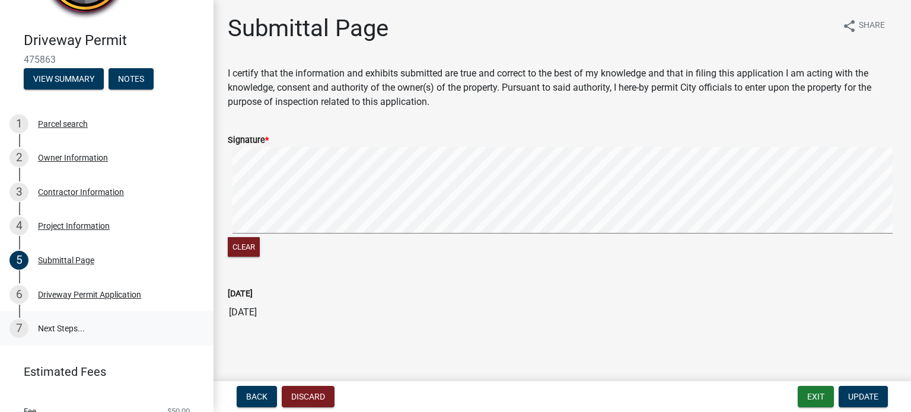
click at [67, 332] on link "7 Next Steps..." at bounding box center [107, 328] width 214 height 34
click at [37, 329] on link "7 Next Steps..." at bounding box center [107, 328] width 214 height 34
click at [45, 298] on div "Driveway Permit Application" at bounding box center [89, 295] width 103 height 8
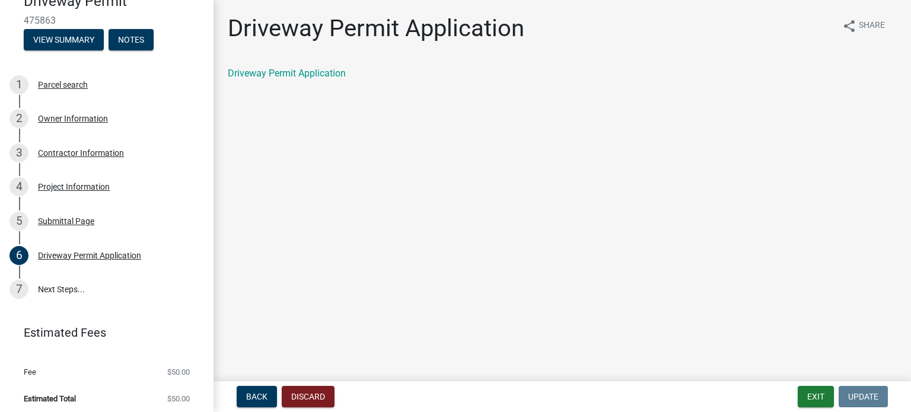
scroll to position [123, 0]
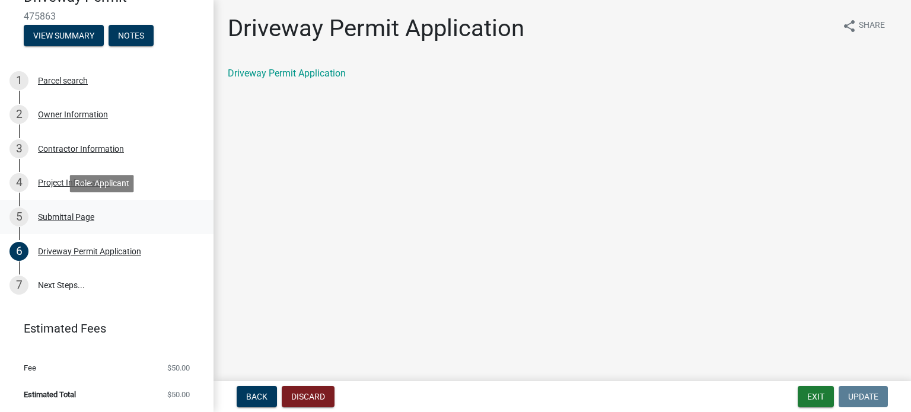
click at [50, 219] on div "Submittal Page" at bounding box center [66, 217] width 56 height 8
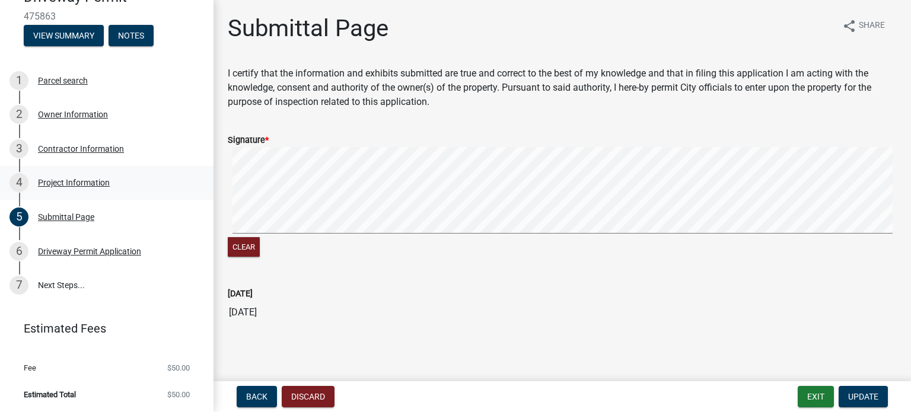
click at [78, 181] on div "Project Information" at bounding box center [74, 183] width 72 height 8
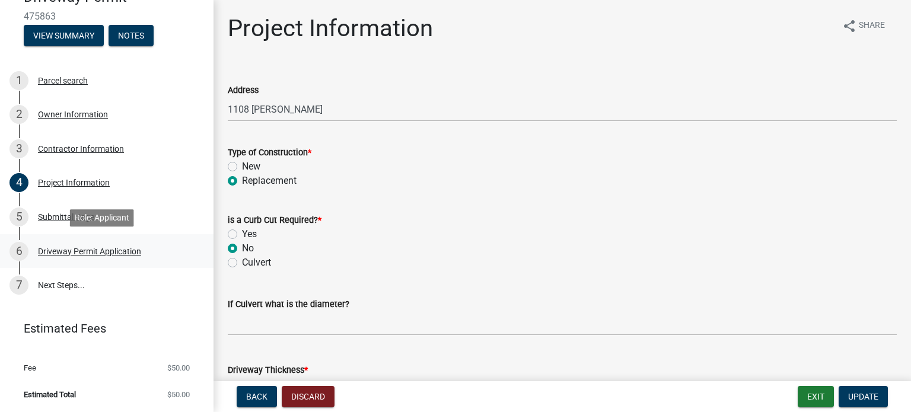
click at [74, 253] on div "Driveway Permit Application" at bounding box center [89, 251] width 103 height 8
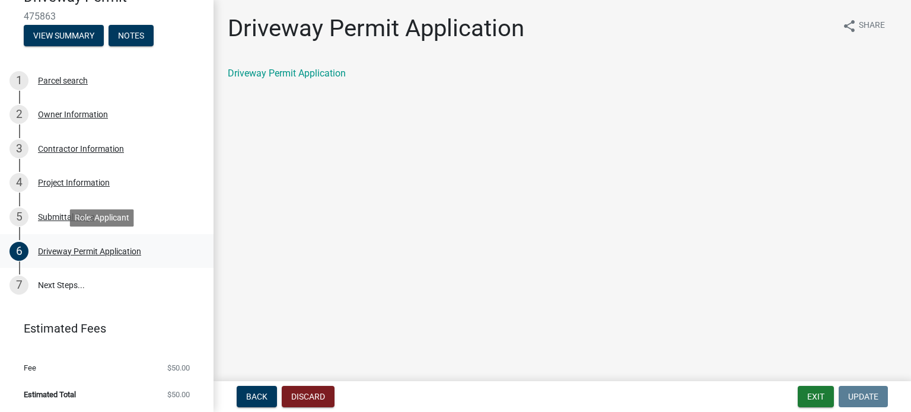
click at [74, 253] on div "Driveway Permit Application" at bounding box center [89, 251] width 103 height 8
click at [327, 74] on link "Driveway Permit Application" at bounding box center [287, 73] width 118 height 11
